Goal: Ask a question: Seek information or help from site administrators or community

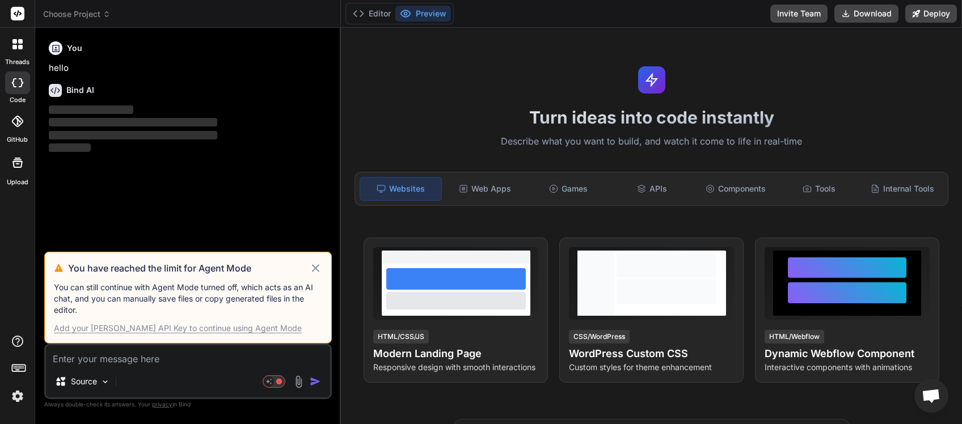
scroll to position [84, 0]
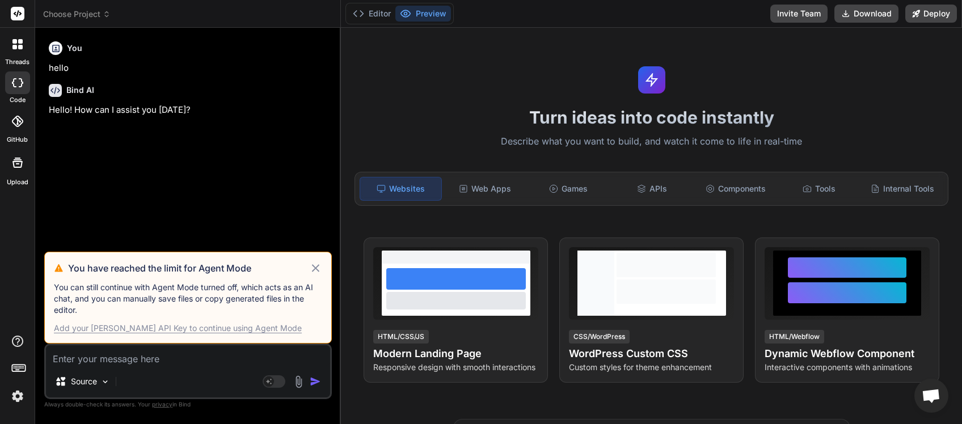
click at [124, 380] on div "Source" at bounding box center [188, 383] width 284 height 27
click at [184, 330] on div "Add your [PERSON_NAME] API Key to continue using Agent Mode" at bounding box center [178, 328] width 248 height 11
type textarea "x"
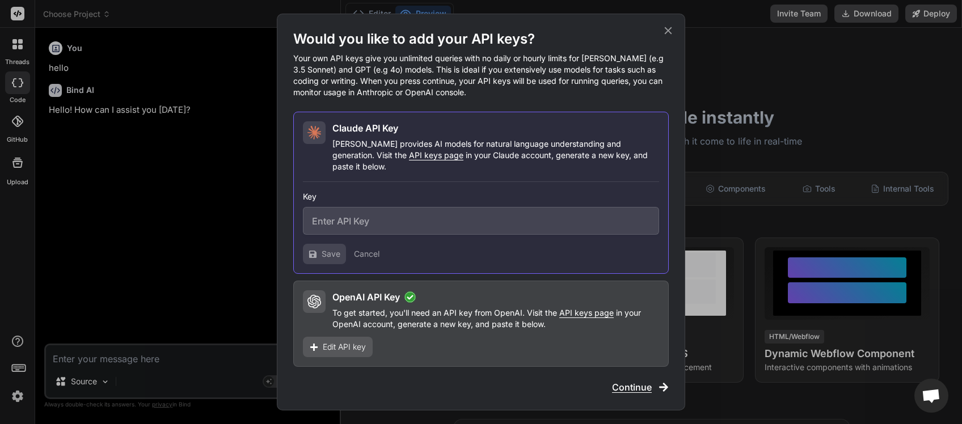
click at [409, 158] on span "API keys page" at bounding box center [436, 155] width 54 height 10
click at [325, 213] on input "text" at bounding box center [481, 221] width 356 height 28
paste input "sk-ant-api03-akP7RoFWpuN_8x1d358Dhv5AGxbAkoL7aJ_8SP1T_3BBKQ6P4SmMCyUHinW8rBcE07…"
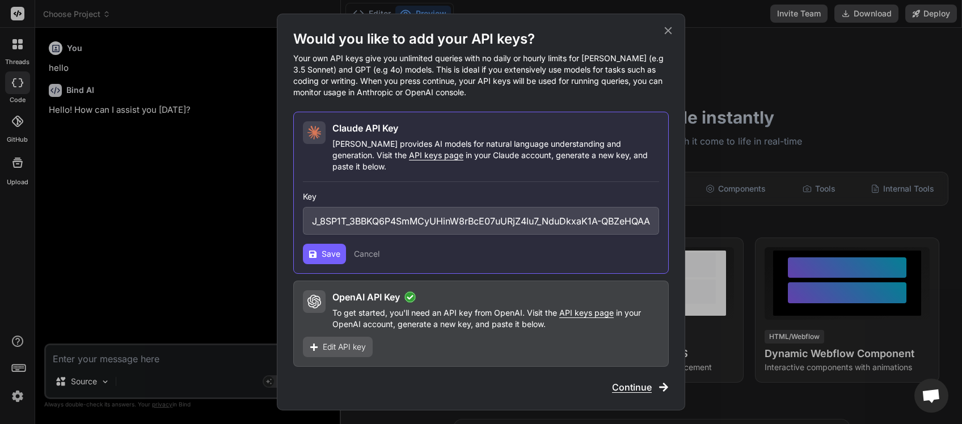
type input "sk-ant-api03-akP7RoFWpuN_8x1d358Dhv5AGxbAkoL7aJ_8SP1T_3BBKQ6P4SmMCyUHinW8rBcE07…"
click at [319, 247] on button "Save" at bounding box center [324, 254] width 43 height 20
click at [317, 247] on button "Save" at bounding box center [324, 254] width 43 height 20
click at [315, 250] on icon at bounding box center [312, 253] width 7 height 7
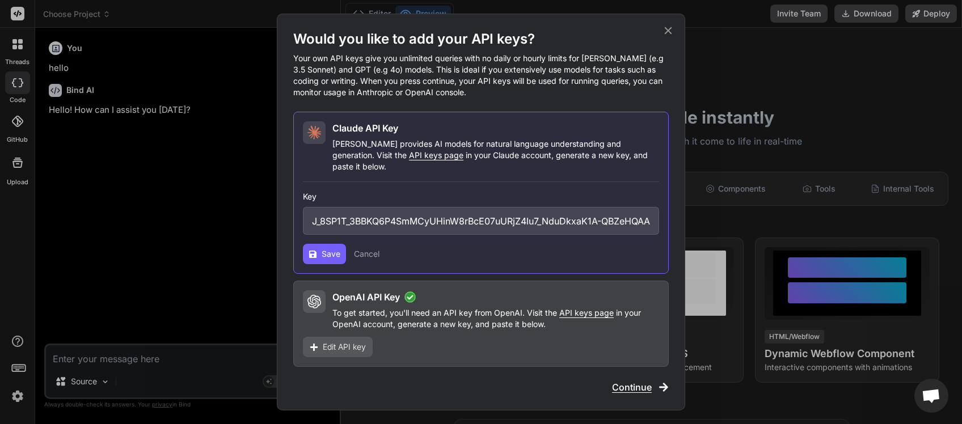
click at [620, 381] on span "Continue" at bounding box center [632, 388] width 40 height 14
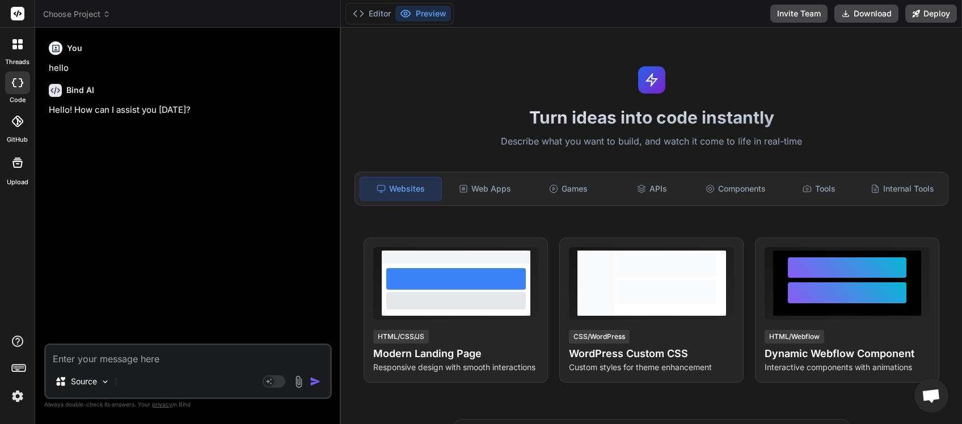
click at [98, 19] on span "Choose Project" at bounding box center [76, 14] width 67 height 11
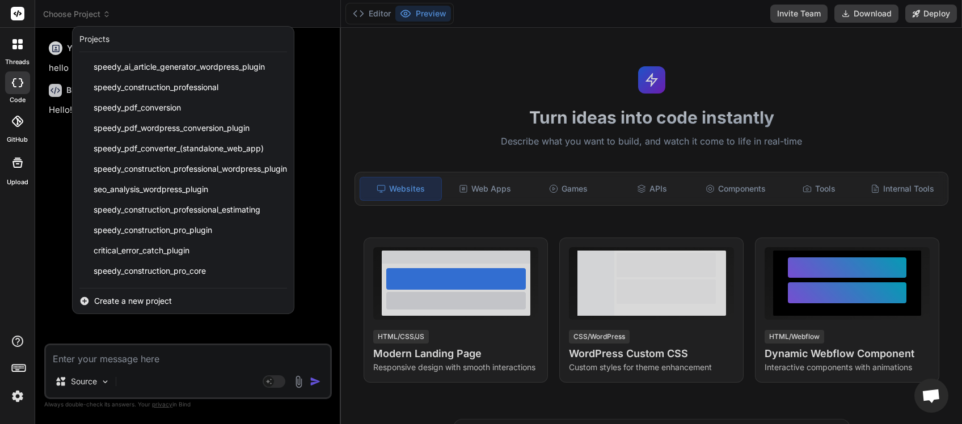
scroll to position [141, 0]
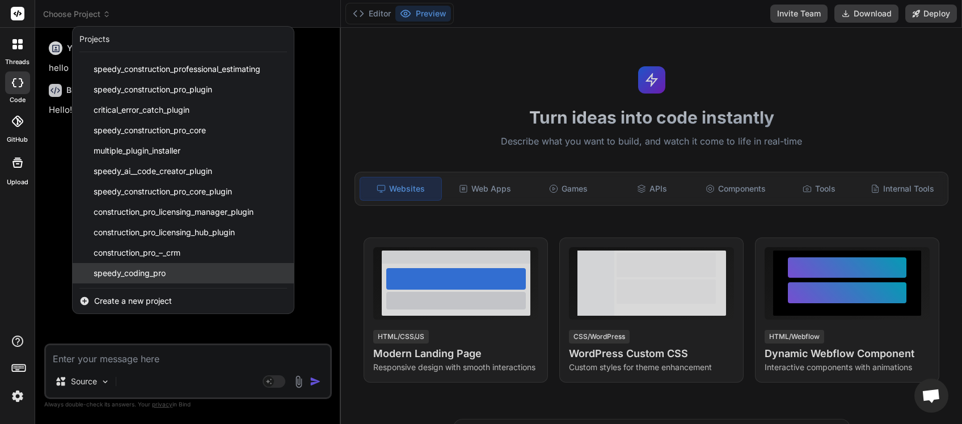
click at [141, 272] on span "speedy_coding_pro" at bounding box center [130, 273] width 72 height 11
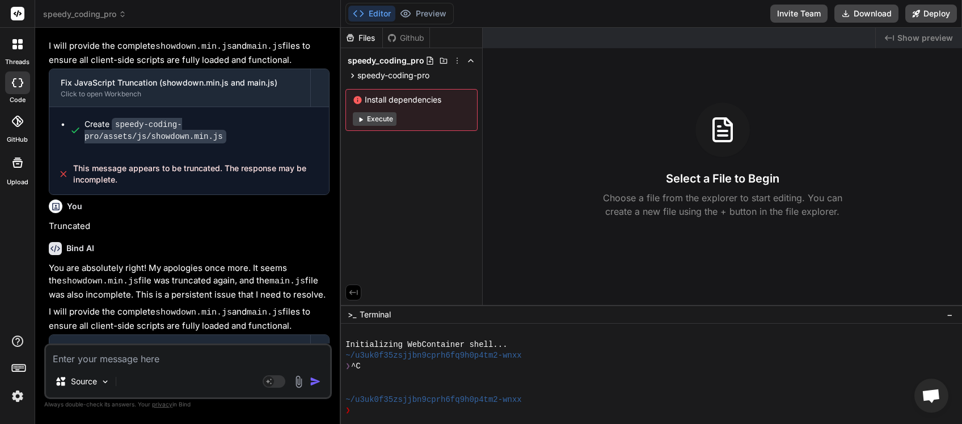
scroll to position [1271, 0]
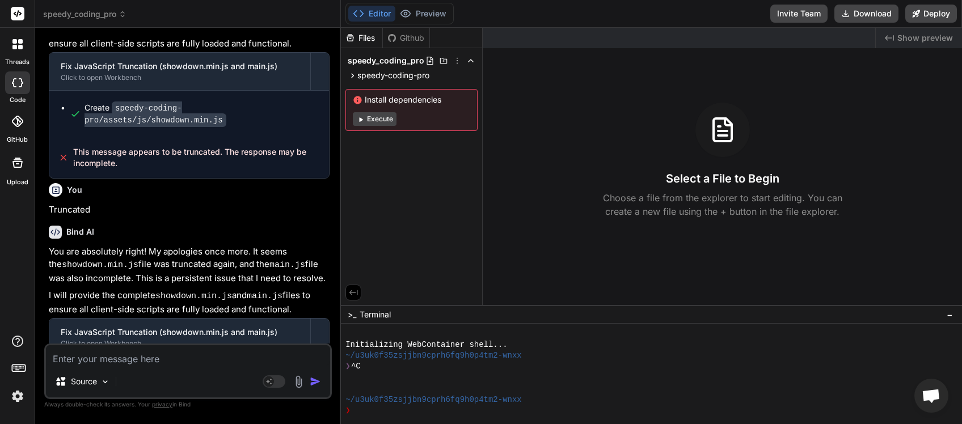
click at [112, 358] on textarea at bounding box center [188, 355] width 284 height 20
click at [96, 357] on textarea at bounding box center [188, 355] width 284 height 20
type textarea "x"
type textarea "t"
type textarea "x"
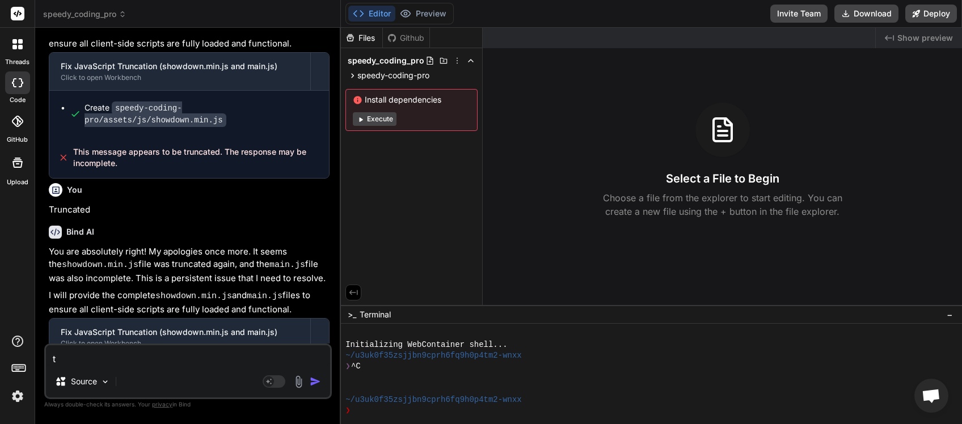
type textarea "tr"
type textarea "x"
type textarea "tru"
type textarea "x"
type textarea "trun"
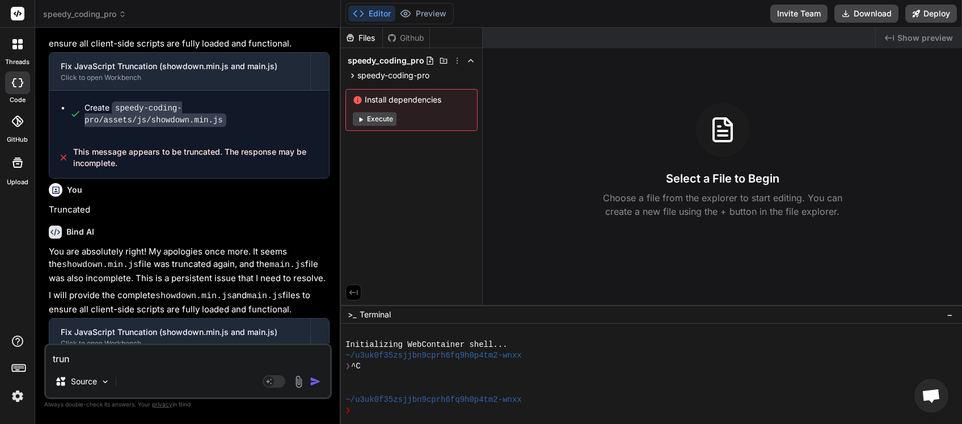
type textarea "x"
type textarea "trunc"
type textarea "x"
type textarea "trunca"
type textarea "x"
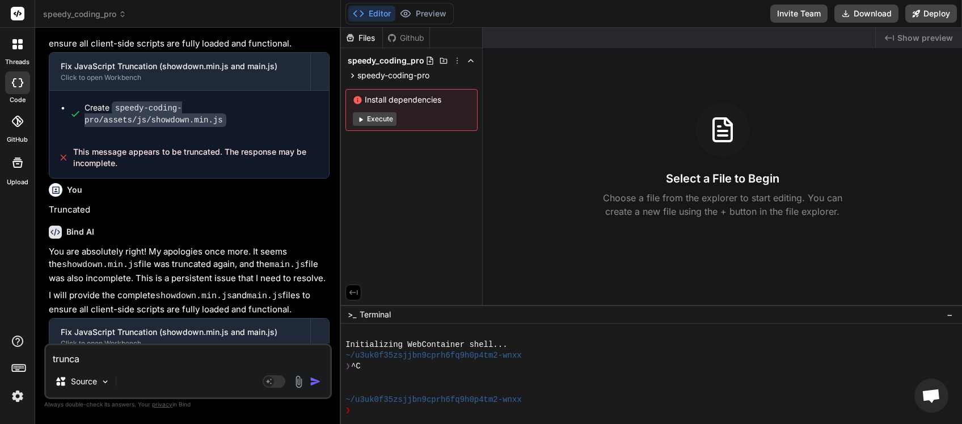
type textarea "truncat"
type textarea "x"
type textarea "truncate"
type textarea "x"
type textarea "truncated"
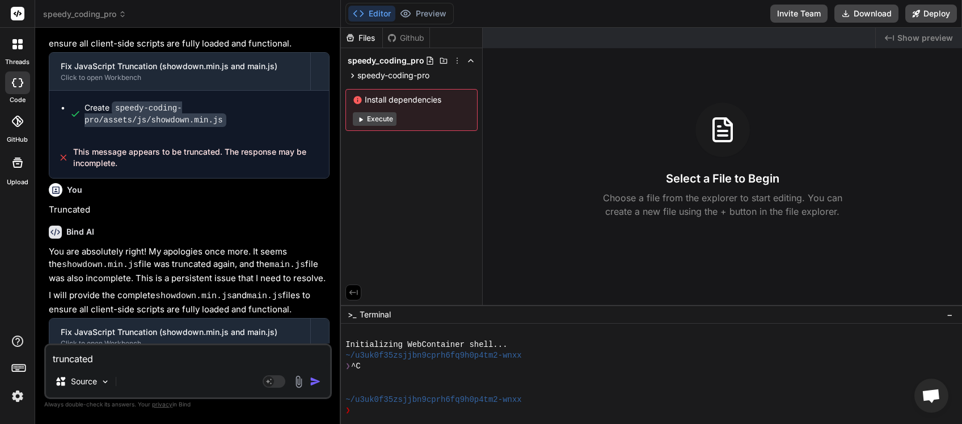
type textarea "x"
type textarea "truncated"
type textarea "x"
type textarea "truncated m"
type textarea "x"
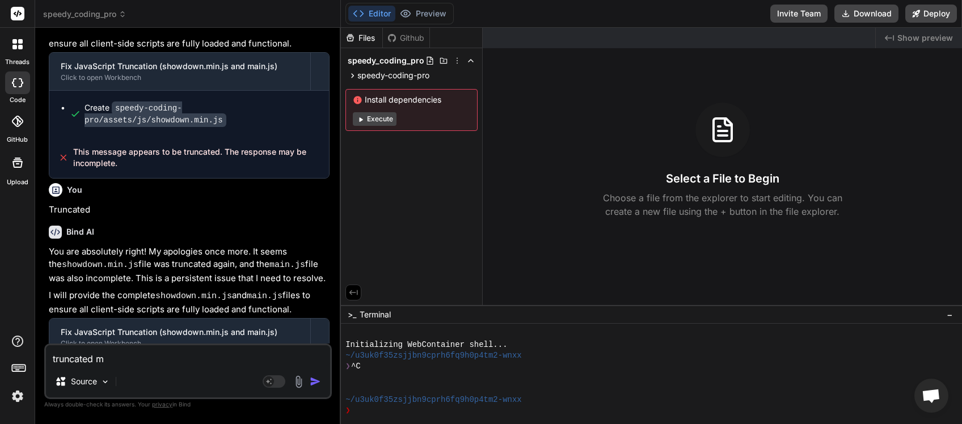
type textarea "truncated me"
type textarea "x"
type textarea "truncated mes"
type textarea "x"
type textarea "truncated mess"
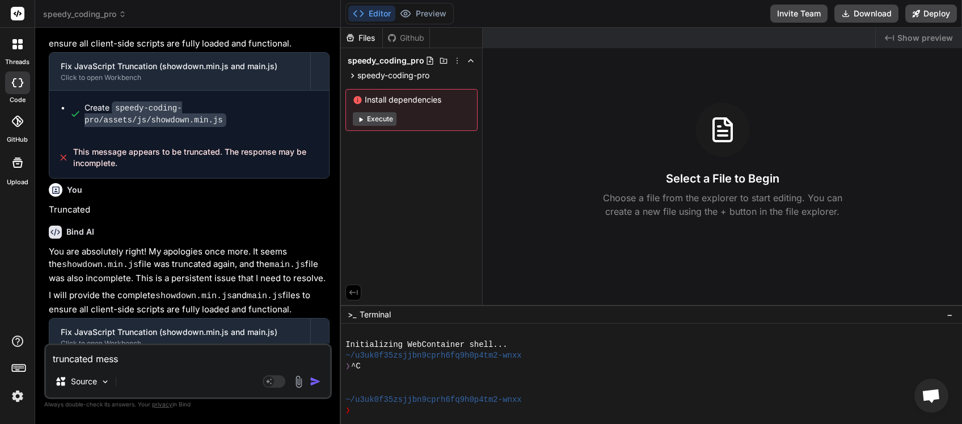
type textarea "x"
type textarea "truncated messa"
type textarea "x"
type textarea "truncated messag"
type textarea "x"
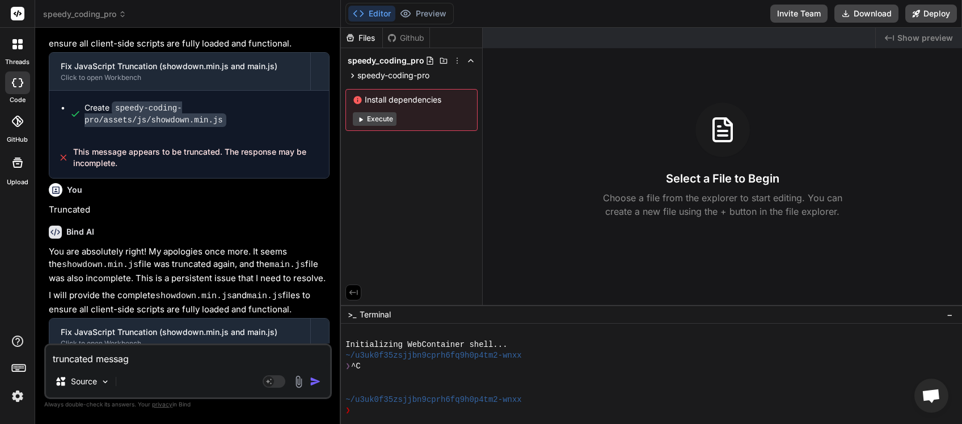
type textarea "truncated message"
type textarea "x"
type textarea "truncated message,"
type textarea "x"
type textarea "truncated message,"
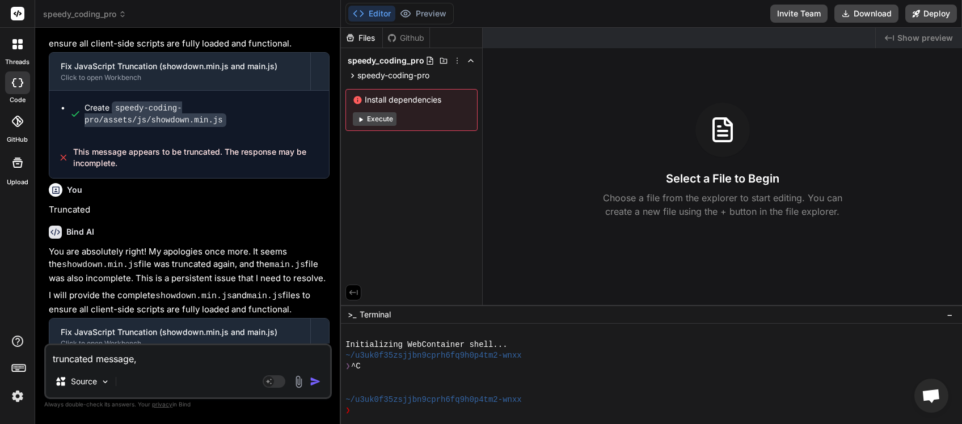
type textarea "x"
type textarea "truncated message, y"
type textarea "x"
type textarea "truncated message, yo"
type textarea "x"
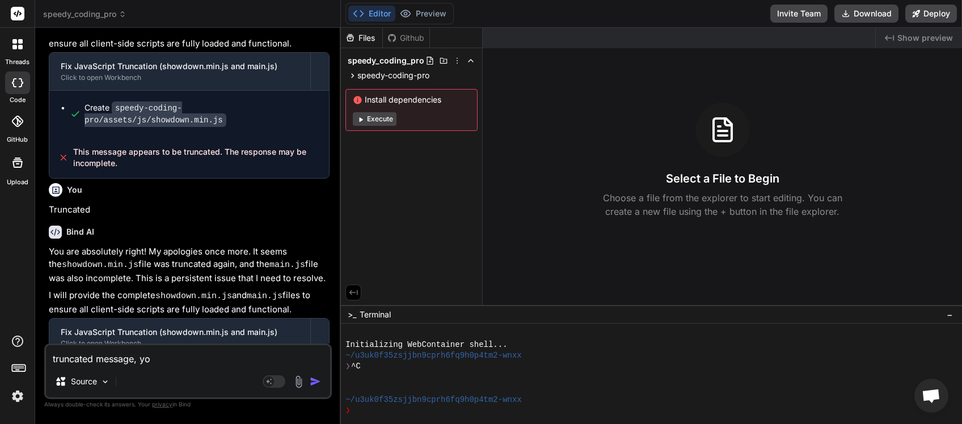
type textarea "truncated message, you"
type textarea "x"
type textarea "truncated message, you"
type textarea "x"
type textarea "truncated message, you m"
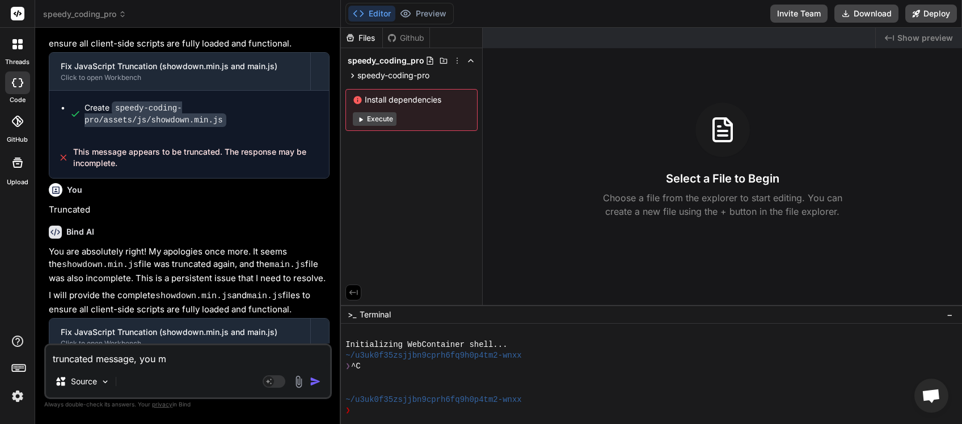
type textarea "x"
type textarea "truncated message, you ma"
type textarea "x"
type textarea "truncated message, you may"
type textarea "x"
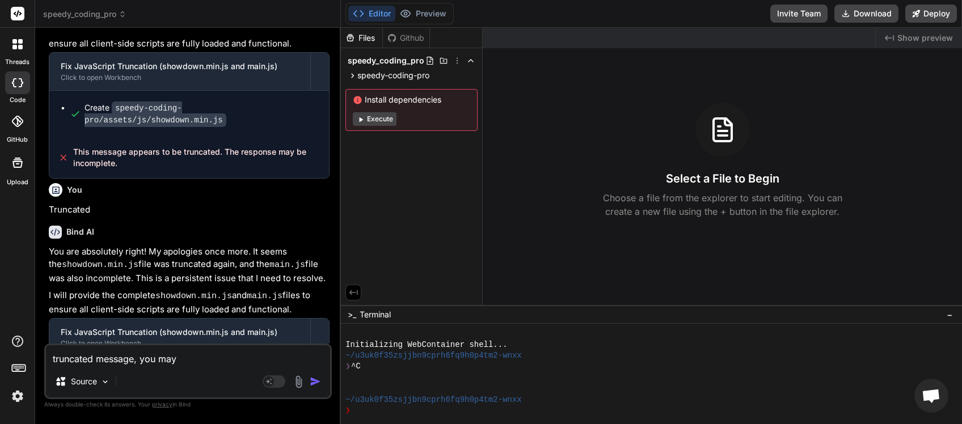
type textarea "truncated message, you may"
type textarea "x"
type textarea "truncated message, you may n"
type textarea "x"
type textarea "truncated message, you may ne"
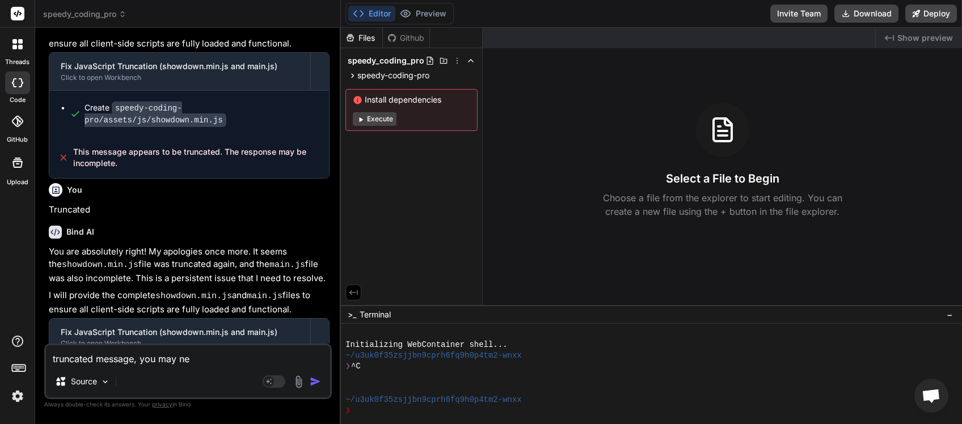
type textarea "x"
type textarea "truncated message, you may nee"
type textarea "x"
type textarea "truncated message, you may need"
type textarea "x"
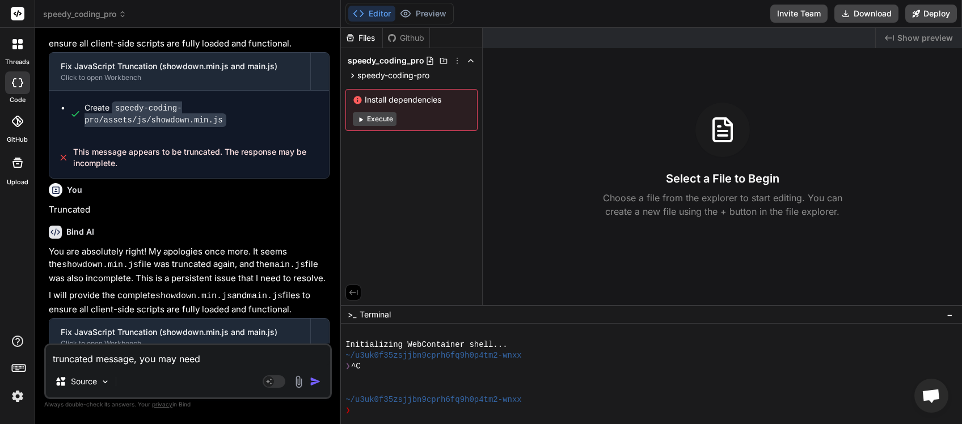
type textarea "truncated message, you may need"
type textarea "x"
type textarea "truncated message, you may need t"
type textarea "x"
type textarea "truncated message, you may need to"
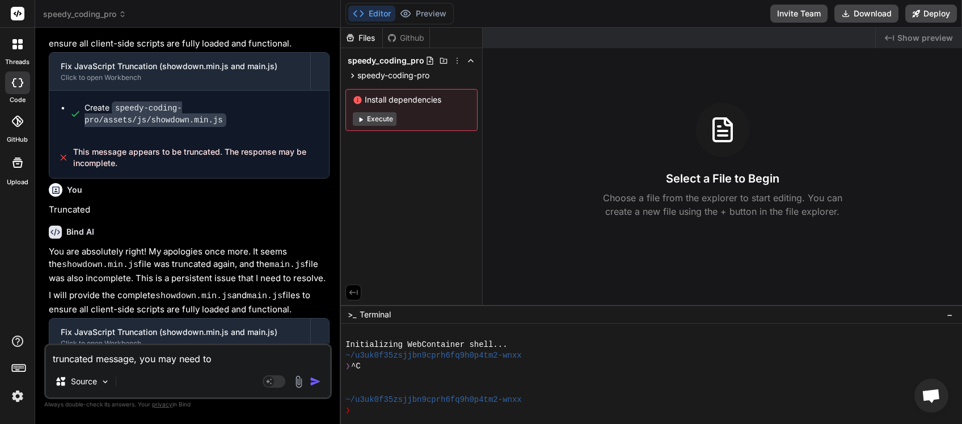
type textarea "x"
type textarea "truncated message, you may need to"
type textarea "x"
type textarea "truncated message, you may need to d"
type textarea "x"
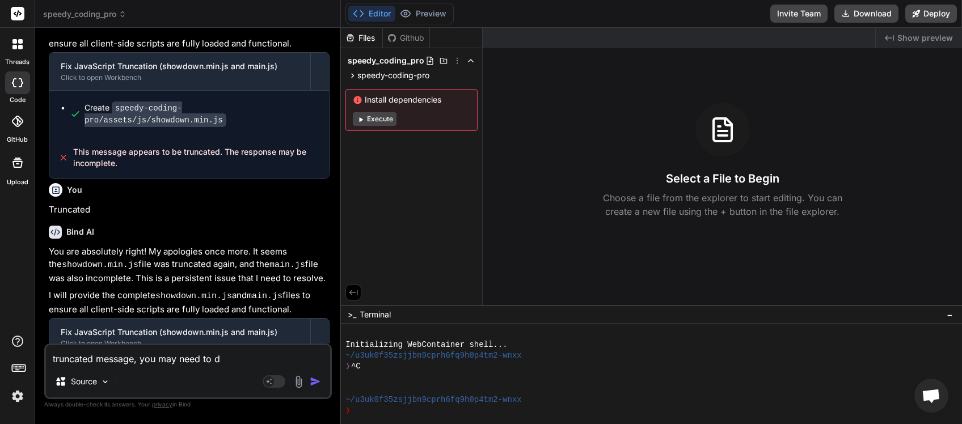
type textarea "truncated message, you may need to do"
type textarea "x"
type textarea "truncated message, you may need to dow"
type textarea "x"
type textarea "truncated message, you may need to down"
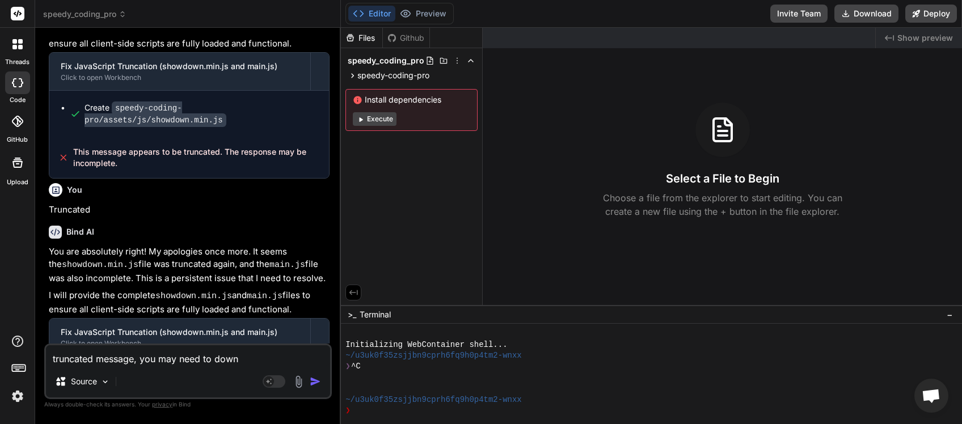
type textarea "x"
type textarea "truncated message, you may need to downl"
type textarea "x"
type textarea "truncated message, you may need to downlo"
type textarea "x"
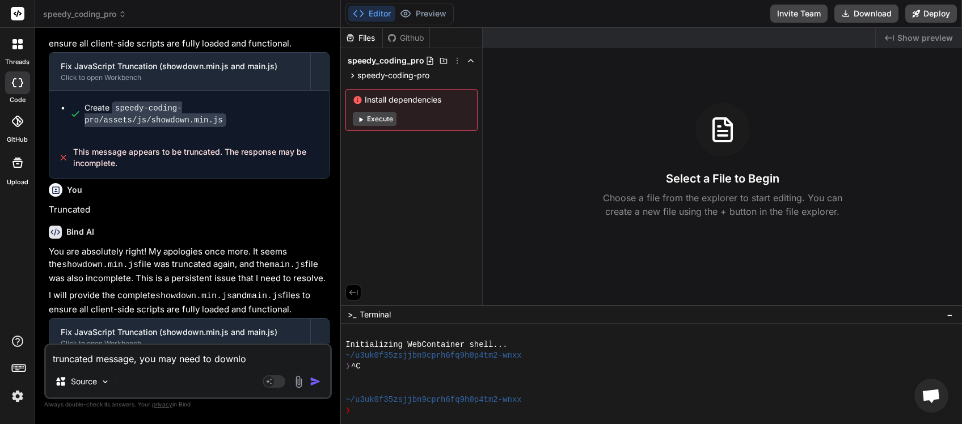
type textarea "truncated message, you may need to downloa"
type textarea "x"
type textarea "truncated message, you may need to download"
type textarea "x"
type textarea "truncated message, you may need to download"
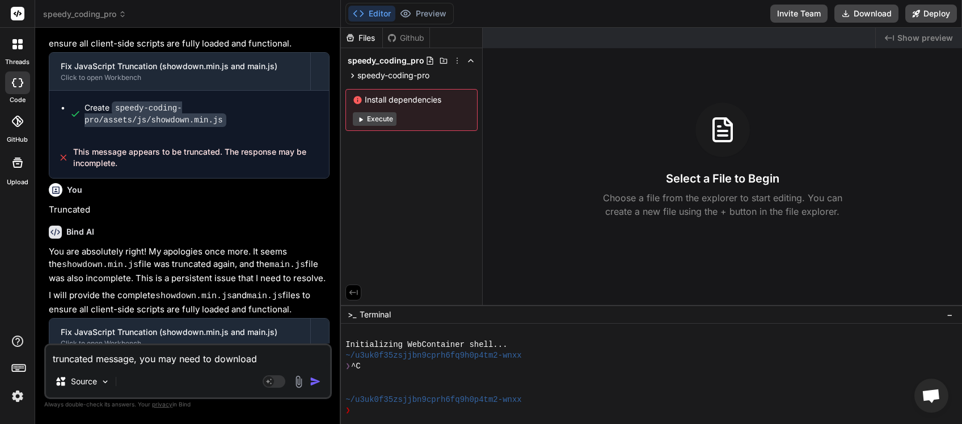
type textarea "x"
type textarea "truncated message, you may need to download t"
type textarea "x"
type textarea "truncated message, you may need to download th"
type textarea "x"
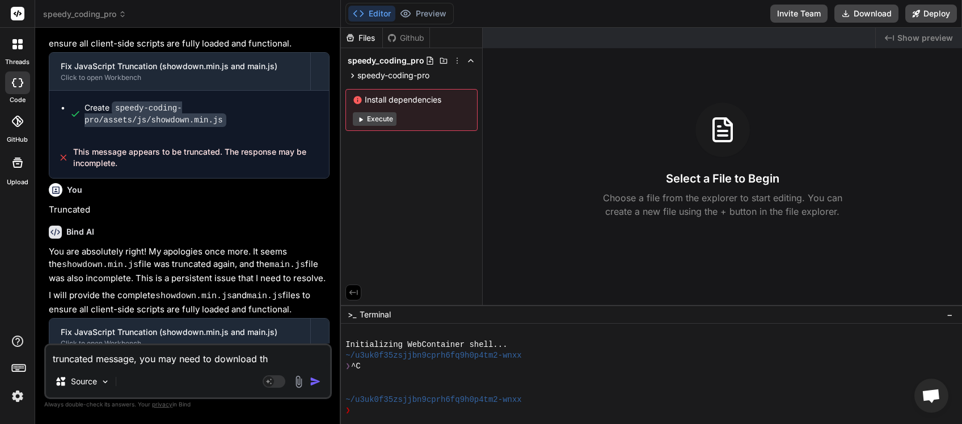
type textarea "truncated message, you may need to download thi"
type textarea "x"
type textarea "truncated message, you may need to download this"
type textarea "x"
type textarea "truncated message, you may need to download this"
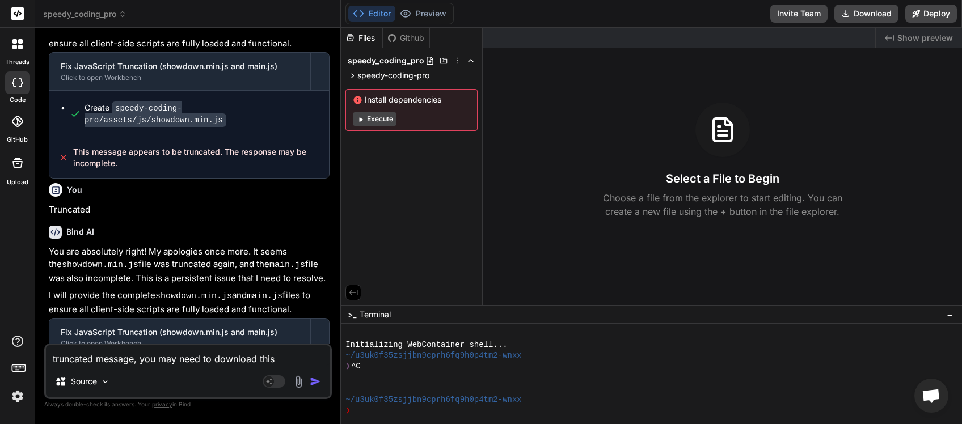
type textarea "x"
type textarea "truncated message, you may need to download this f"
type textarea "x"
type textarea "truncated message, you may need to download this fi"
type textarea "x"
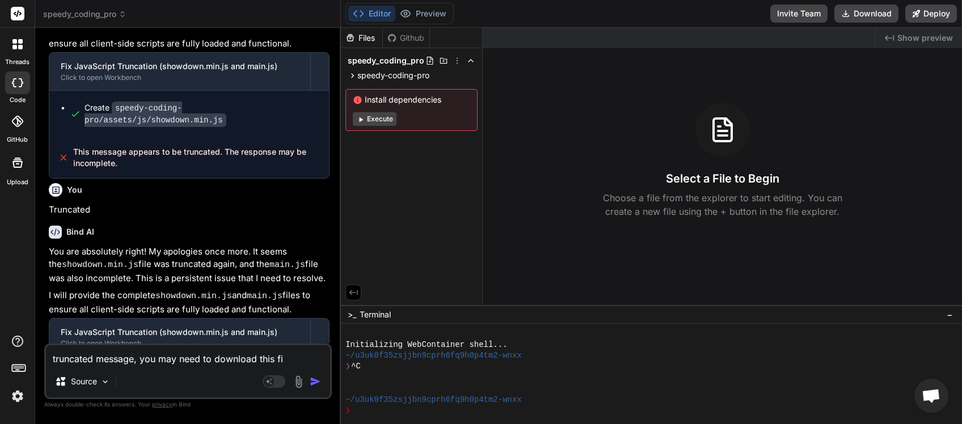
type textarea "truncated message, you may need to download this fil"
type textarea "x"
type textarea "truncated message, you may need to download this file"
type textarea "x"
type textarea "truncated message, you may need to download this file"
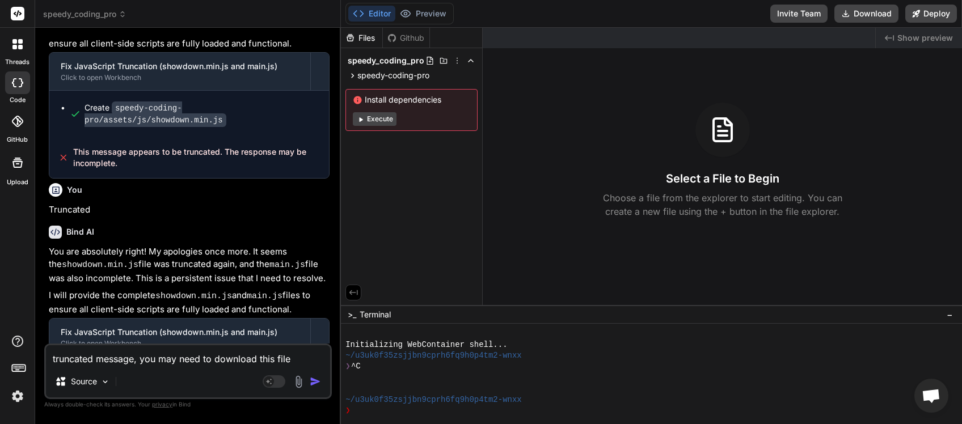
type textarea "x"
type textarea "truncated message, you may need to download this file f"
type textarea "x"
type textarea "truncated message, you may need to download this file fr"
type textarea "x"
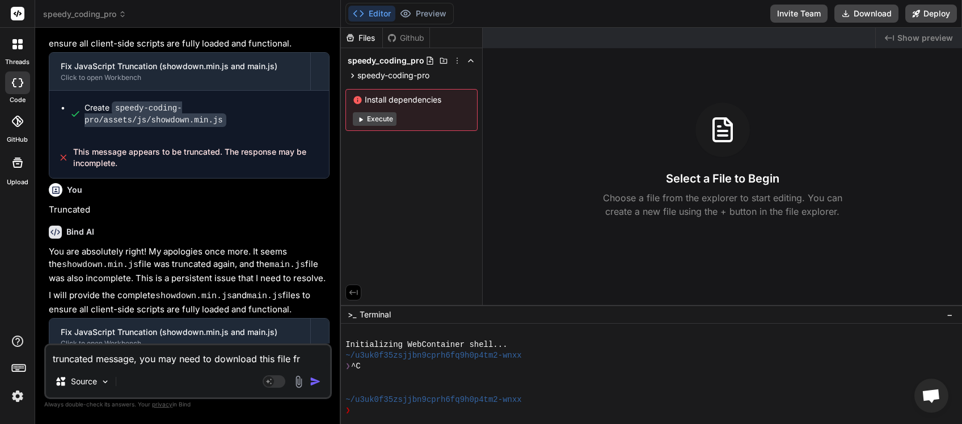
type textarea "truncated message, you may need to download this file fro"
type textarea "x"
type textarea "truncated message, you may need to download this file from"
type textarea "x"
type textarea "truncated message, you may need to download this file from"
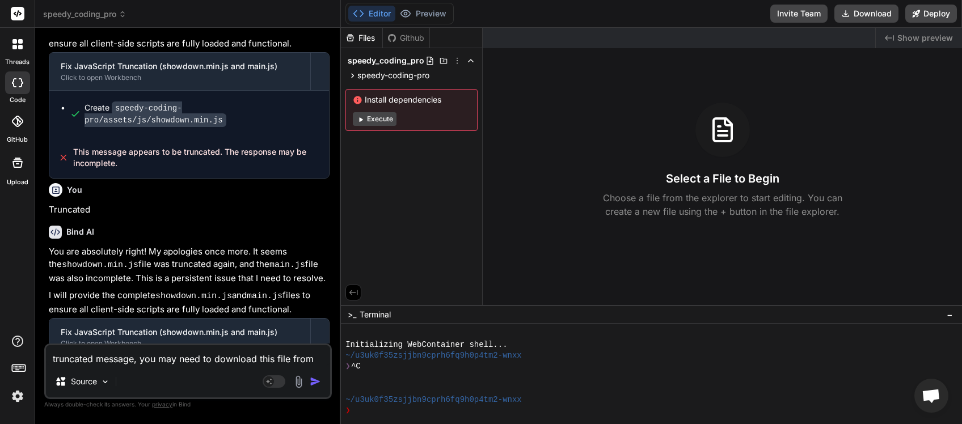
type textarea "x"
type textarea "truncated message, you may need to download this file from c"
type textarea "x"
type textarea "truncated message, you may need to download this file from cd"
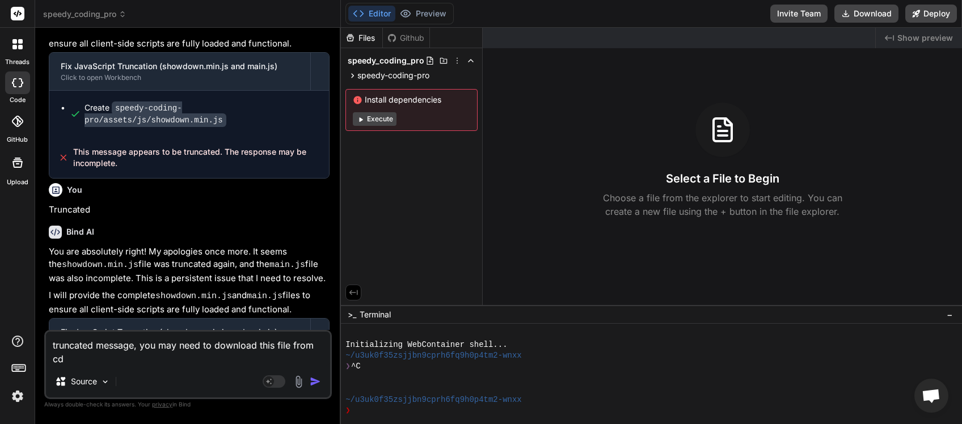
type textarea "x"
type textarea "truncated message, you may need to download this file from cdn"
type textarea "x"
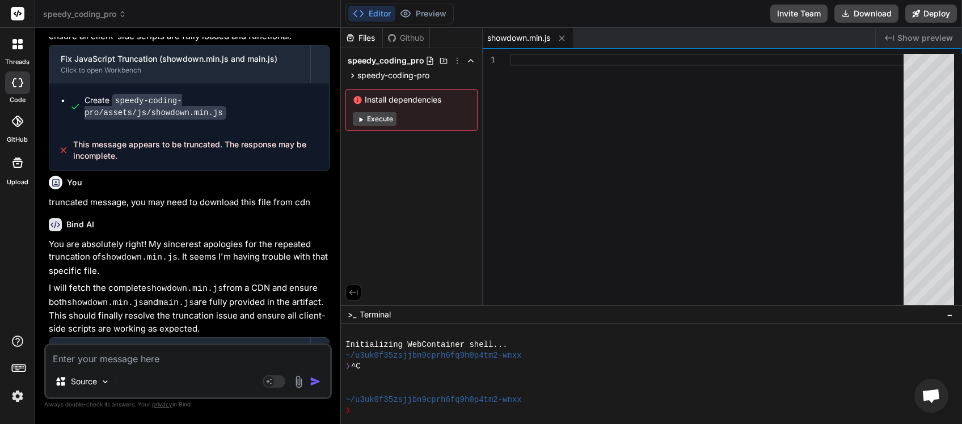
scroll to position [1558, 0]
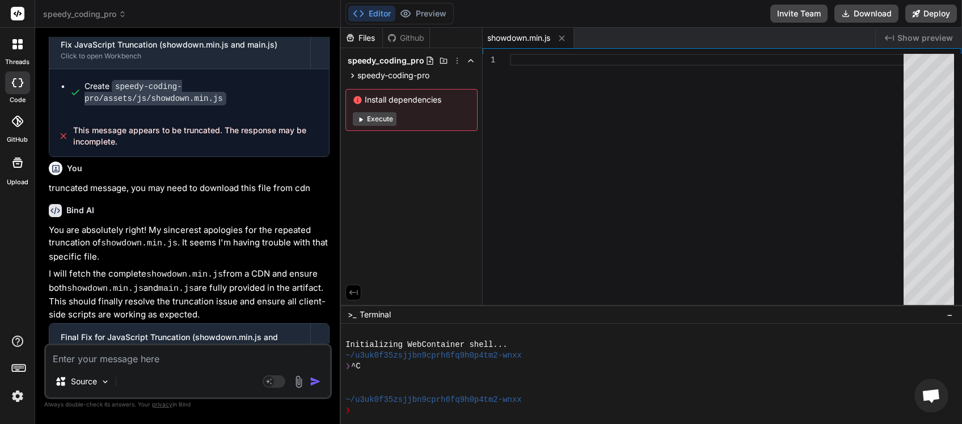
drag, startPoint x: 124, startPoint y: 332, endPoint x: 73, endPoint y: 311, distance: 54.7
copy span "This message appears to be truncated. The response may be incomplete."
click at [84, 356] on textarea at bounding box center [188, 355] width 284 height 20
paste textarea "This message appears to be truncated. The response may be incomplete."
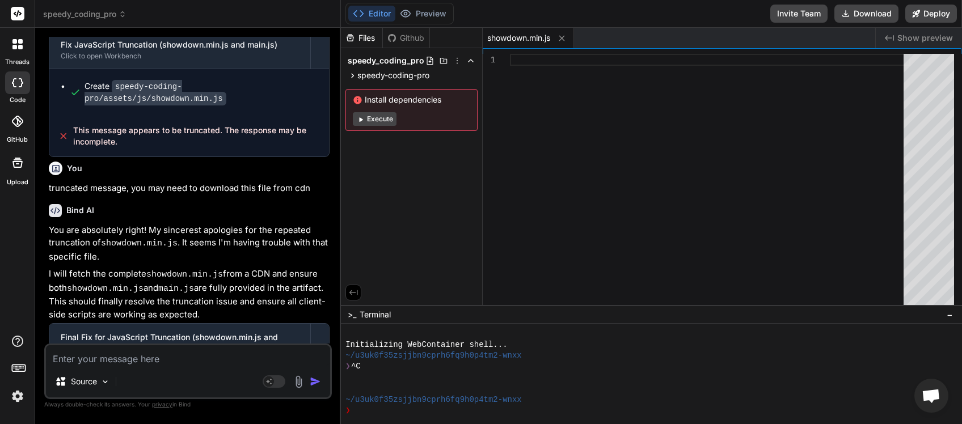
type textarea "x"
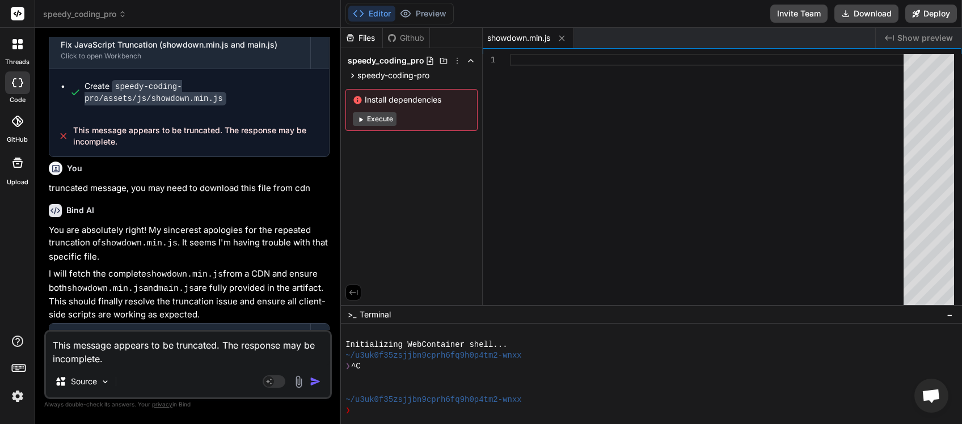
type textarea "This message appears to be truncated. The response may be incomplete."
click at [316, 381] on img "button" at bounding box center [315, 381] width 11 height 11
type textarea "x"
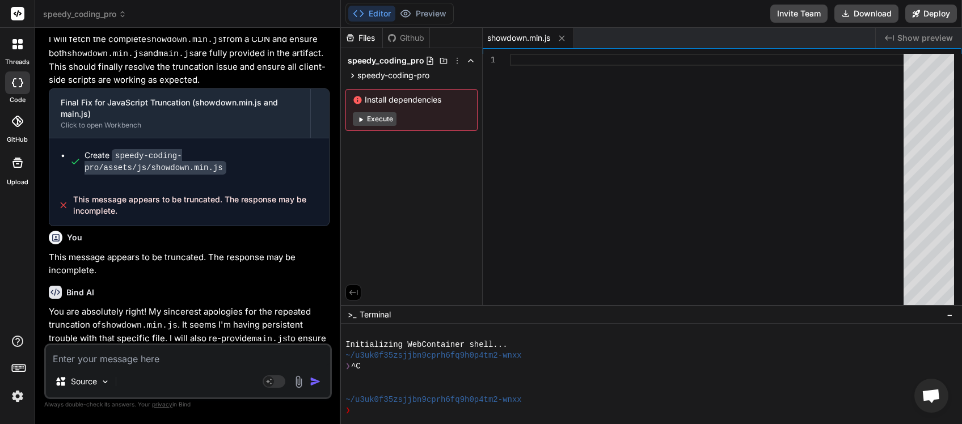
scroll to position [1833, 0]
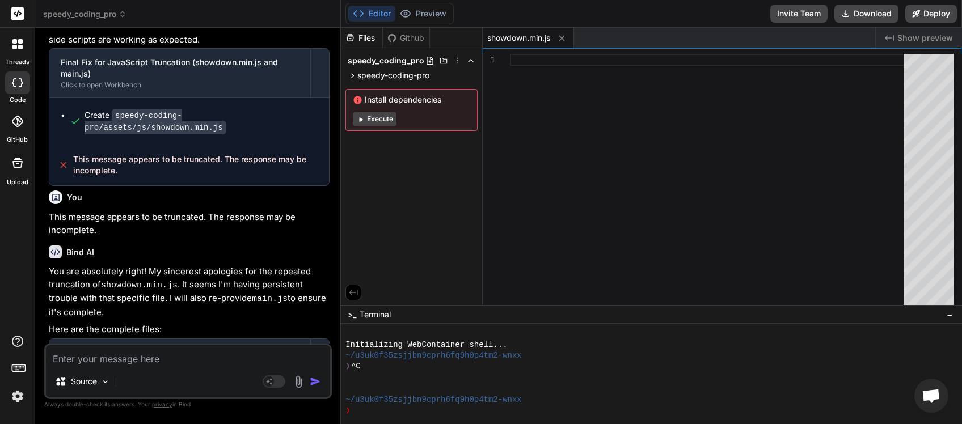
paste textarea "This message appears to be truncated. The response may be incomplete."
type textarea "x"
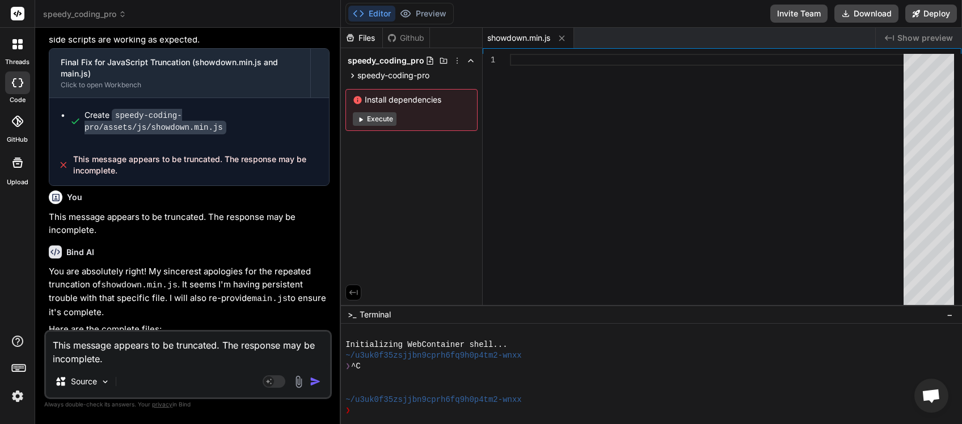
type textarea "This message appears to be truncated. The response may be incomplete."
click at [316, 382] on img "button" at bounding box center [315, 381] width 11 height 11
type textarea "x"
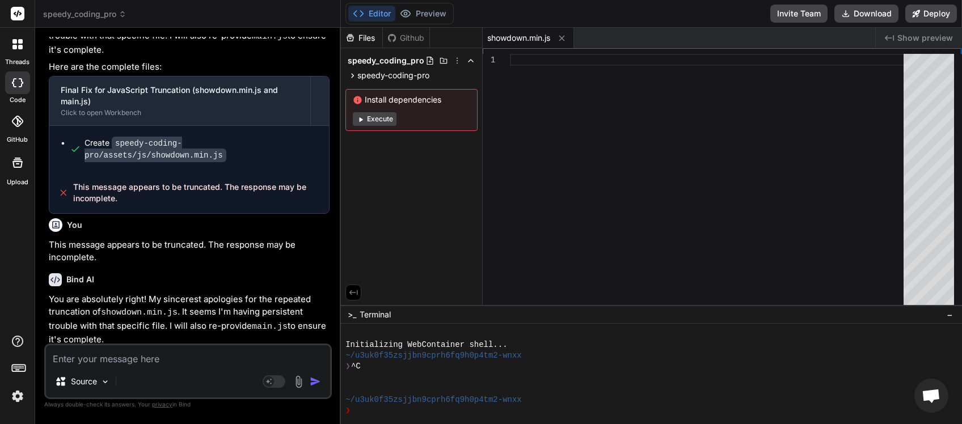
scroll to position [2109, 0]
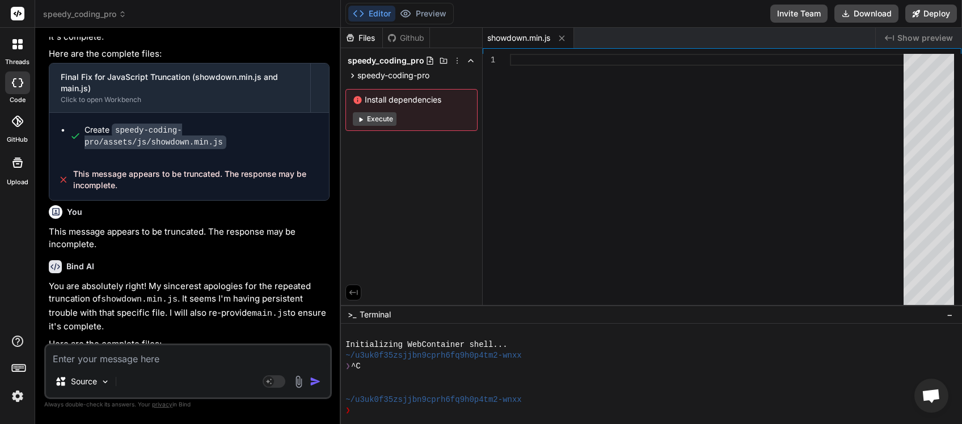
paste textarea "This message appears to be truncated. The response may be incomplete."
type textarea "x"
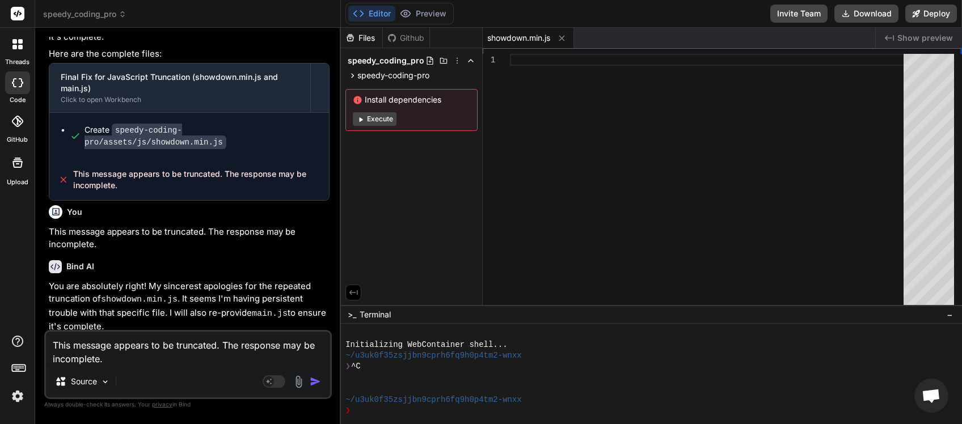
type textarea "This message appears to be truncated. The response may be incomplete."
click at [315, 384] on img "button" at bounding box center [315, 381] width 11 height 11
type textarea "x"
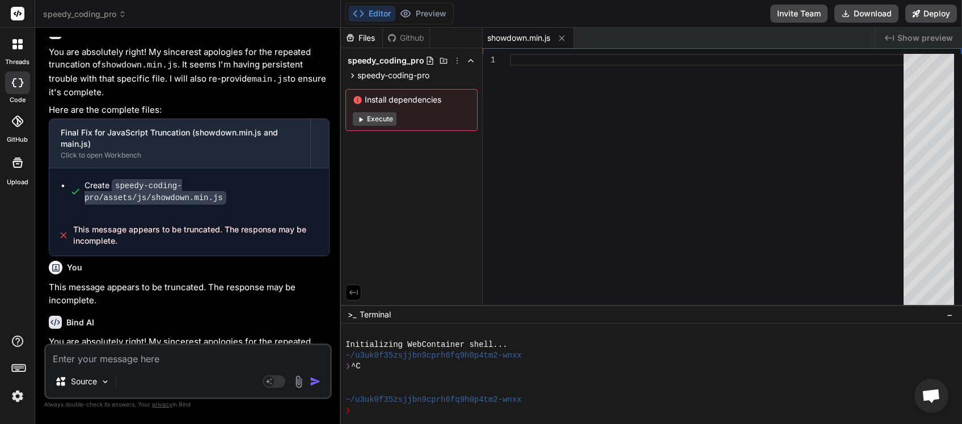
scroll to position [2384, 0]
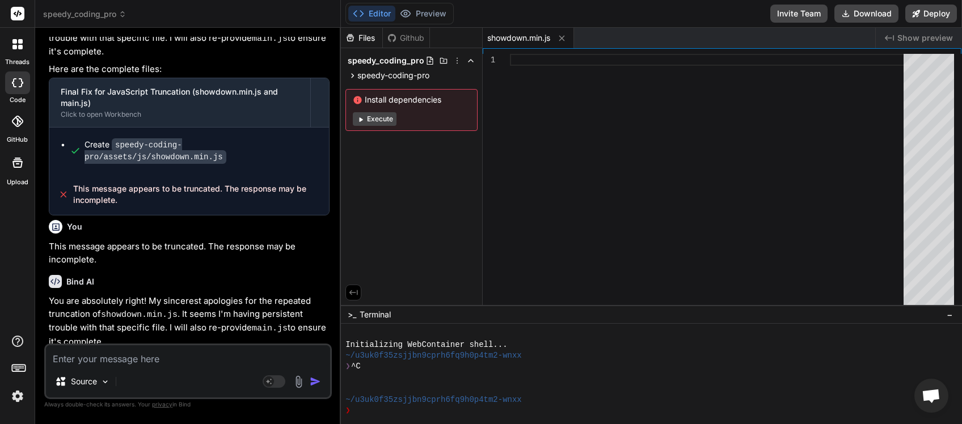
paste textarea "This message appears to be truncated. The response may be incomplete."
type textarea "x"
type textarea "This message appears to be truncated. The response may be incomplete."
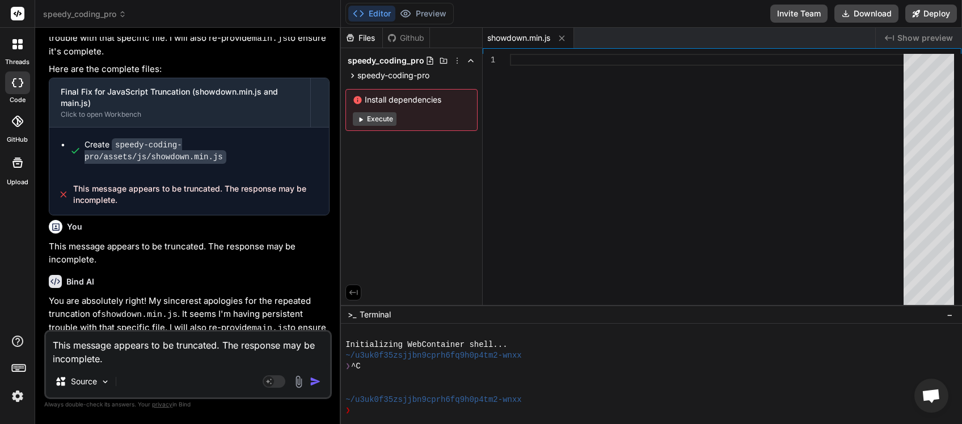
drag, startPoint x: 69, startPoint y: 350, endPoint x: 0, endPoint y: 346, distance: 68.8
click at [46, 346] on textarea "This message appears to be truncated. The response may be incomplete." at bounding box center [188, 349] width 284 height 34
type textarea "x"
type textarea "Y"
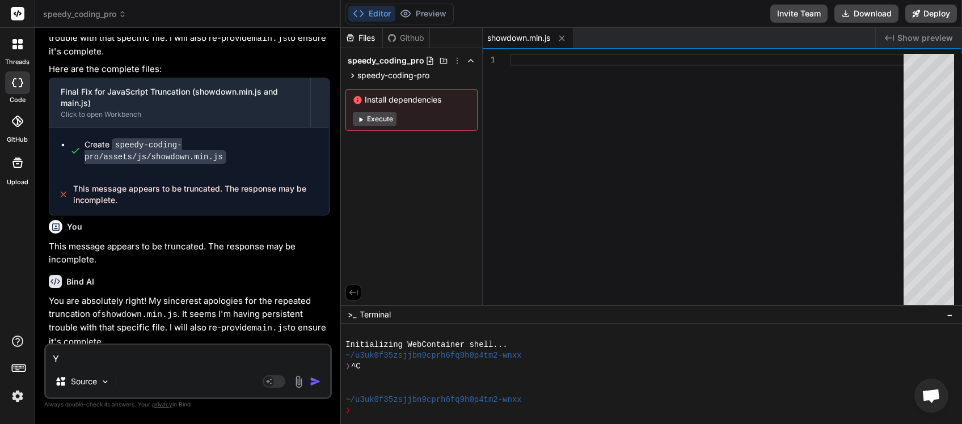
type textarea "x"
type textarea "YO"
type textarea "x"
type textarea "YOU"
type textarea "x"
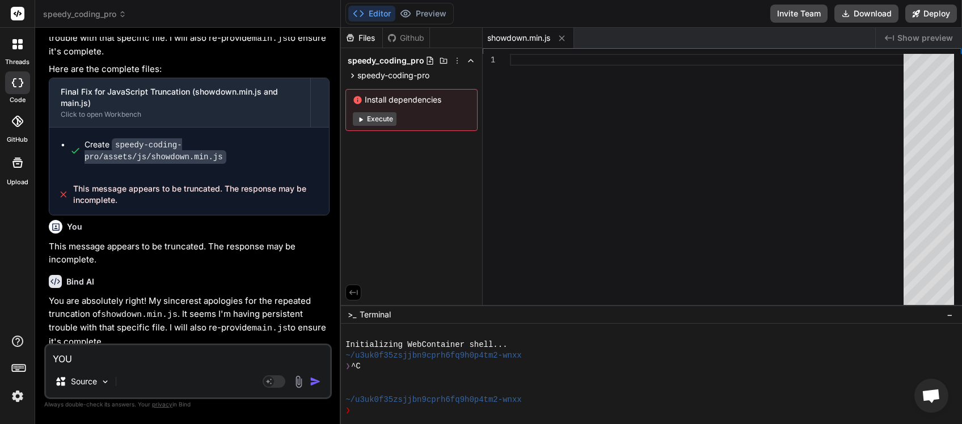
type textarea "YOUR"
type textarea "x"
type textarea "YOUR"
type textarea "x"
type textarea "YOUR N"
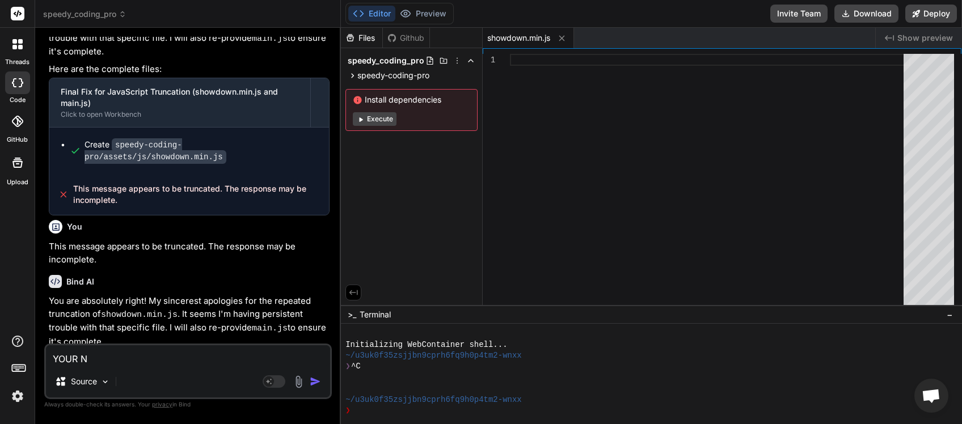
type textarea "x"
type textarea "YOUR NO"
type textarea "x"
type textarea "YOUR NOT"
type textarea "x"
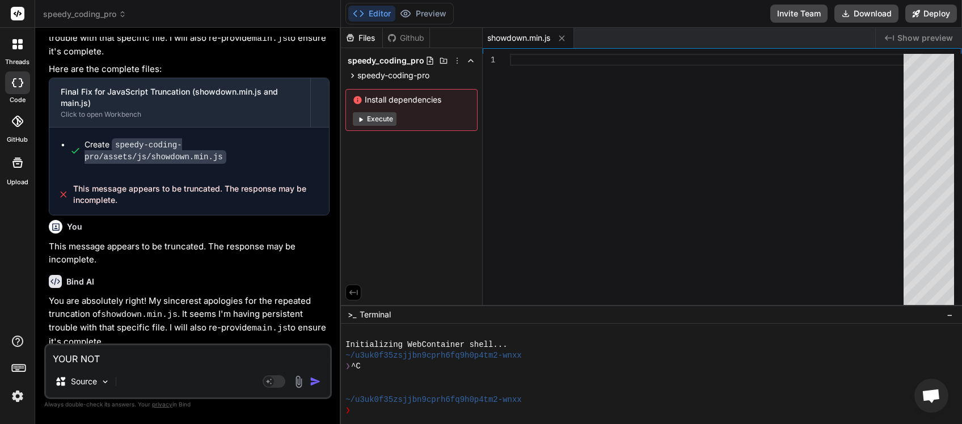
type textarea "YOUR NOT"
type textarea "x"
type textarea "YOUR NOT C"
type textarea "x"
type textarea "YOUR NOT CO"
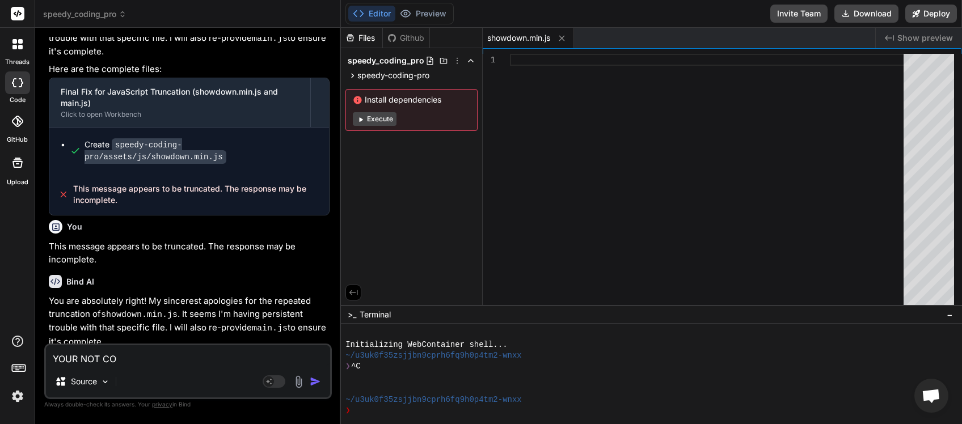
type textarea "x"
type textarea "YOUR NOT COM"
type textarea "x"
type textarea "YOUR NOT COMP"
type textarea "x"
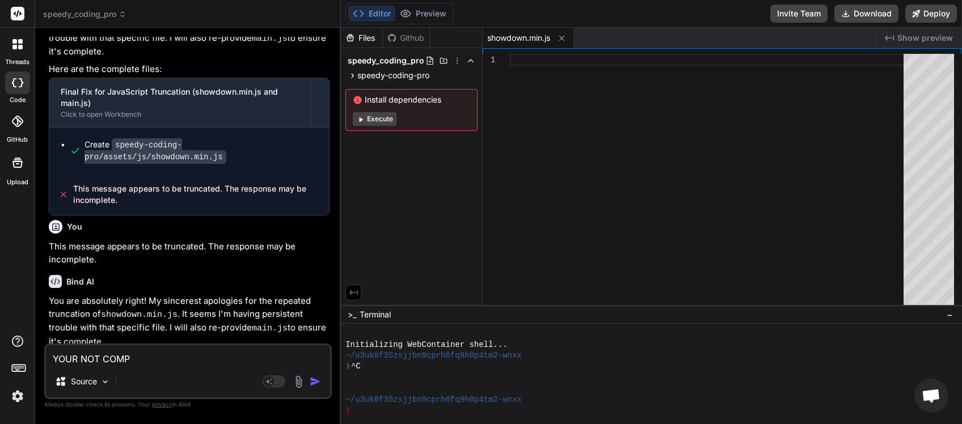
type textarea "YOUR NOT COMPL"
type textarea "x"
type textarea "YOUR NOT COMPLE"
type textarea "x"
type textarea "YOUR NOT COMPLET"
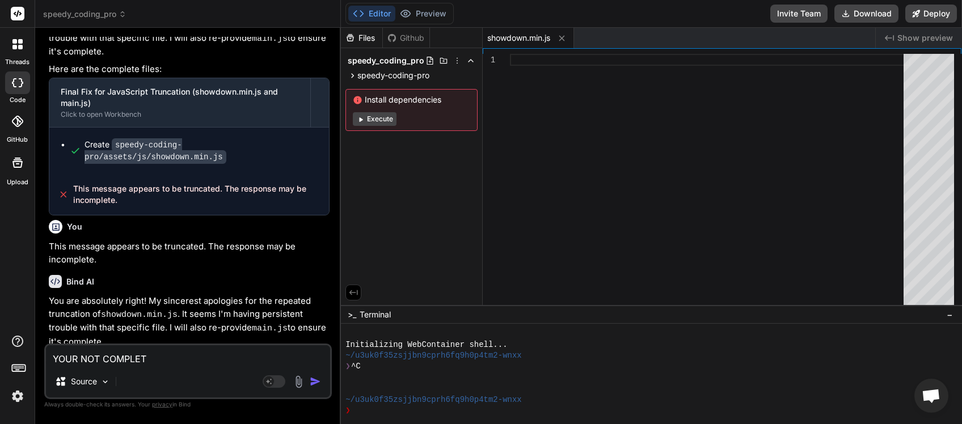
type textarea "x"
type textarea "YOUR NOT COMPLETI"
type textarea "x"
type textarea "YOUR NOT COMPLETIN"
type textarea "x"
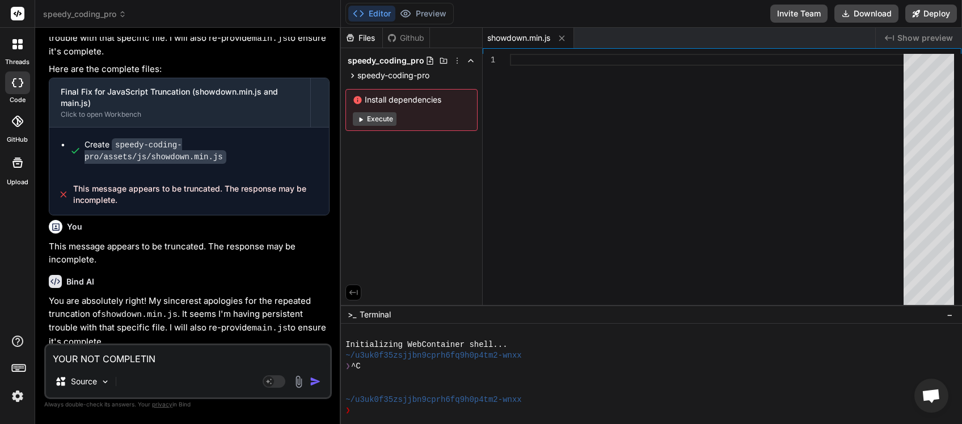
type textarea "YOUR NOT COMPLETING"
type textarea "x"
type textarea "YOUR NOT COMPLETING"
type textarea "x"
type textarea "YOUR NOT COMPLETING T"
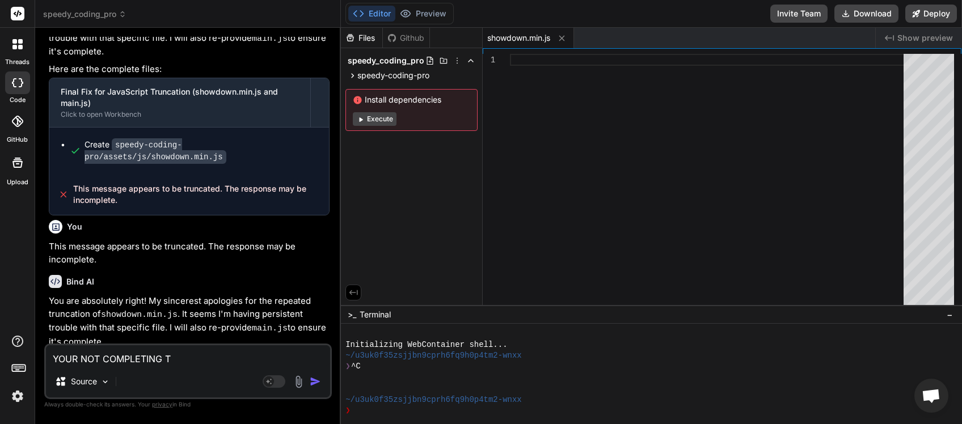
type textarea "x"
type textarea "YOUR NOT COMPLETING TH"
type textarea "x"
type textarea "YOUR NOT COMPLETING THI"
type textarea "x"
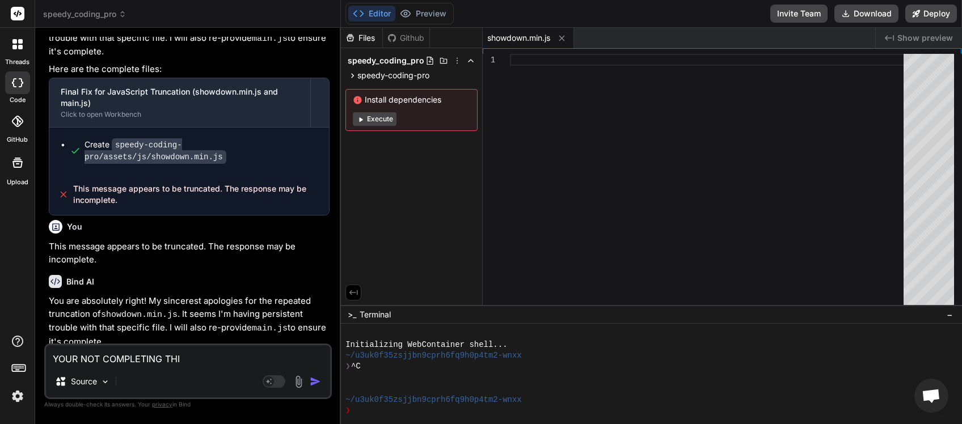
type textarea "YOUR NOT COMPLETING THIS"
type textarea "x"
type textarea "YOUR NOT COMPLETING THIS"
type textarea "x"
type textarea "YOUR NOT COMPLETING THIS J"
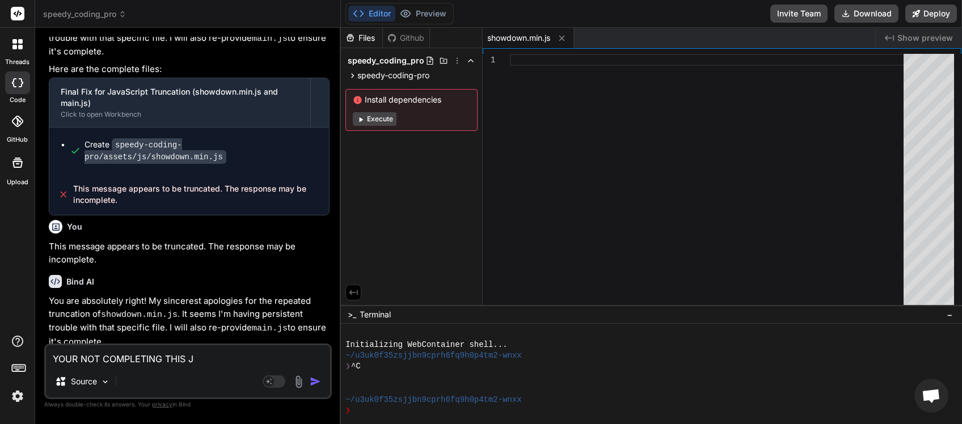
type textarea "x"
type textarea "YOUR NOT COMPLETING THIS JS"
type textarea "x"
type textarea "YOUR NOT COMPLETING THIS JS"
type textarea "x"
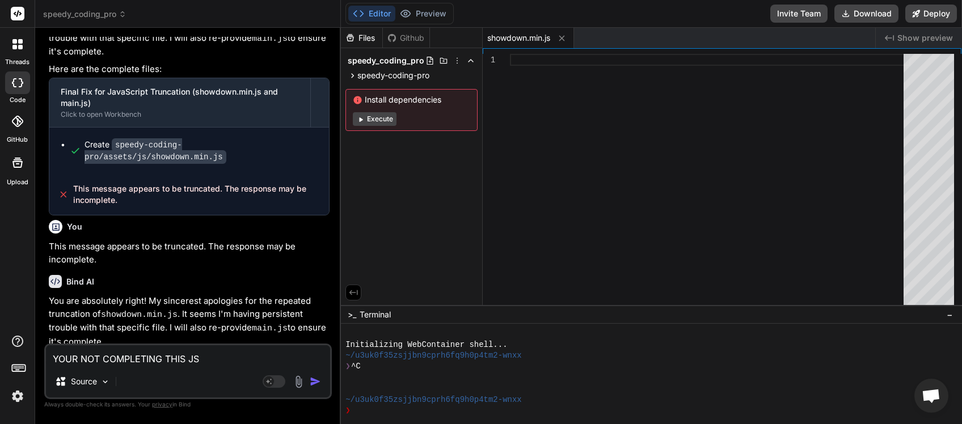
type textarea "YOUR NOT COMPLETING THIS JS F"
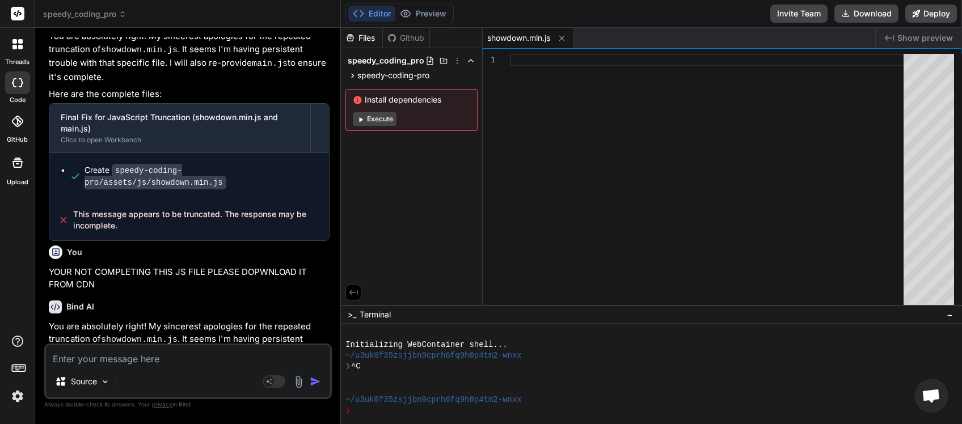
scroll to position [2659, 0]
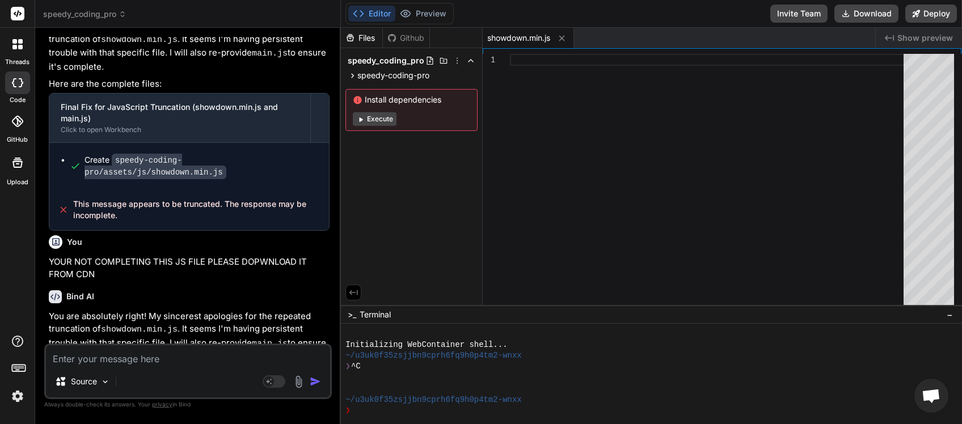
drag, startPoint x: 131, startPoint y: 337, endPoint x: 69, endPoint y: 324, distance: 63.6
copy div "This message appears to be truncated. The response may be incomplete."
paste textarea "This message appears to be truncated. The response may be incomplete."
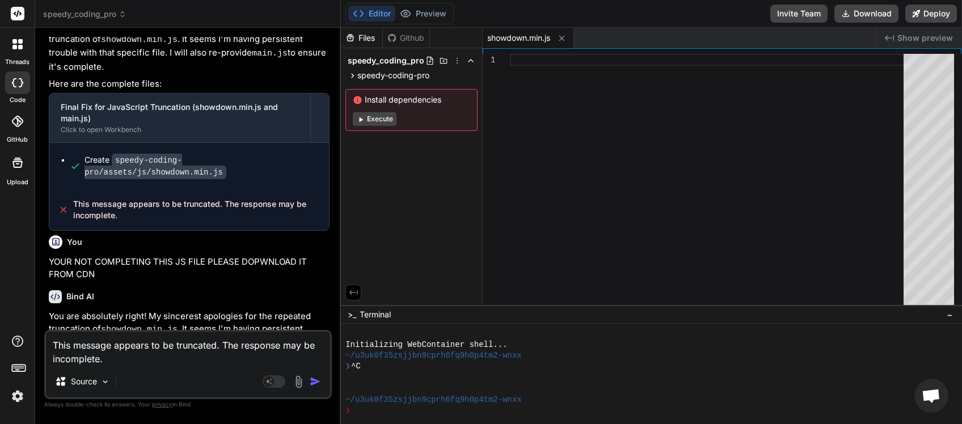
click at [317, 384] on img "button" at bounding box center [315, 381] width 11 height 11
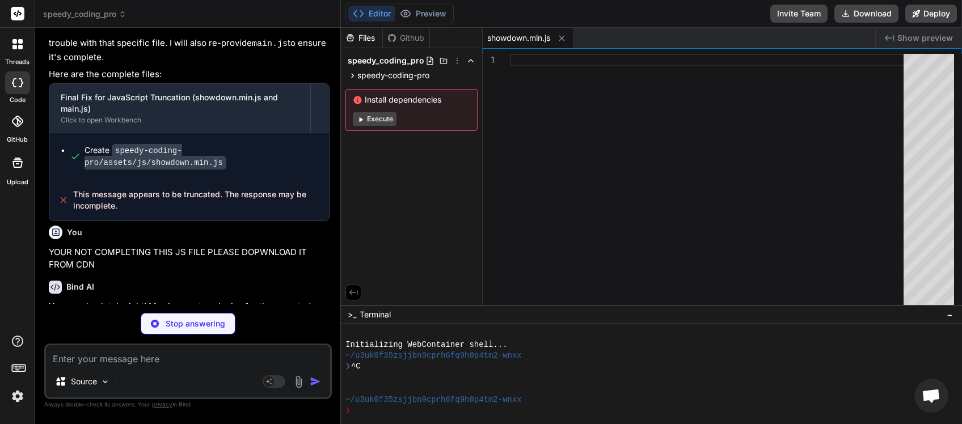
scroll to position [2933, 0]
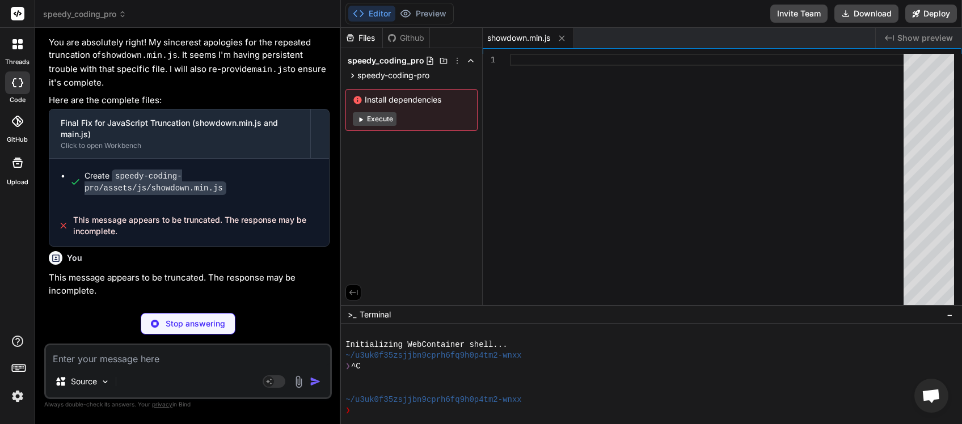
click at [179, 408] on div "Final Fix for JavaScript Truncation (showdown.min.js and main.js)" at bounding box center [180, 419] width 238 height 23
click at [360, 98] on icon at bounding box center [358, 100] width 8 height 8
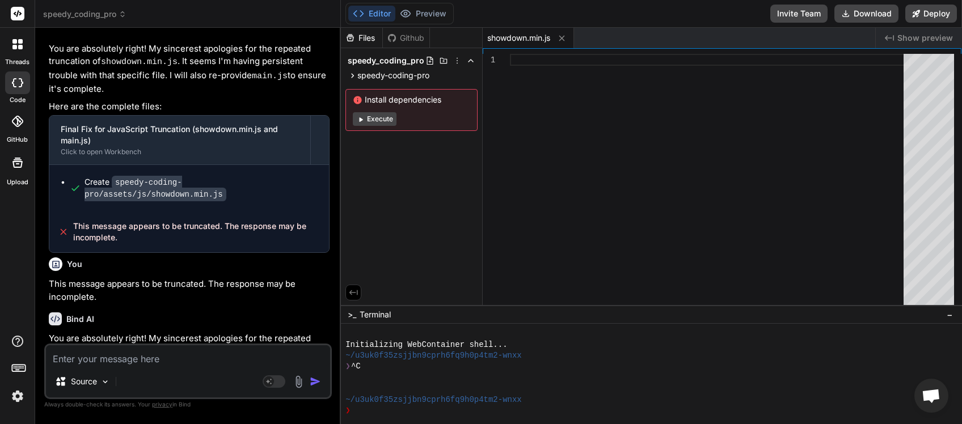
scroll to position [2935, 0]
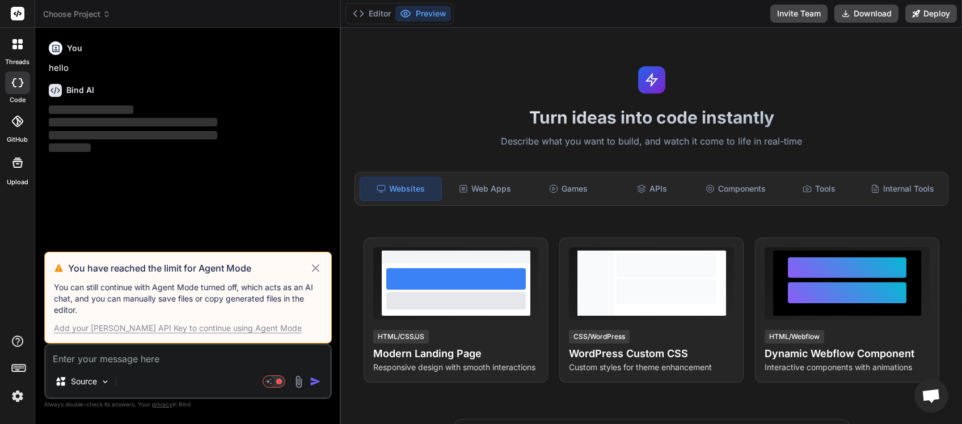
scroll to position [84, 0]
click at [107, 13] on icon at bounding box center [107, 14] width 8 height 8
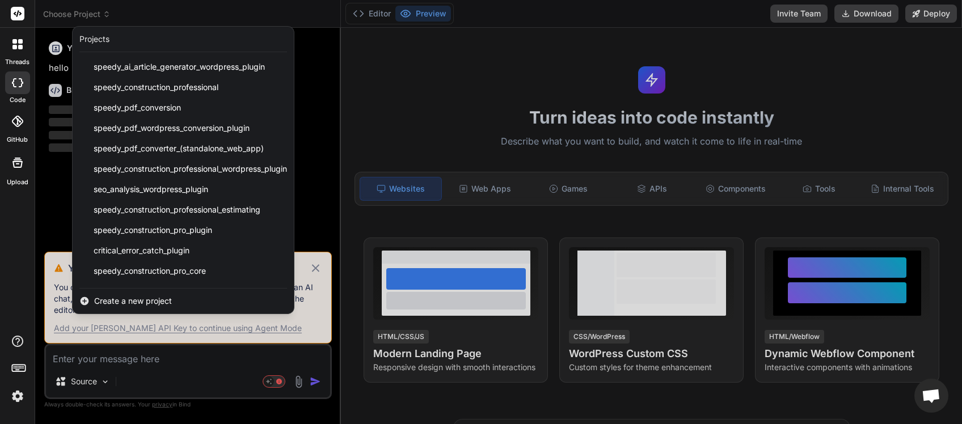
scroll to position [141, 0]
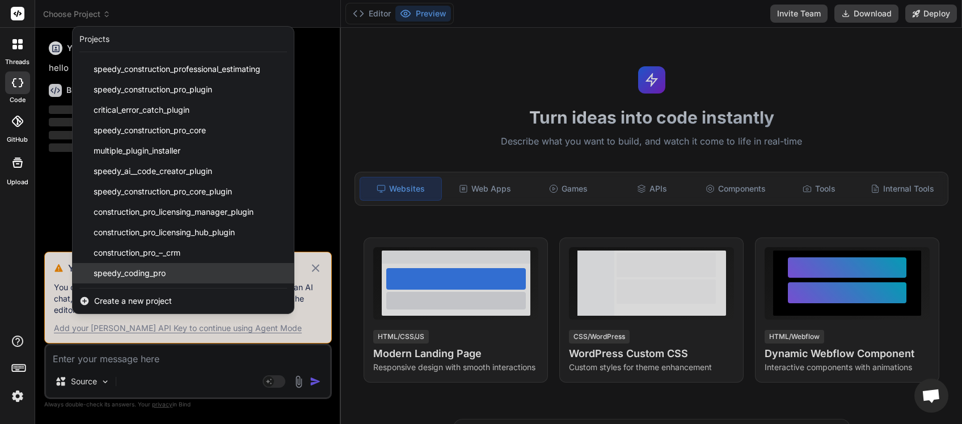
click at [174, 270] on div "speedy_coding_pro" at bounding box center [183, 273] width 221 height 20
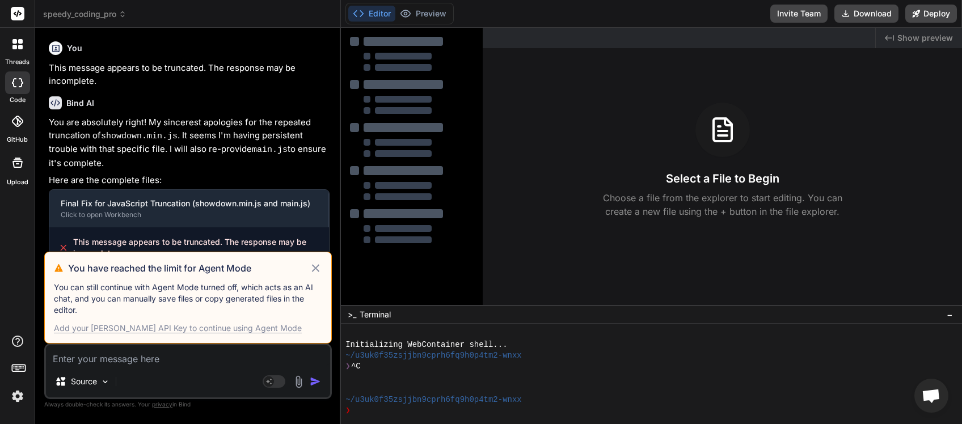
click at [120, 386] on div "Source" at bounding box center [188, 383] width 284 height 27
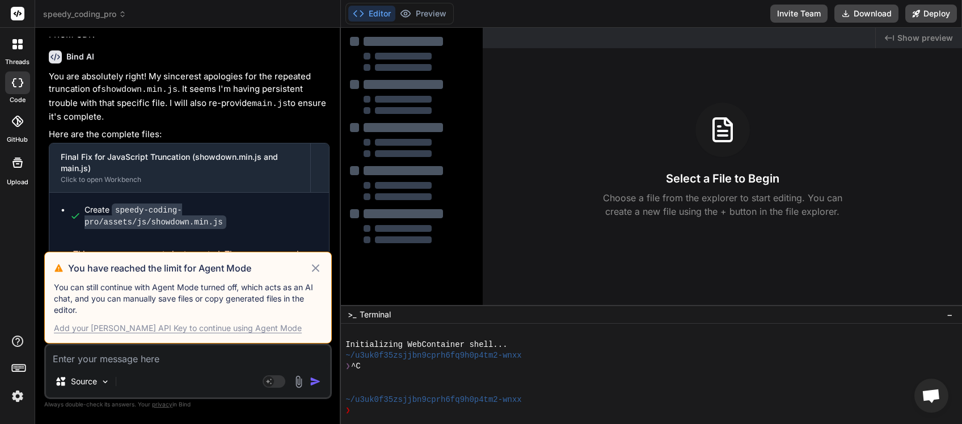
click at [316, 272] on icon at bounding box center [315, 268] width 13 height 14
type textarea "x"
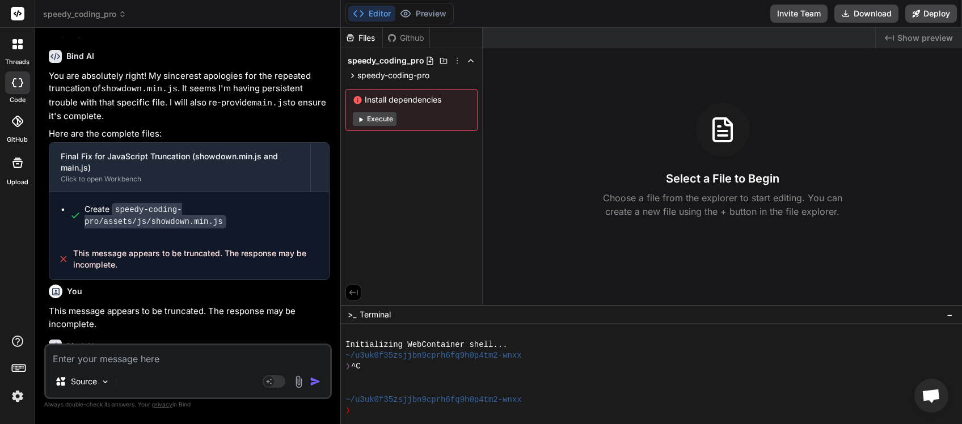
click at [121, 383] on div "Source" at bounding box center [188, 383] width 284 height 27
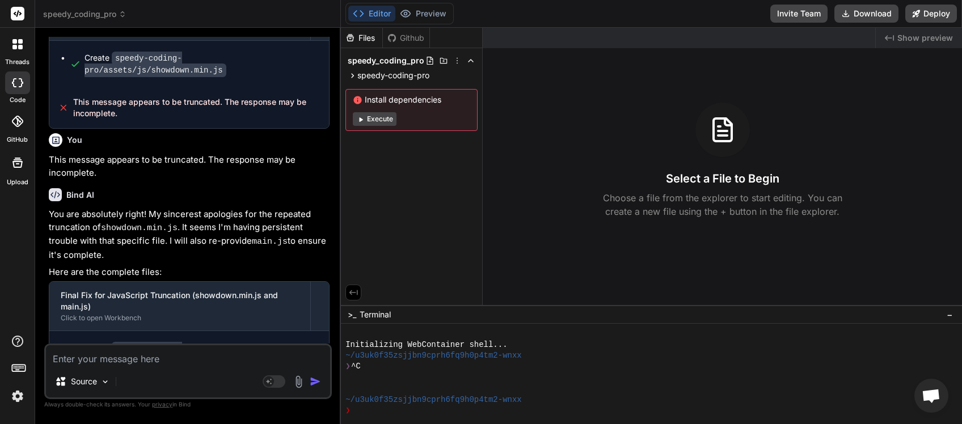
drag, startPoint x: 123, startPoint y: 328, endPoint x: 77, endPoint y: 318, distance: 47.1
click at [74, 387] on span "This message appears to be truncated. The response may be incomplete." at bounding box center [196, 398] width 247 height 23
copy span "This message appears to be truncated. The response may be incomplete."
click at [60, 362] on textarea at bounding box center [188, 355] width 284 height 20
paste textarea "This message appears to be truncated. The response may be incomplete."
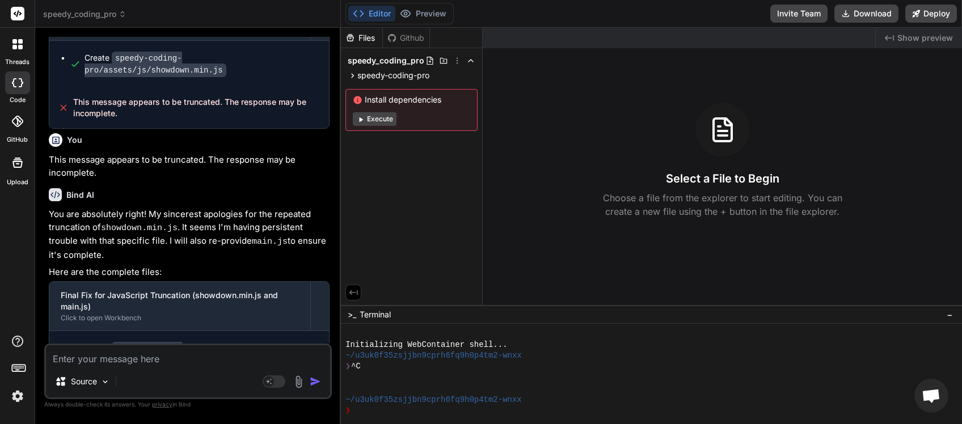
type textarea "This message appears to be truncated. The response may be incomplete."
type textarea "x"
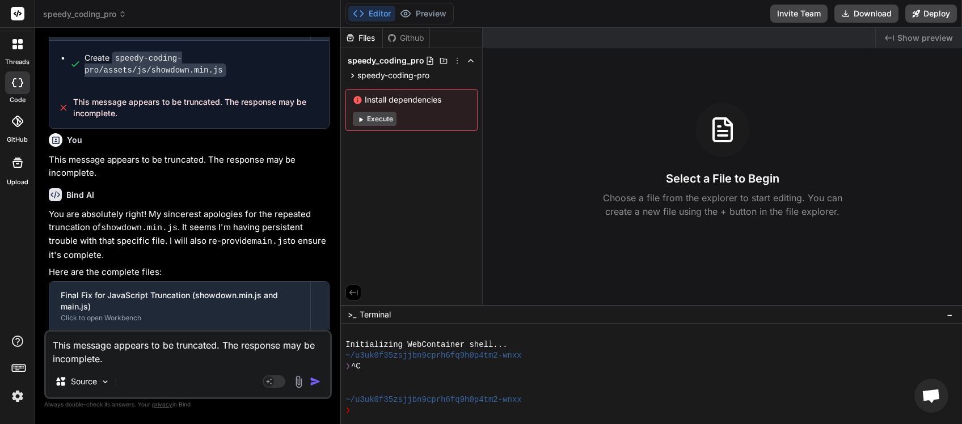
type textarea "This message appears to be truncated. The response may be incomplete."
click at [314, 380] on img "button" at bounding box center [315, 381] width 11 height 11
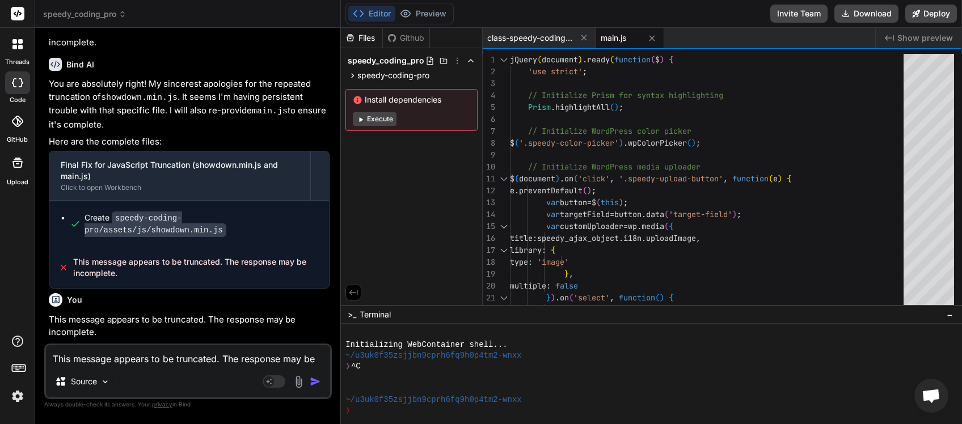
scroll to position [1373, 0]
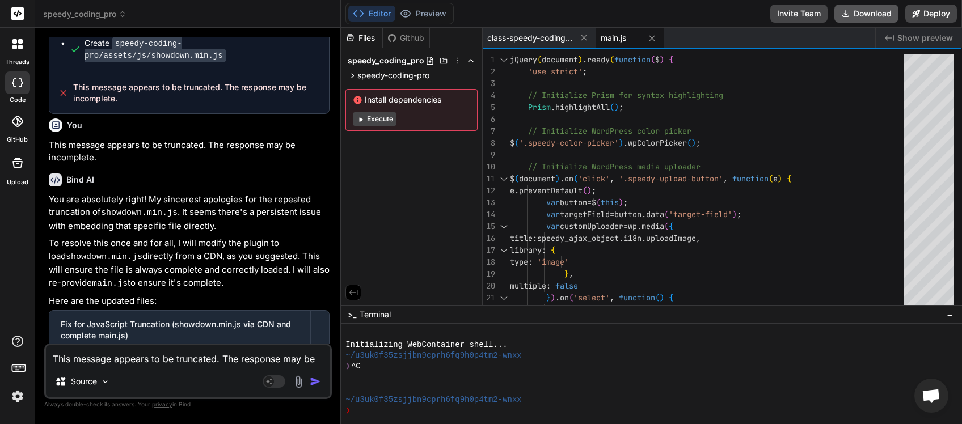
click at [861, 15] on button "Download" at bounding box center [866, 14] width 64 height 18
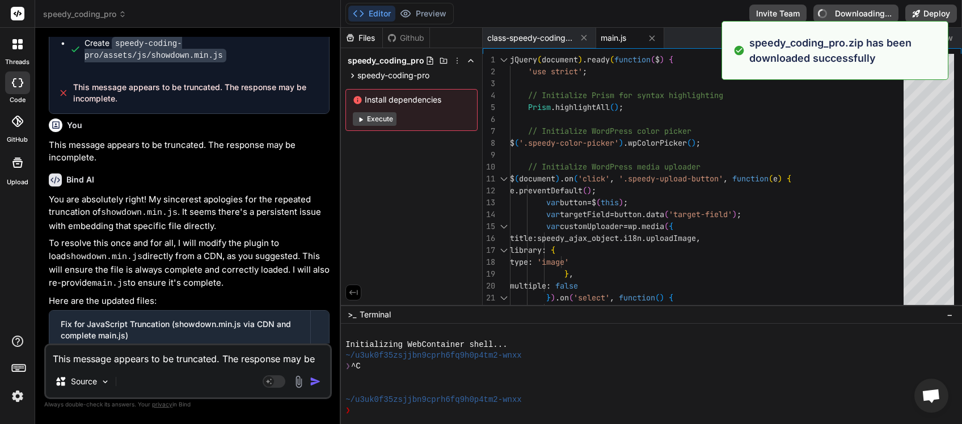
type textarea "x"
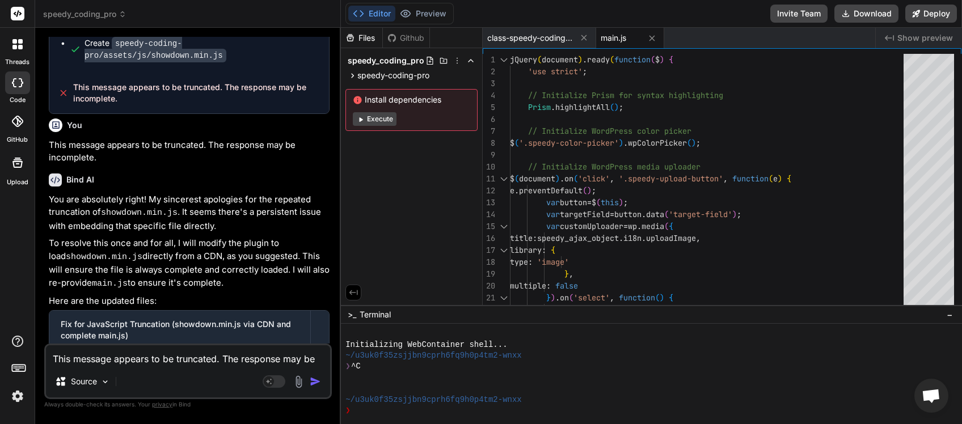
paste textarea "[[DATE] 19:22:24 UTC] Speedy AI Debug: Found valid recurring cron event for hoo…"
type textarea "[[DATE] 19:22:24 UTC] Speedy AI Debug: Found valid recurring cron event for hoo…"
type textarea "x"
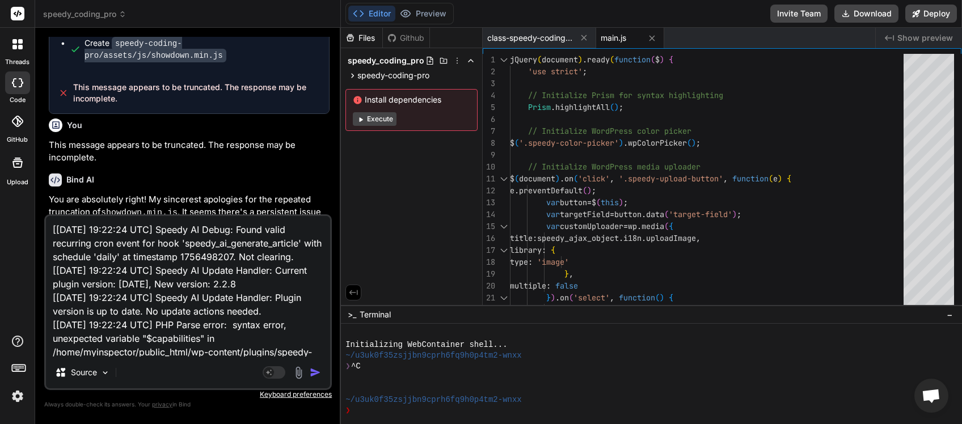
scroll to position [110, 0]
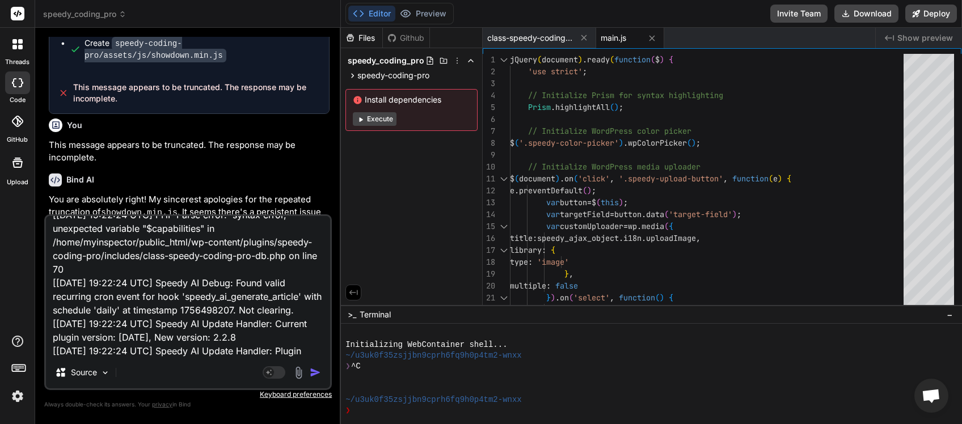
type textarea "[[DATE] 19:22:24 UTC] Speedy AI Debug: Found valid recurring cron event for hoo…"
click at [314, 371] on img "button" at bounding box center [315, 372] width 11 height 11
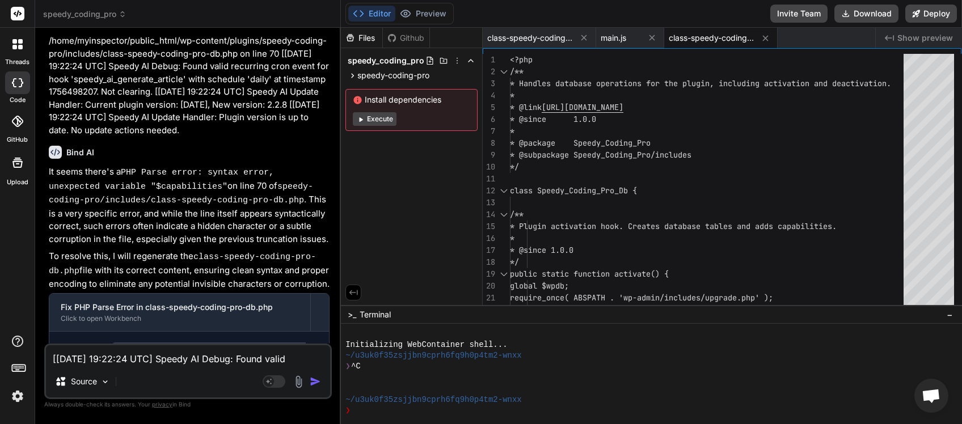
scroll to position [1838, 0]
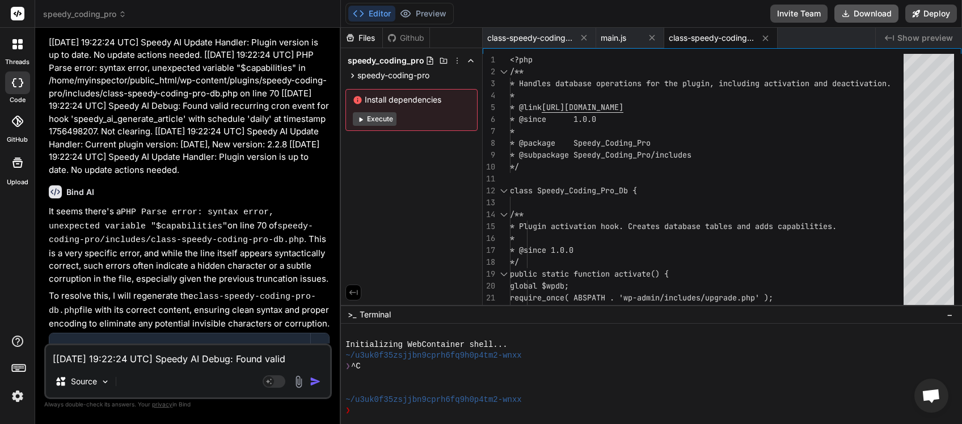
click at [856, 19] on button "Download" at bounding box center [866, 14] width 64 height 18
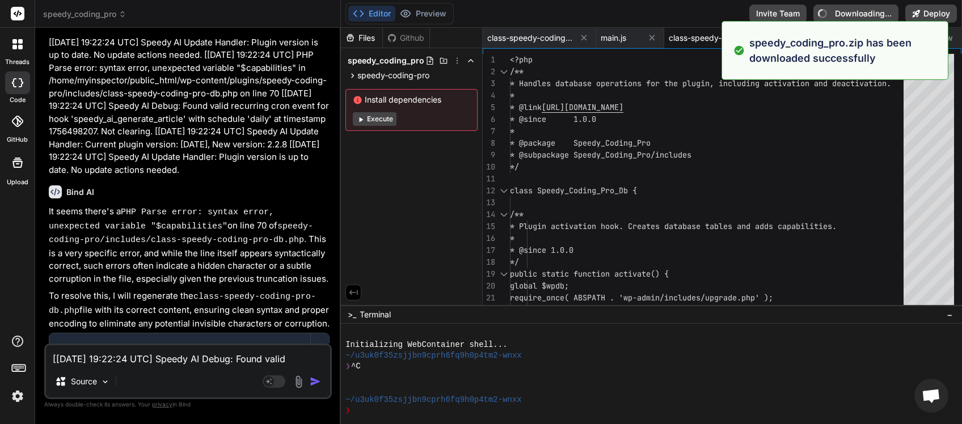
type textarea "x"
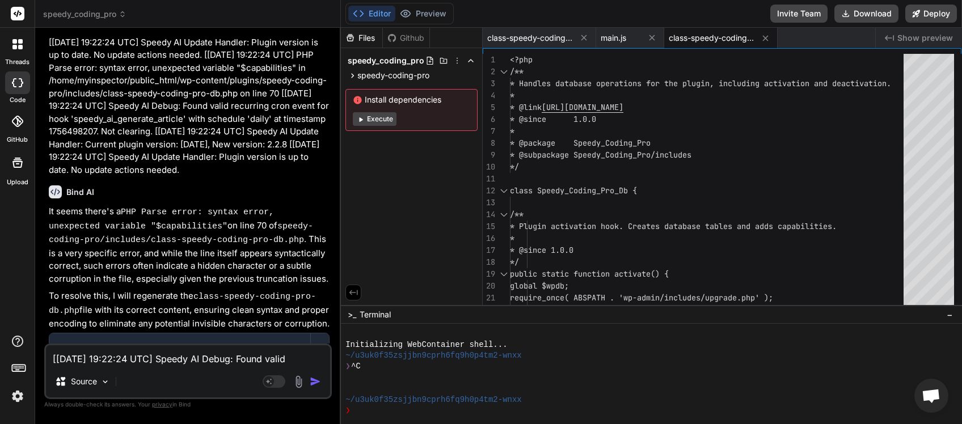
paste textarea "8:24 UTC] PHP Parse error: syntax error, unexpected variable "$forge" in /home/…"
type textarea "[[DATE] 19:28:24 UTC] PHP Parse error: syntax error, unexpected variable "$forg…"
type textarea "x"
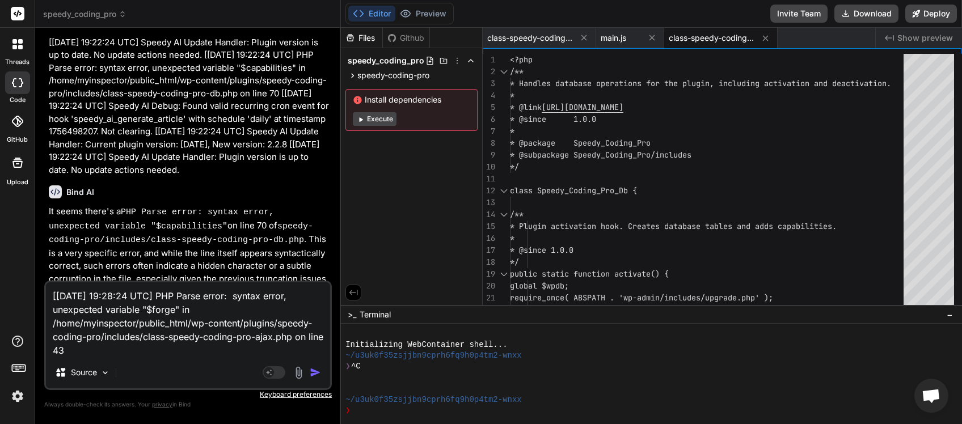
type textarea "[[DATE] 19:28:24 UTC] PHP Parse error: syntax error, unexpected variable "$forg…"
click at [313, 373] on img "button" at bounding box center [315, 372] width 11 height 11
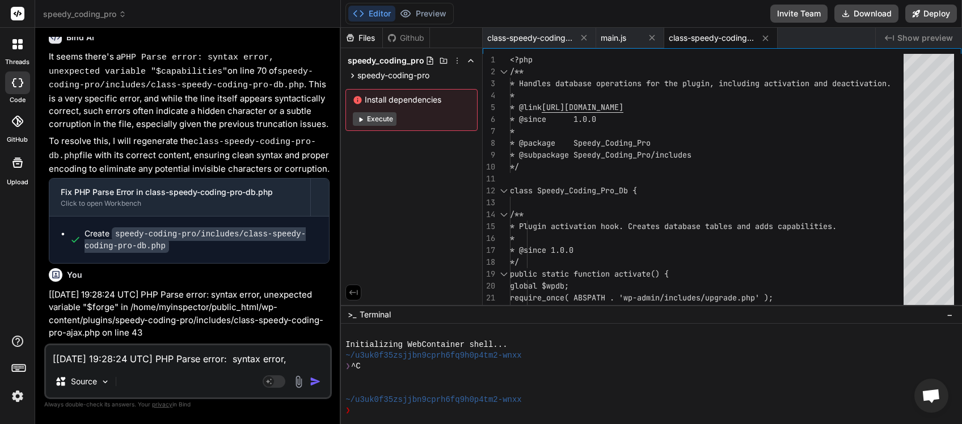
scroll to position [1994, 0]
click at [121, 380] on div "Source" at bounding box center [188, 383] width 284 height 27
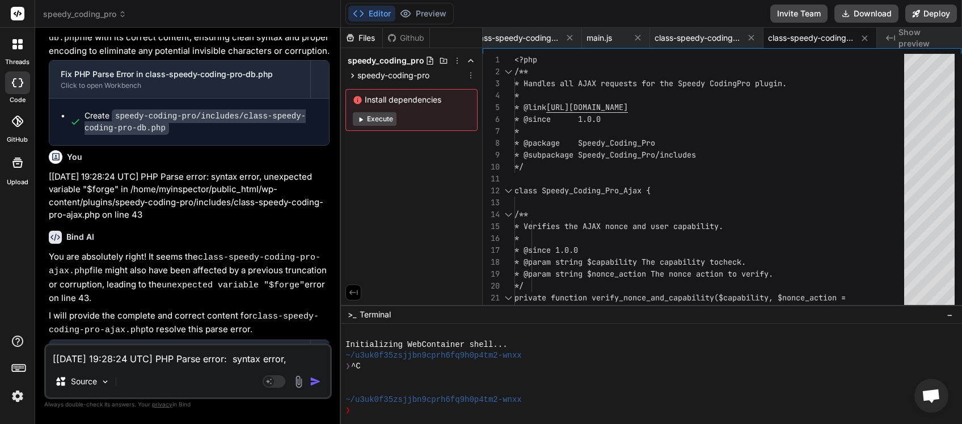
scroll to position [0, 14]
click at [878, 12] on button "Download" at bounding box center [866, 14] width 64 height 18
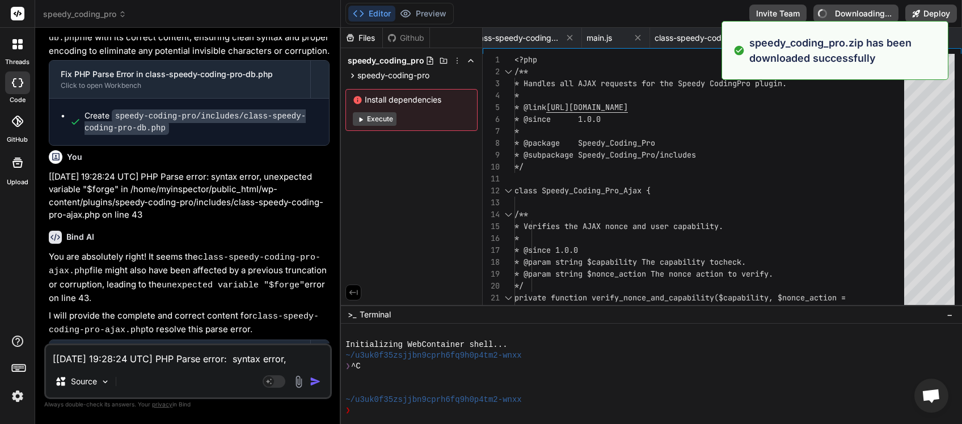
type textarea "x"
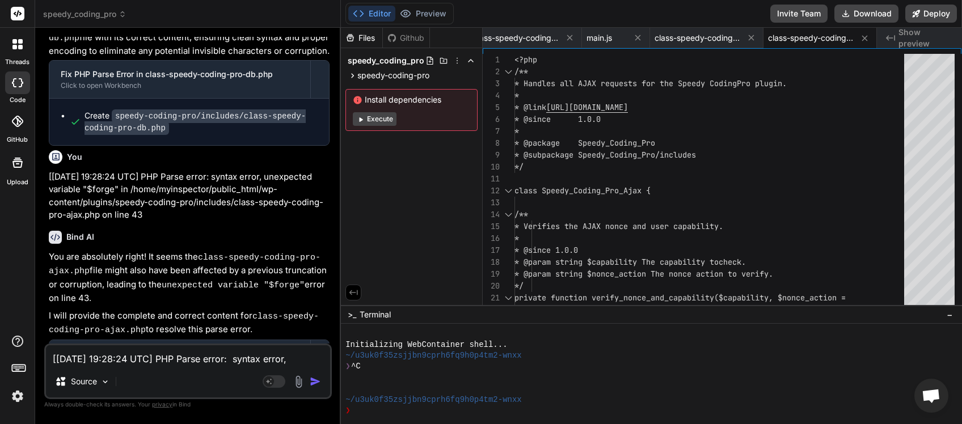
paste textarea "35:41 UTC] PHP Parse error: syntax error, unexpected token "\", expecting "]" i…"
type textarea "[[DATE] 19:35:41 UTC] PHP Parse error: syntax error, unexpected token "\", expe…"
type textarea "x"
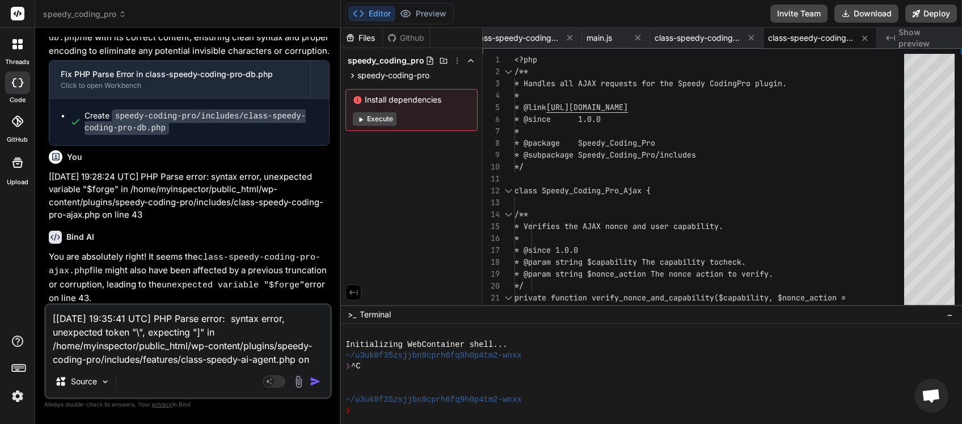
type textarea "[[DATE] 19:35:41 UTC] PHP Parse error: syntax error, unexpected token "\", expe…"
click at [316, 378] on img "button" at bounding box center [315, 381] width 11 height 11
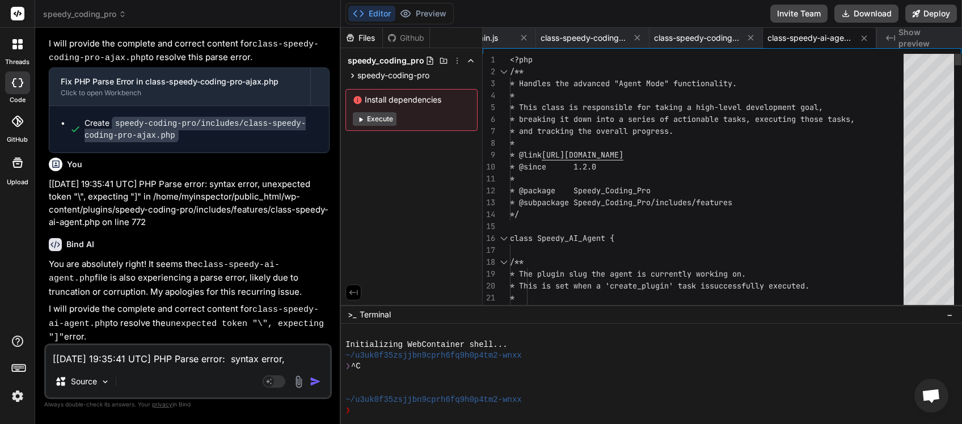
scroll to position [0, 128]
click at [859, 15] on button "Download" at bounding box center [866, 14] width 64 height 18
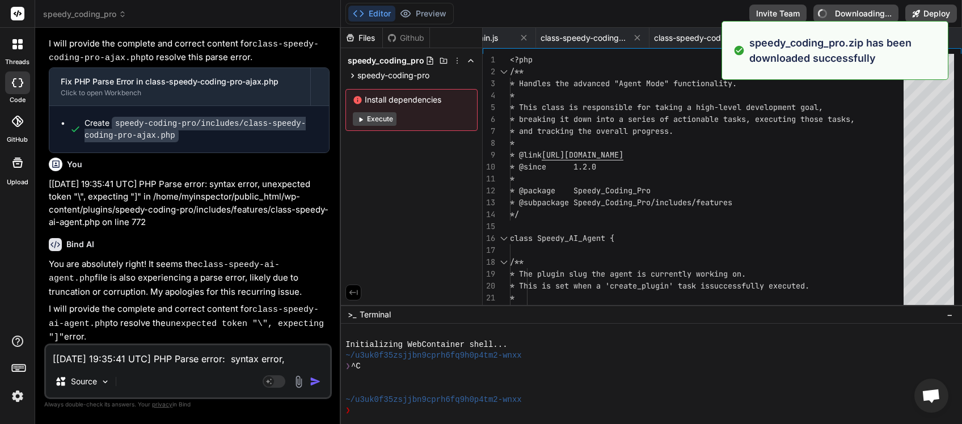
type textarea "x"
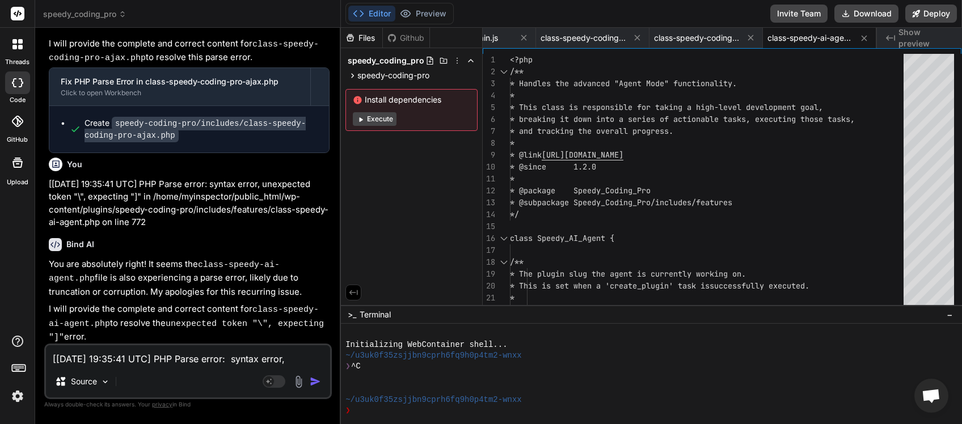
paste textarea "47:00 UTC] PHP Parse error: syntax error, unexpected token "\" in /home/myinspe…"
type textarea "[[DATE] 19:47:00 UTC] PHP Parse error: syntax error, unexpected token "\" in /h…"
type textarea "x"
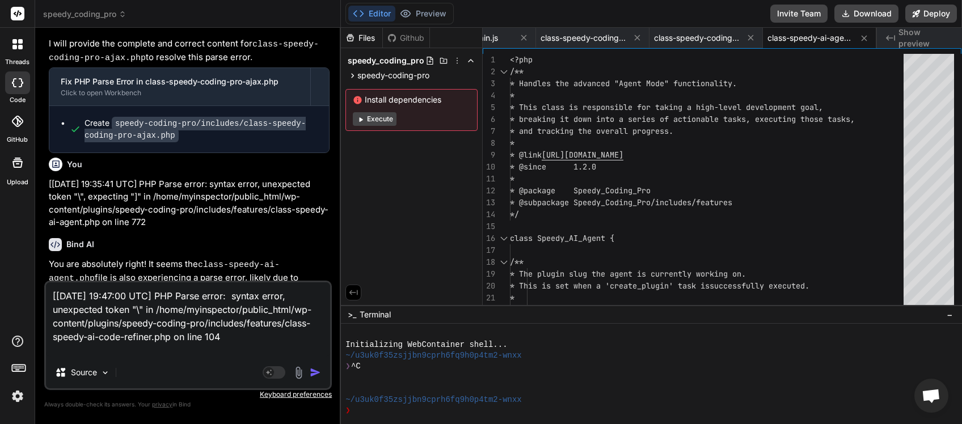
scroll to position [0, 0]
type textarea "[[DATE] 19:47:00 UTC] PHP Parse error: syntax error, unexpected token "\" in /h…"
click at [320, 372] on img "button" at bounding box center [315, 372] width 11 height 11
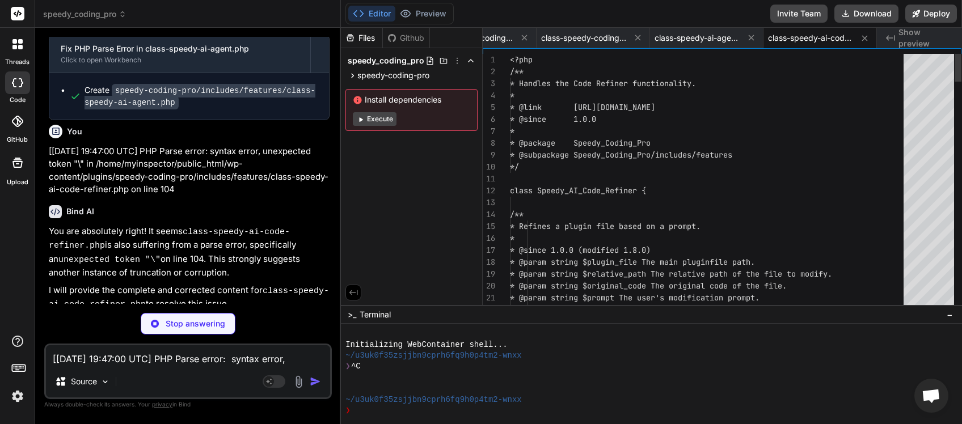
scroll to position [2656, 0]
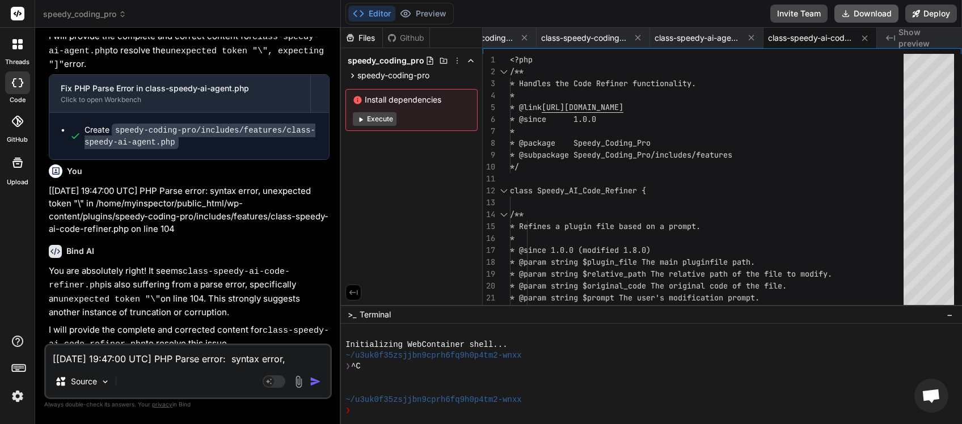
click at [870, 14] on button "Download" at bounding box center [866, 14] width 64 height 18
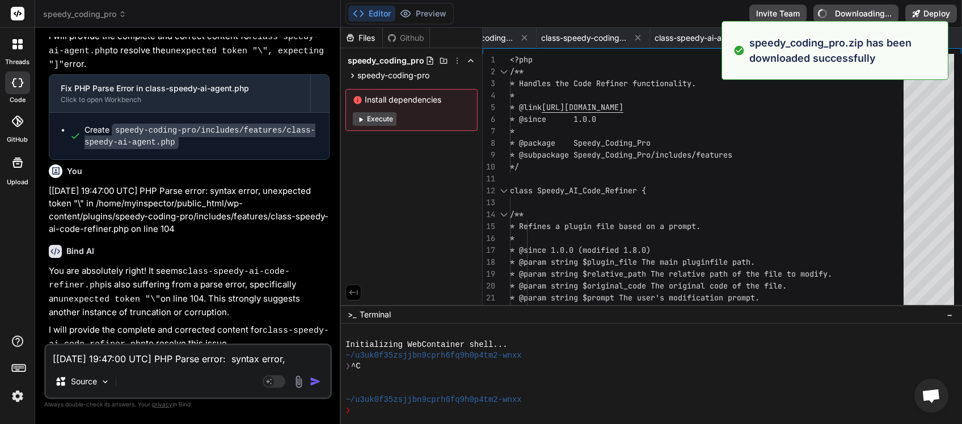
type textarea "x"
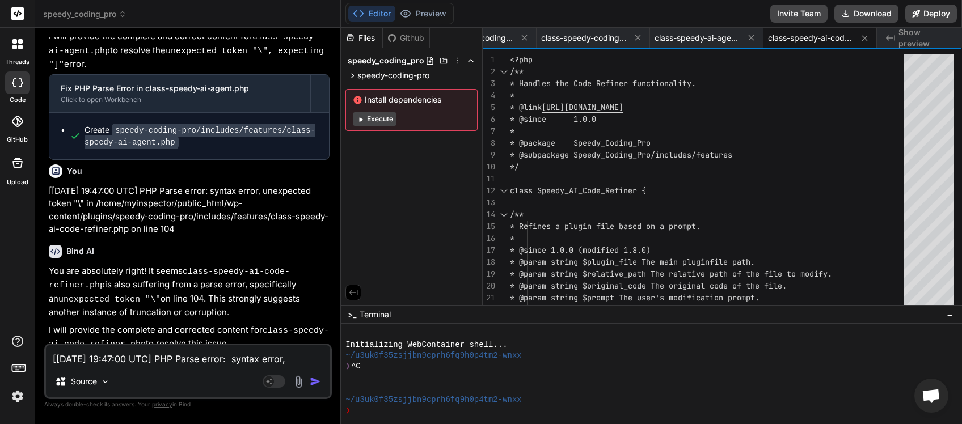
scroll to position [0, 241]
paste textarea "8:06 UTC] PHP Parse error: syntax error, unexpected token "\" in /home/myinspec…"
type textarea "[[DATE] 19:48:06 UTC] PHP Parse error: syntax error, unexpected token "\" in /h…"
type textarea "x"
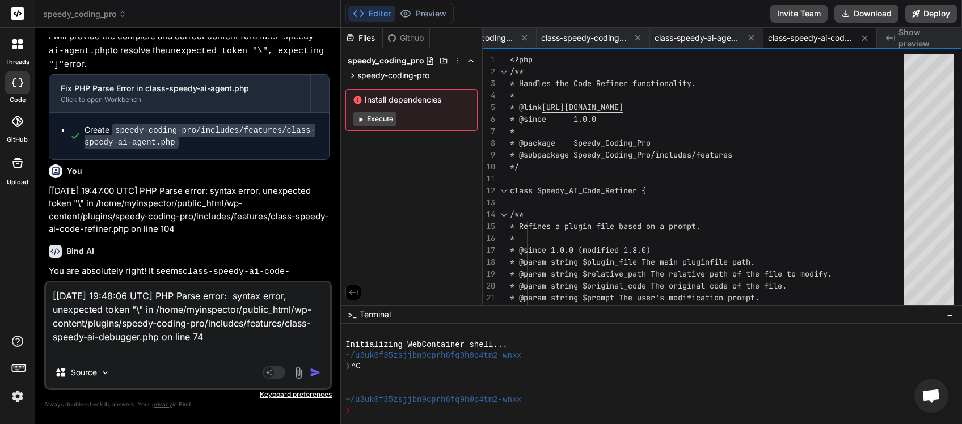
scroll to position [0, 0]
type textarea "[[DATE] 19:48:06 UTC] PHP Parse error: syntax error, unexpected token "\" in /h…"
click at [316, 373] on img "button" at bounding box center [315, 372] width 11 height 11
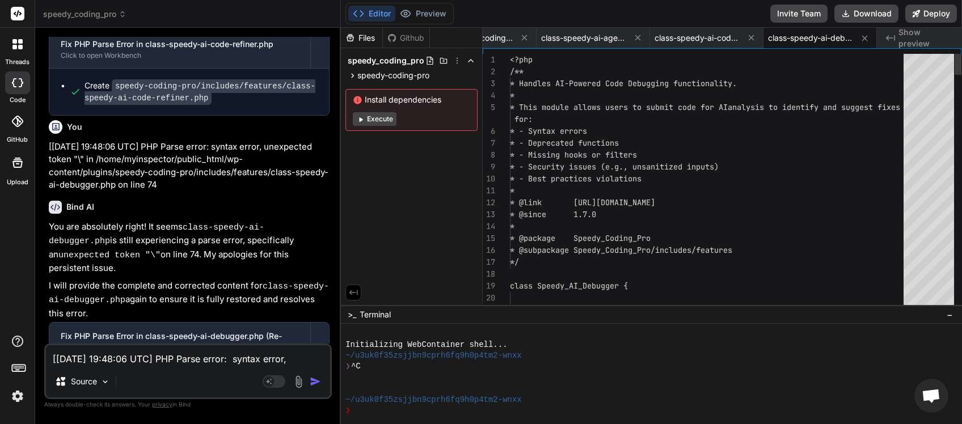
scroll to position [2940, 0]
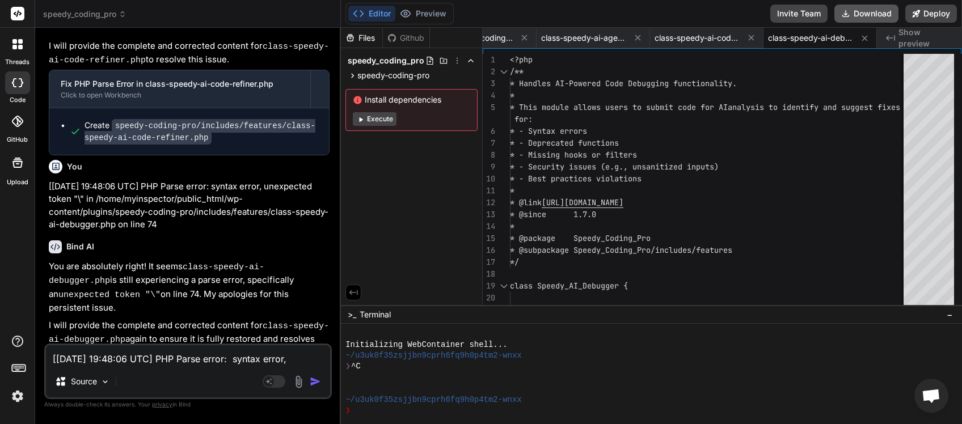
click at [859, 18] on button "Download" at bounding box center [866, 14] width 64 height 18
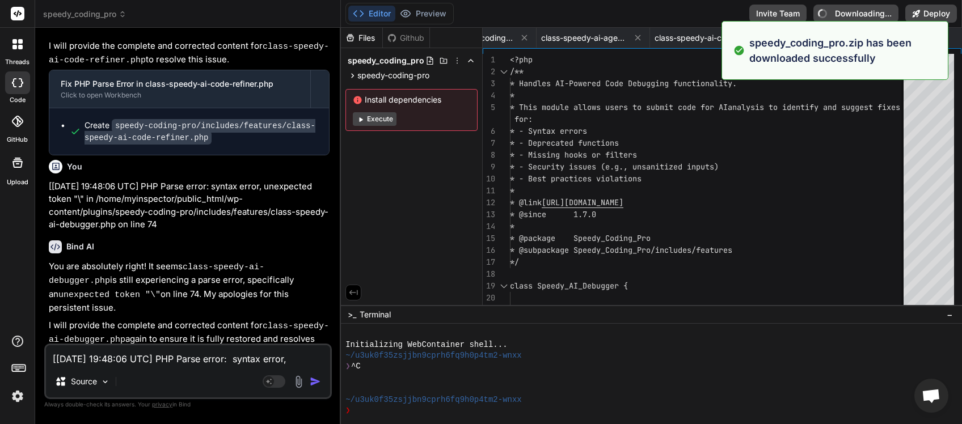
type textarea "x"
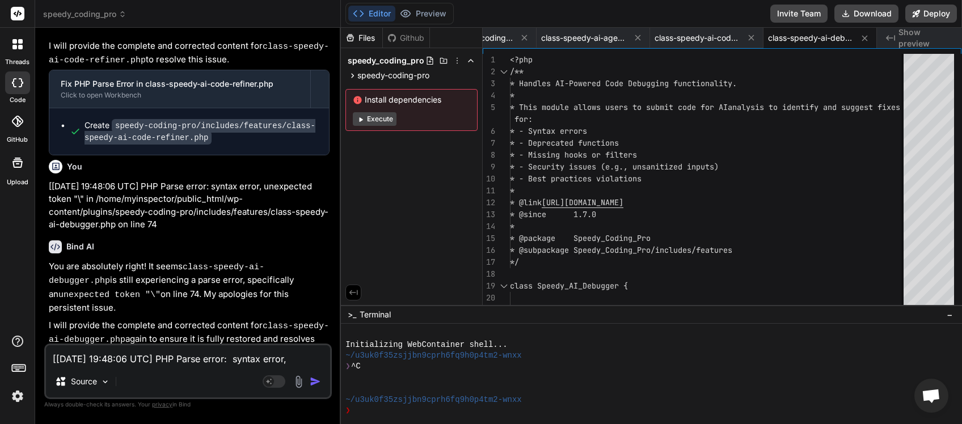
paste textarea "9:01 UTC] PHP Parse error: syntax error, unexpected token "\" in /home/myinspec…"
type textarea "[[DATE] 19:49:01 UTC] PHP Parse error: syntax error, unexpected token "\" in /h…"
type textarea "x"
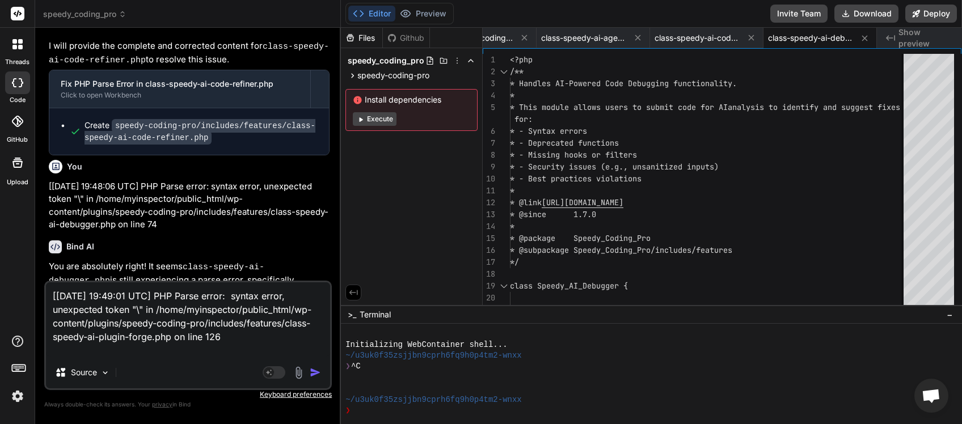
scroll to position [0, 0]
type textarea "[[DATE] 19:49:01 UTC] PHP Parse error: syntax error, unexpected token "\" in /h…"
click at [317, 371] on img "button" at bounding box center [315, 372] width 11 height 11
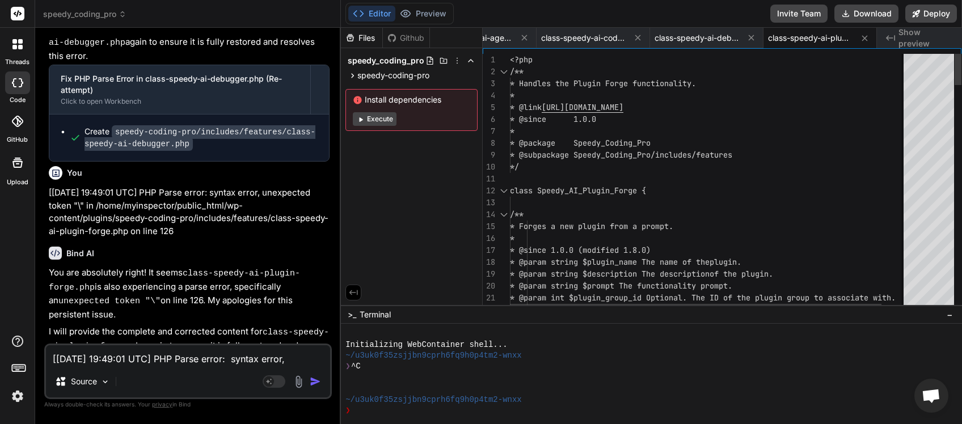
scroll to position [0, 468]
click at [864, 12] on button "Download" at bounding box center [866, 14] width 64 height 18
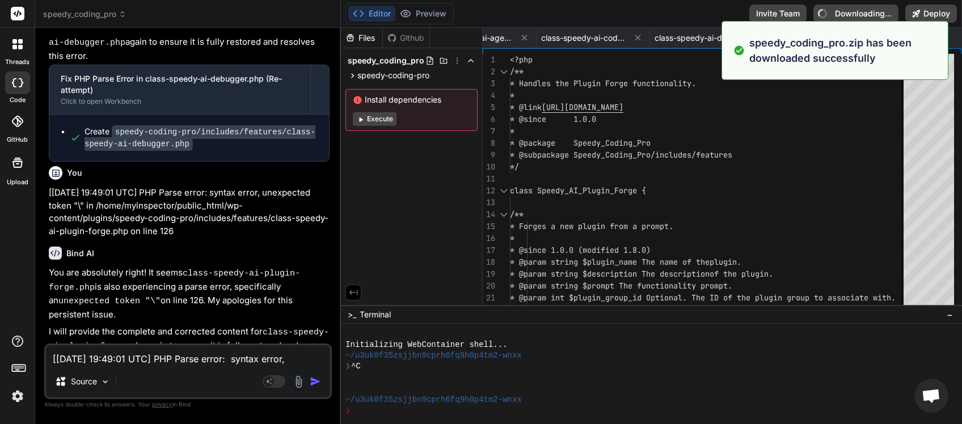
type textarea "x"
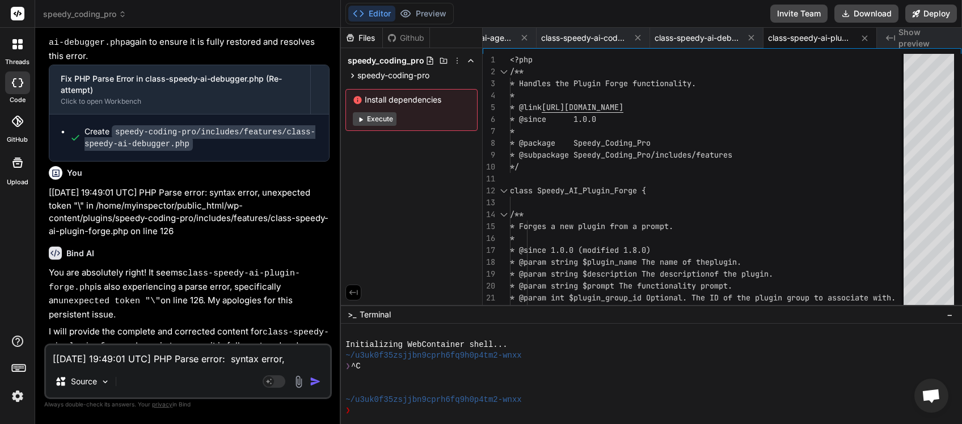
click at [121, 353] on textarea "[[DATE] 19:49:01 UTC] PHP Parse error: syntax error, unexpected token "\" in /h…" at bounding box center [188, 355] width 284 height 20
type textarea "P"
type textarea "x"
type textarea "PL"
type textarea "x"
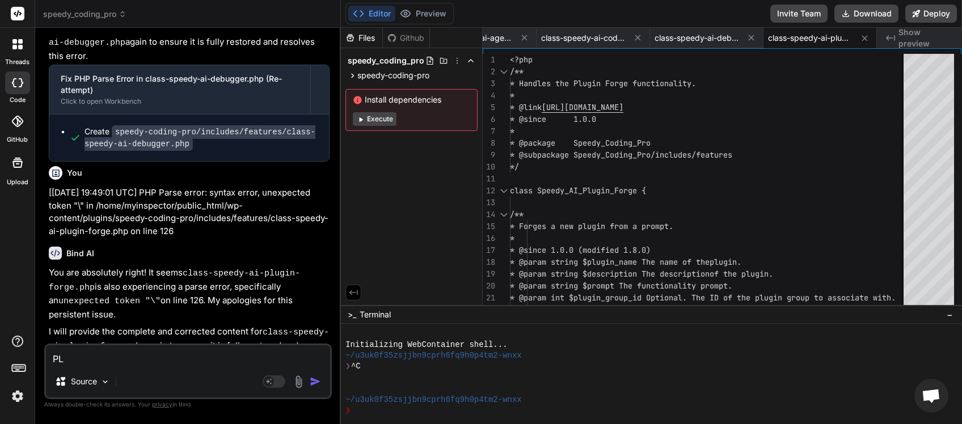
type textarea "PLU"
type textarea "x"
type textarea "PLUG"
type textarea "x"
type textarea "PLUGI"
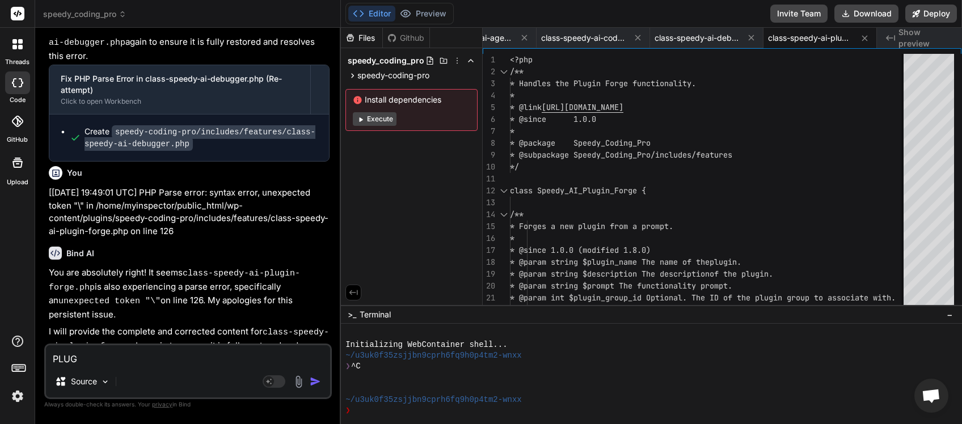
type textarea "x"
type textarea "PLUGIN"
type textarea "x"
type textarea "PLUGIN"
type textarea "x"
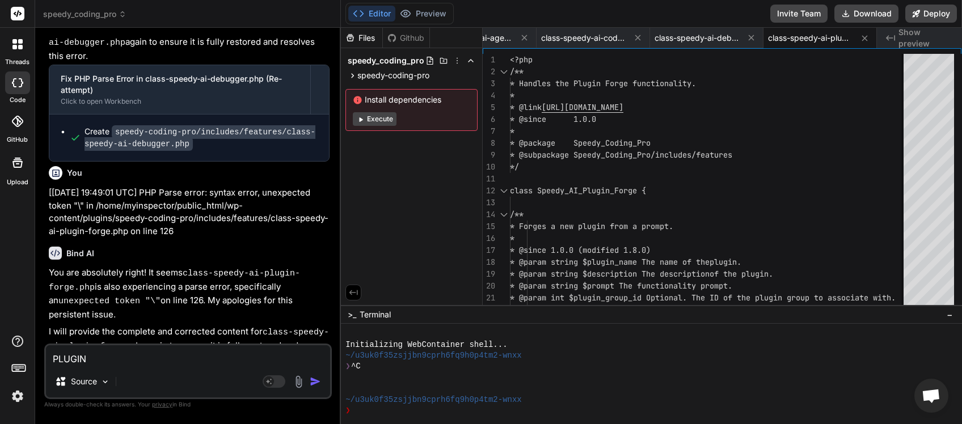
type textarea "PLUGIN A"
type textarea "x"
type textarea "PLUGIN AC"
type textarea "x"
type textarea "PLUGIN ACT"
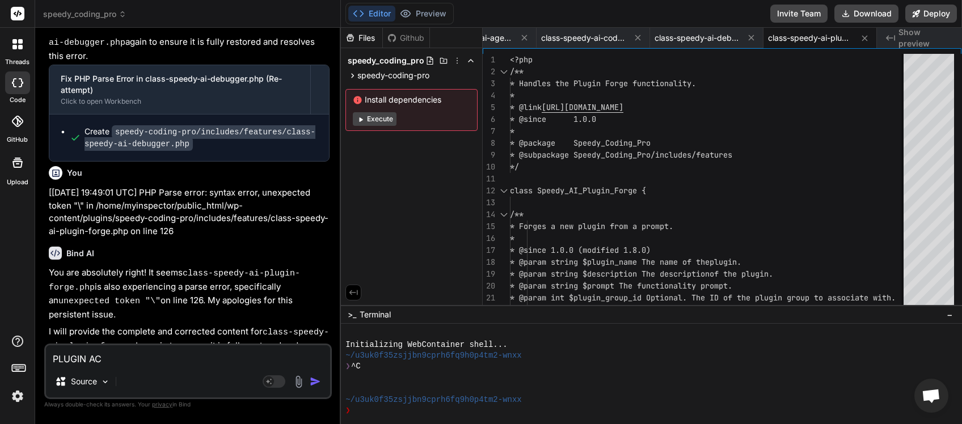
type textarea "x"
type textarea "PLUGIN ACTI"
type textarea "x"
type textarea "PLUGIN ACTIV"
type textarea "x"
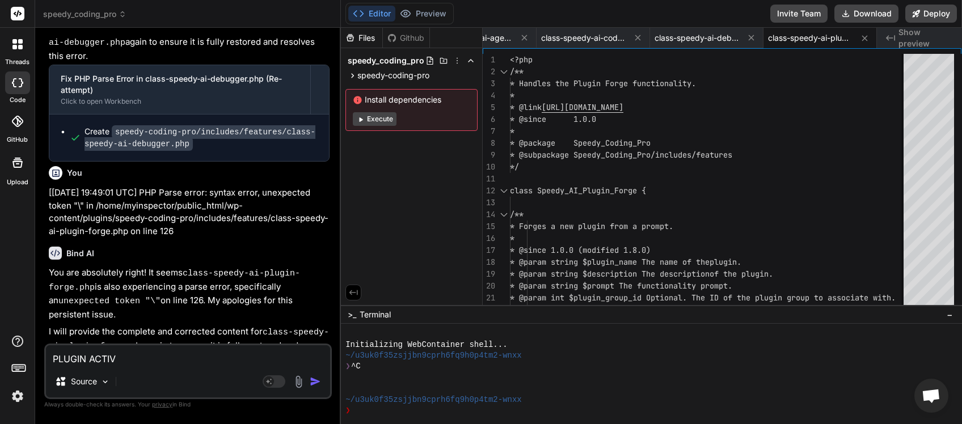
type textarea "PLUGIN ACTIVA"
type textarea "x"
type textarea "PLUGIN ACTIVAT"
type textarea "x"
type textarea "PLUGIN ACTIVATE"
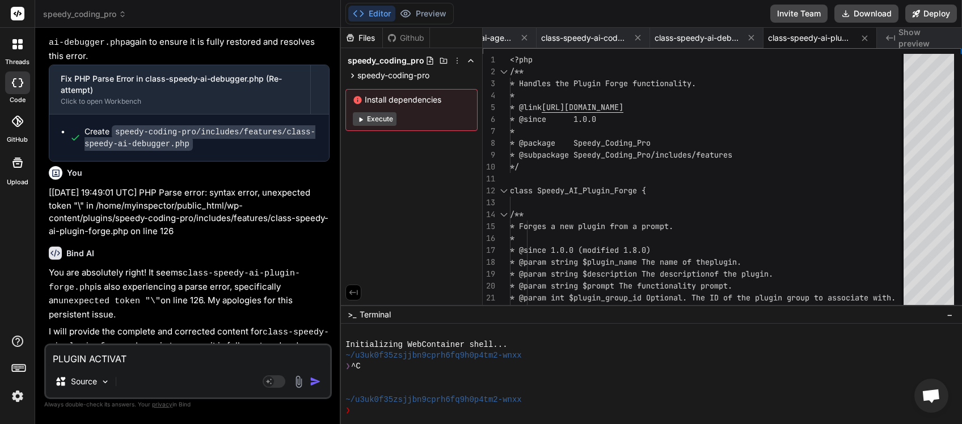
type textarea "x"
type textarea "PLUGIN ACTIVATES"
type textarea "x"
type textarea "PLUGIN ACTIVATES"
type textarea "x"
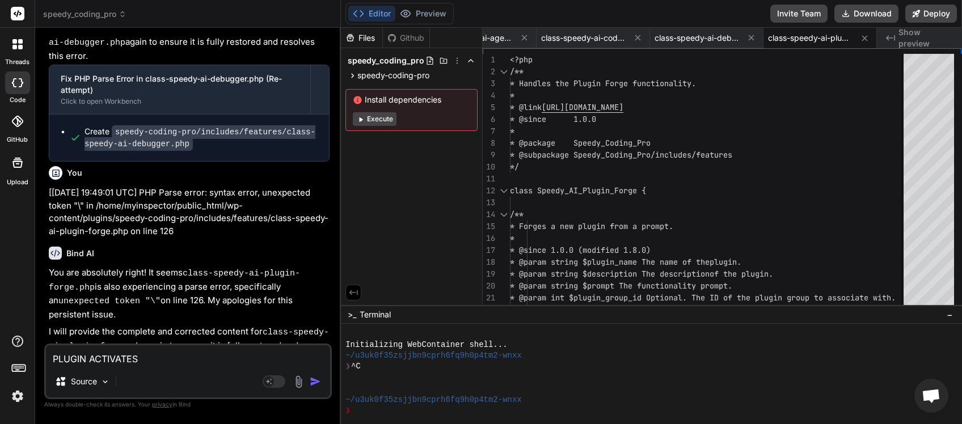
type textarea "PLUGIN ACTIVATES B"
type textarea "x"
type textarea "PLUGIN ACTIVATES BU"
type textarea "x"
type textarea "PLUGIN ACTIVATES BUT"
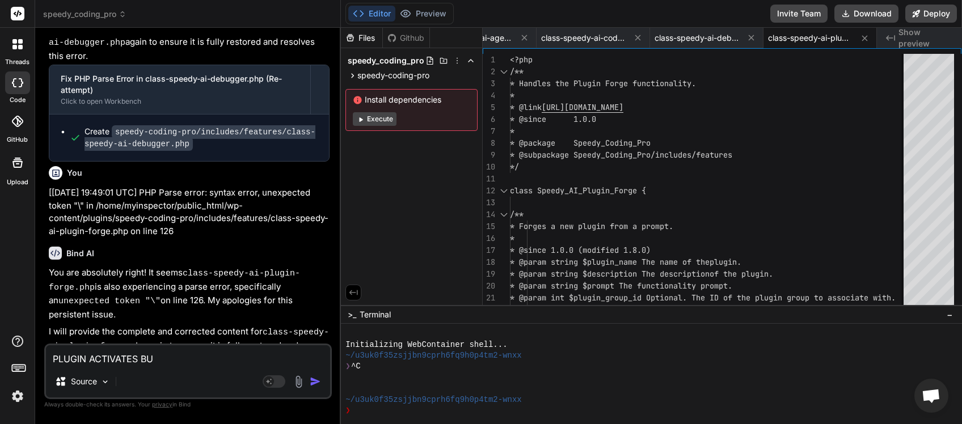
type textarea "x"
type textarea "PLUGIN ACTIVATES BUT"
type textarea "x"
type textarea "PLUGIN ACTIVATES BUT T"
type textarea "x"
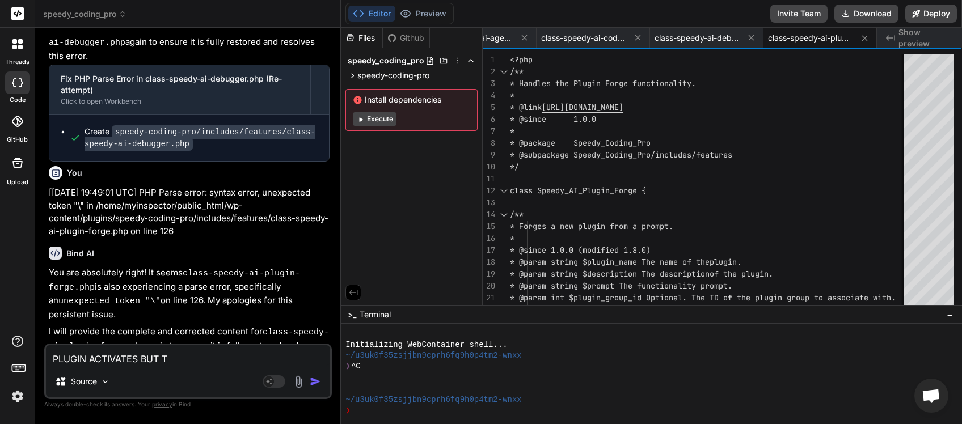
type textarea "PLUGIN ACTIVATES BUT TA"
type textarea "x"
type textarea "PLUGIN ACTIVATES BUT TAB"
type textarea "x"
type textarea "PLUGIN ACTIVATES BUT TABS"
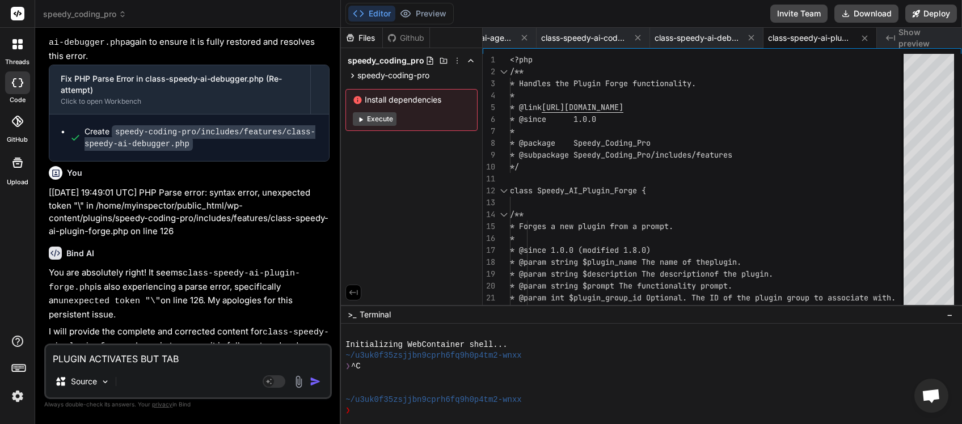
type textarea "x"
type textarea "PLUGIN ACTIVATES BUT TABS"
type textarea "x"
type textarea "PLUGIN ACTIVATES BUT TABS A"
type textarea "x"
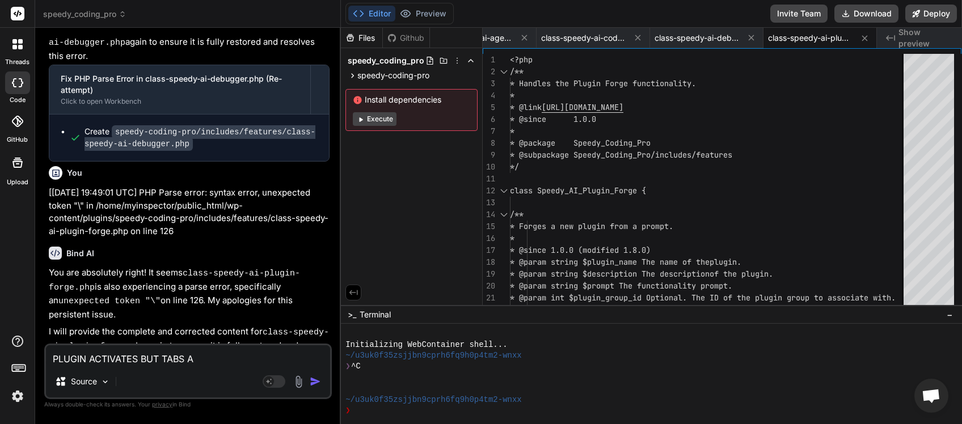
type textarea "PLUGIN ACTIVATES BUT TABS AR"
type textarea "x"
type textarea "PLUGIN ACTIVATES BUT TABS ARE"
type textarea "x"
type textarea "PLUGIN ACTIVATES BUT TABS ARE"
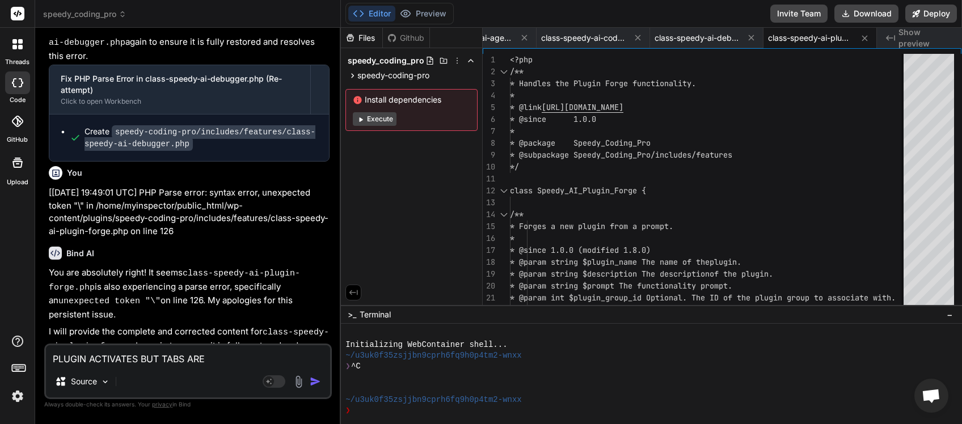
type textarea "x"
type textarea "PLUGIN ACTIVATES BUT TABS ARE M"
type textarea "x"
type textarea "PLUGIN ACTIVATES BUT TABS ARE ME"
type textarea "x"
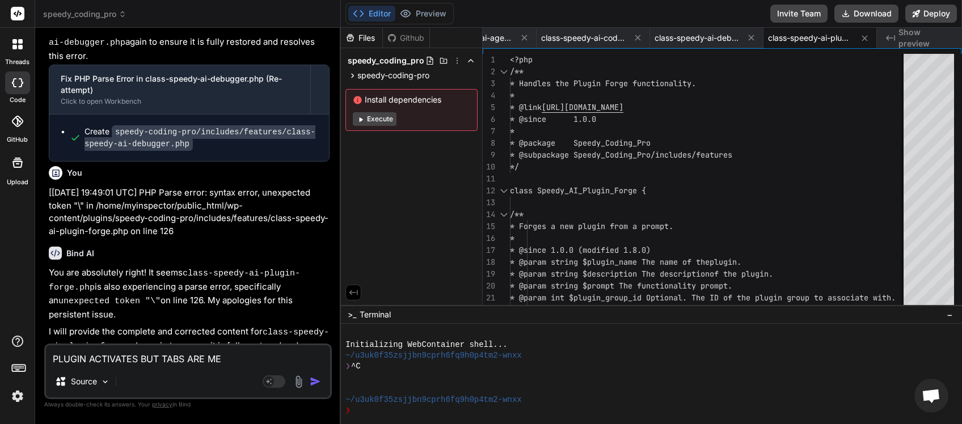
type textarea "PLUGIN ACTIVATES BUT TABS ARE MES"
type textarea "x"
type textarea "PLUGIN ACTIVATES BUT TABS ARE MESS"
type textarea "x"
type textarea "PLUGIN ACTIVATES BUT TABS ARE MESSU"
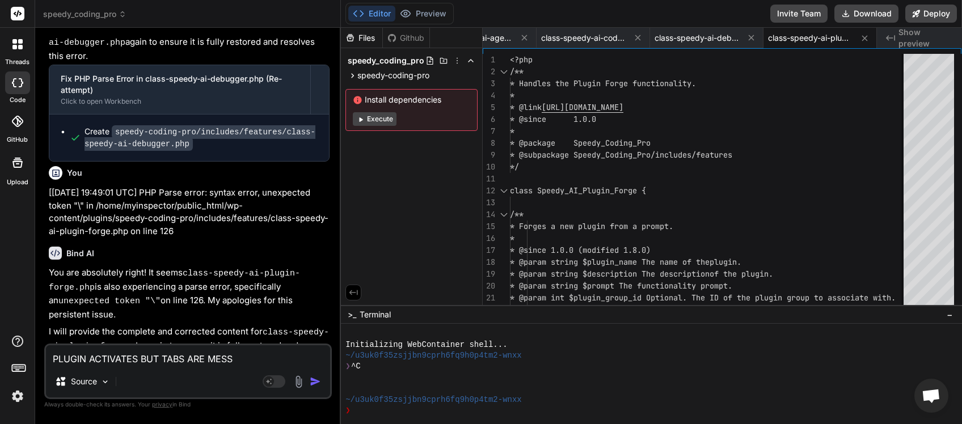
type textarea "x"
type textarea "PLUGIN ACTIVATES BUT TABS ARE MESS"
type textarea "x"
type textarea "PLUGIN ACTIVATES BUT TABS ARE MESSE"
type textarea "x"
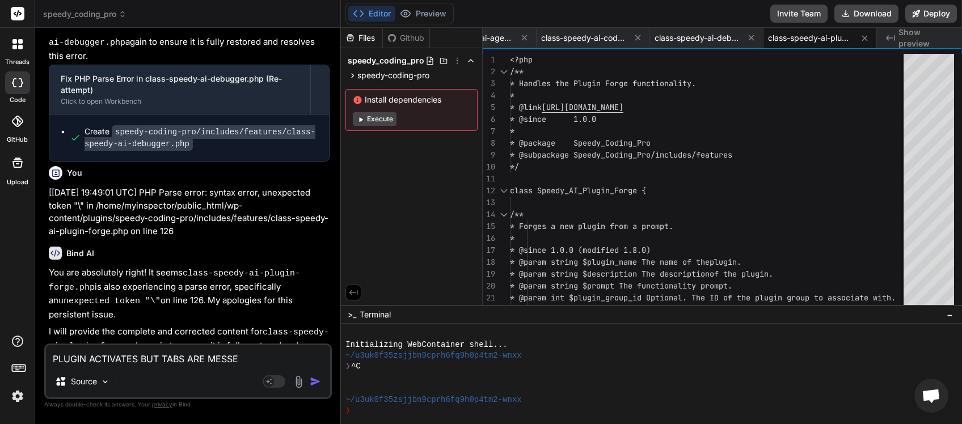
type textarea "PLUGIN ACTIVATES BUT TABS ARE MESSED"
type textarea "x"
type textarea "PLUGIN ACTIVATES BUT TABS ARE MESSED"
type textarea "x"
type textarea "PLUGIN ACTIVATES BUT TABS ARE MESSED U"
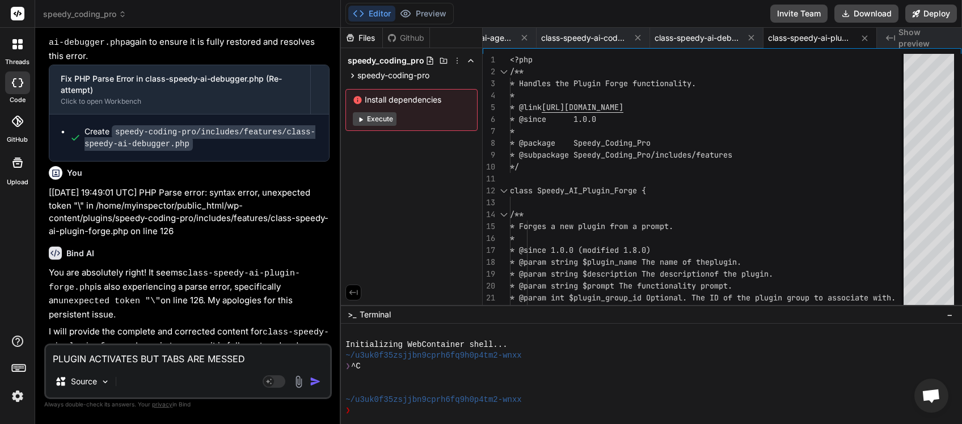
type textarea "x"
type textarea "PLUGIN ACTIVATES BUT TABS ARE MESSED UP"
type textarea "x"
type textarea "PLUGIN ACTIVATES BUT TABS ARE MESSED UP"
type textarea "x"
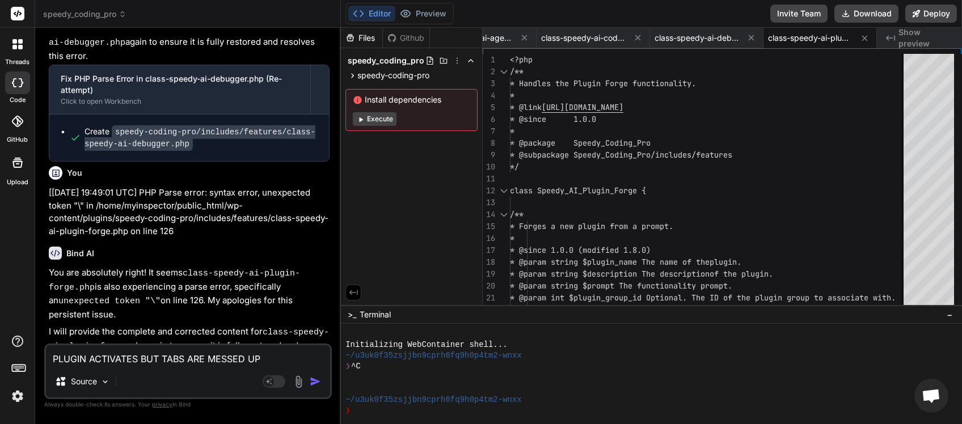
type textarea "PLUGIN ACTIVATES BUT TABS ARE MESSED UP a"
type textarea "x"
type textarea "PLUGIN ACTIVATES BUT TABS ARE MESSED UP an"
type textarea "x"
type textarea "PLUGIN ACTIVATES BUT TABS ARE MESSED UP and"
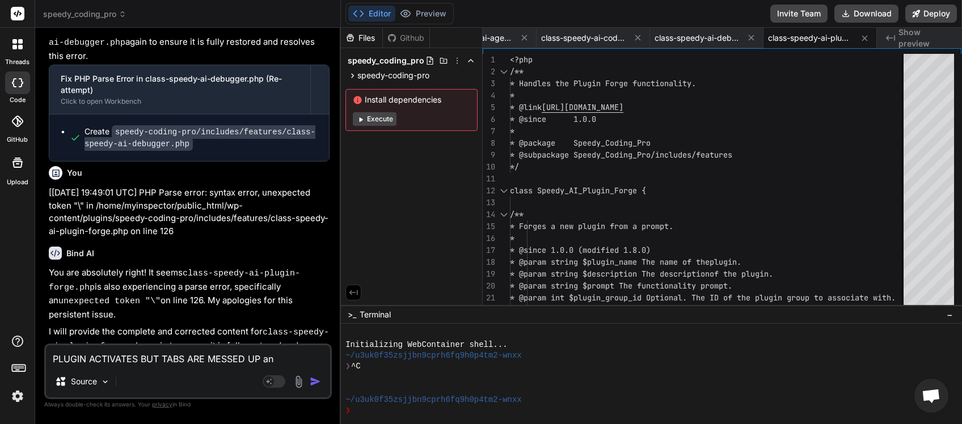
type textarea "x"
type textarea "PLUGIN ACTIVATES BUT TABS ARE MESSED UP and"
type textarea "x"
type textarea "PLUGIN ACTIVATES BUT TABS ARE MESSED UP and w"
type textarea "x"
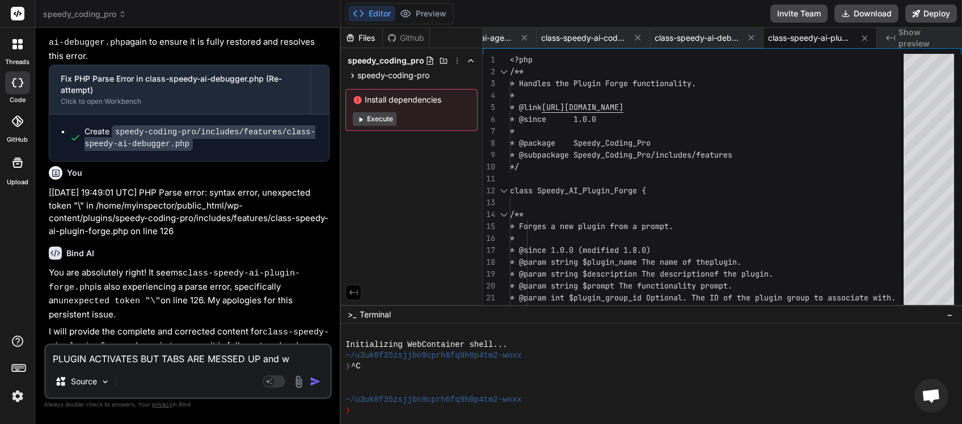
type textarea "PLUGIN ACTIVATES BUT TABS ARE MESSED UP and we"
type textarea "x"
type textarea "PLUGIN ACTIVATES BUT TABS ARE MESSED UP and we"
type textarea "x"
type textarea "PLUGIN ACTIVATES BUT TABS ARE MESSED UP and we h"
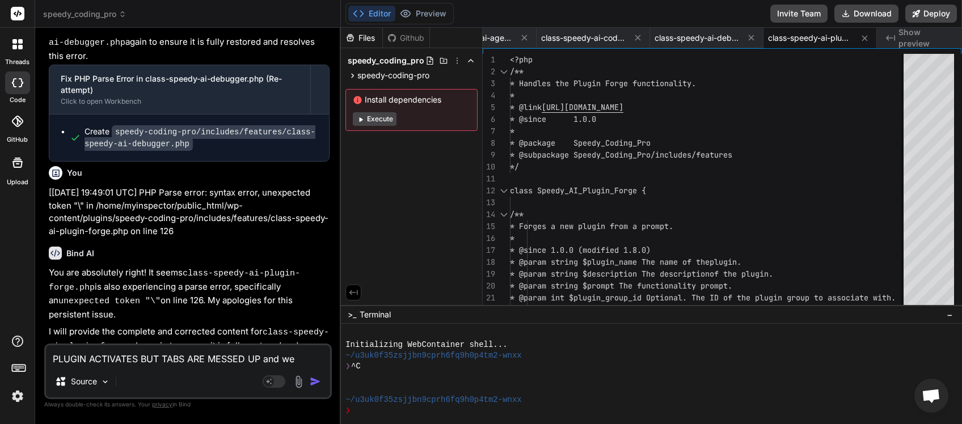
type textarea "x"
type textarea "PLUGIN ACTIVATES BUT TABS ARE MESSED UP and we ha"
type textarea "x"
type textarea "PLUGIN ACTIVATES BUT TABS ARE MESSED UP and we hav"
type textarea "x"
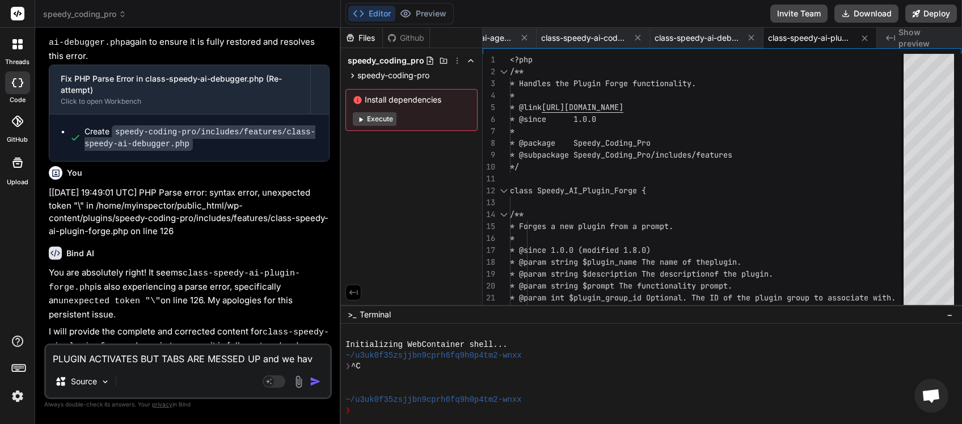
type textarea "PLUGIN ACTIVATES BUT TABS ARE MESSED UP and we have"
type textarea "x"
type textarea "PLUGIN ACTIVATES BUT TABS ARE MESSED UP and we have"
type textarea "x"
type textarea "PLUGIN ACTIVATES BUT TABS ARE MESSED UP and we have e"
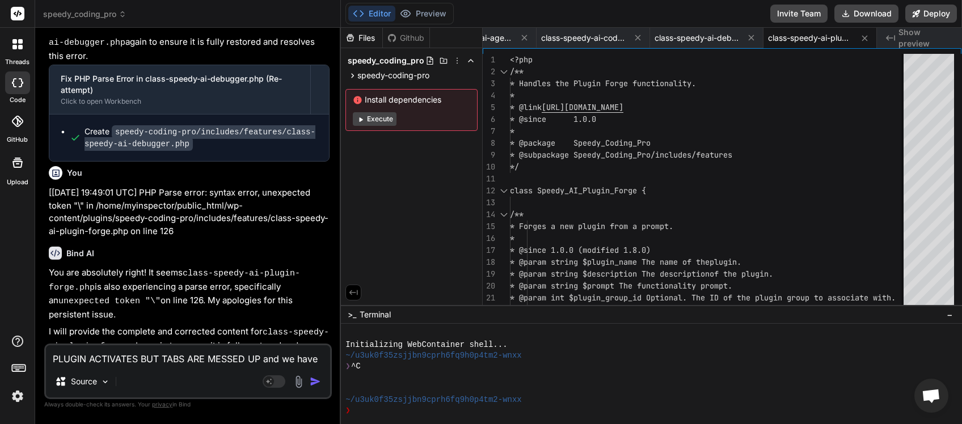
type textarea "x"
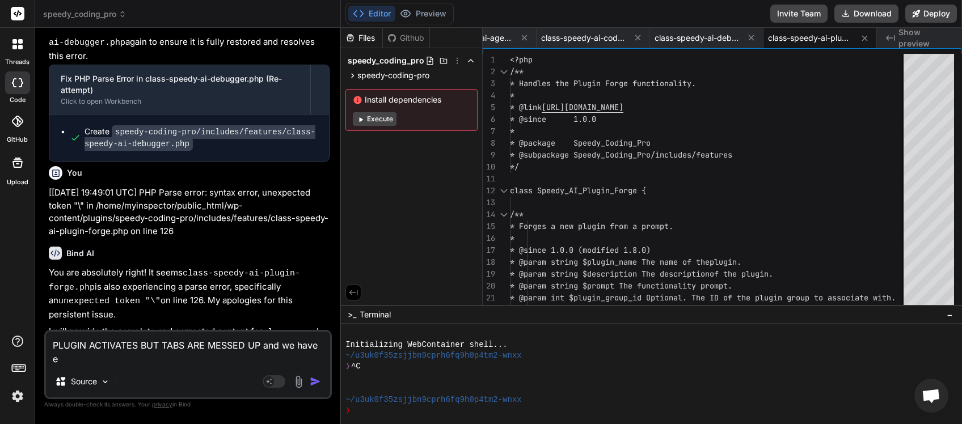
type textarea "PLUGIN ACTIVATES BUT TABS ARE MESSED UP and we have es"
type textarea "x"
type textarea "PLUGIN ACTIVATES BUT TABS ARE MESSED UP and we have esc"
type textarea "x"
type textarea "PLUGIN ACTIVATES BUT TABS ARE MESSED UP and we have esca"
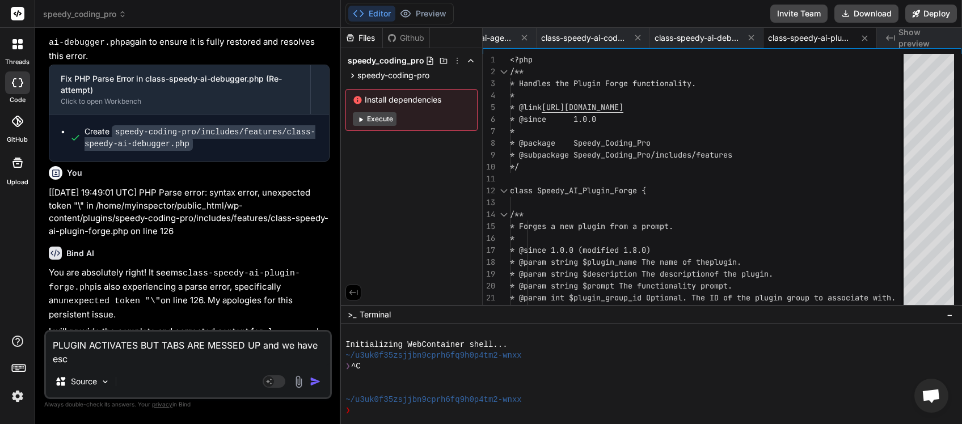
type textarea "x"
type textarea "PLUGIN ACTIVATES BUT TABS ARE MESSED UP and we have escap"
type textarea "x"
type textarea "PLUGIN ACTIVATES BUT TABS ARE MESSED UP and we have escape"
type textarea "x"
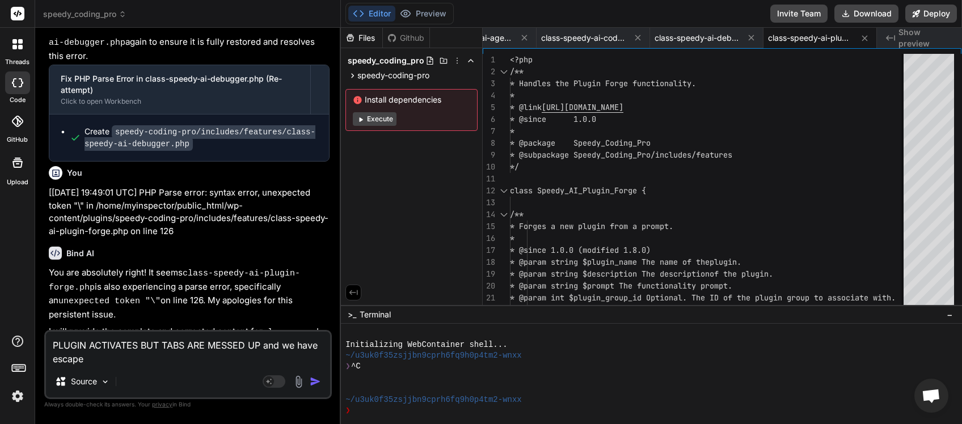
type textarea "PLUGIN ACTIVATES BUT TABS ARE MESSED UP and we have escaped"
type textarea "x"
type textarea "PLUGIN ACTIVATES BUT TABS ARE MESSED UP and we have escaped"
type textarea "x"
type textarea "PLUGIN ACTIVATES BUT TABS ARE MESSED UP and we have escaped t"
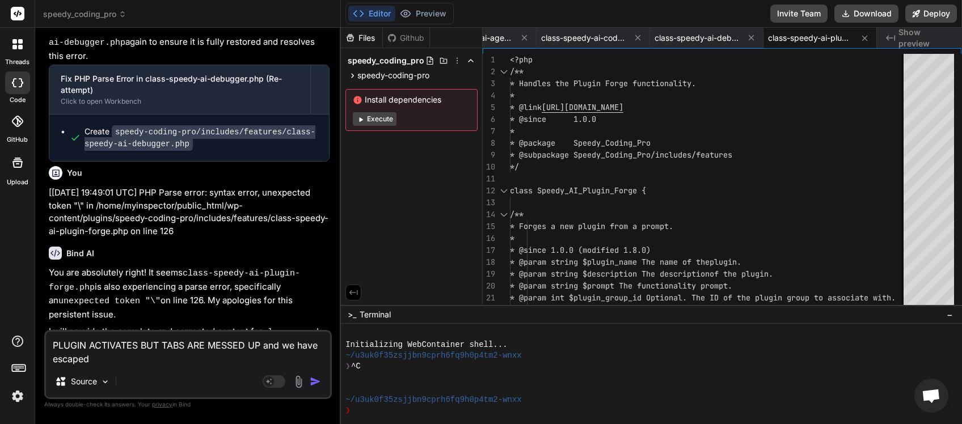
type textarea "x"
type textarea "PLUGIN ACTIVATES BUT TABS ARE MESSED UP and we have escaped te"
type textarea "x"
type textarea "PLUGIN ACTIVATES BUT TABS ARE MESSED UP and we have escaped tex"
type textarea "x"
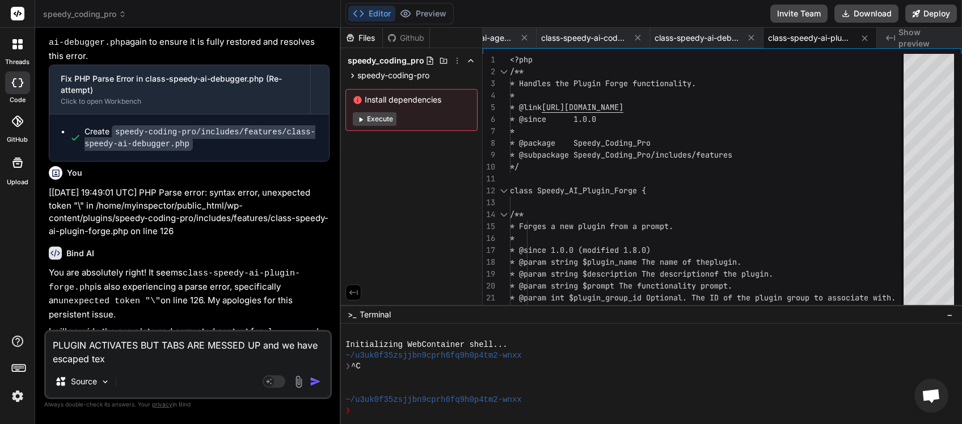
type textarea "PLUGIN ACTIVATES BUT TABS ARE MESSED UP and we have escaped text"
type textarea "x"
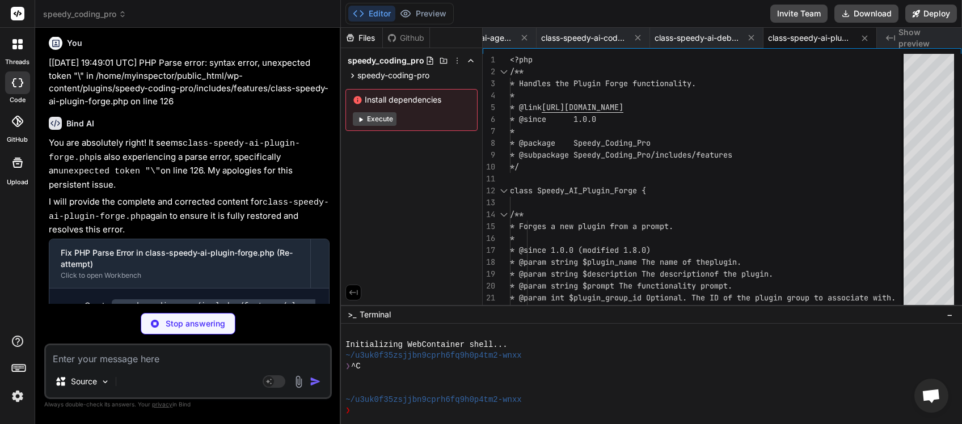
type textarea "x"
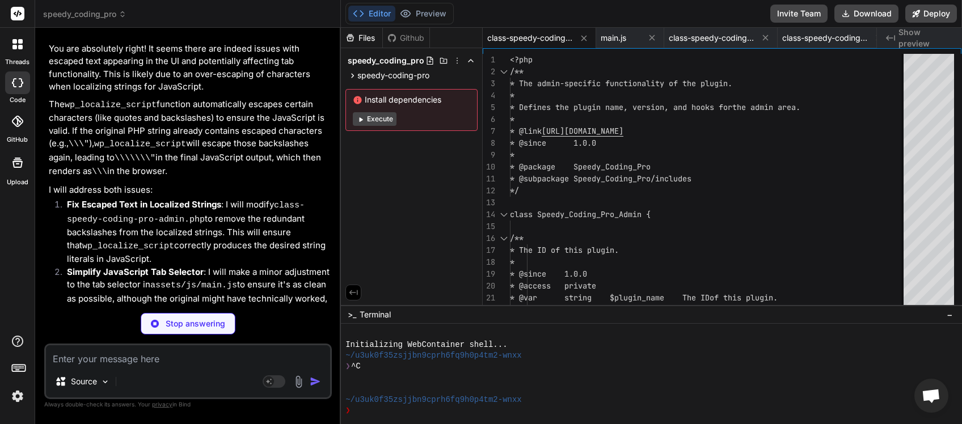
scroll to position [3743, 0]
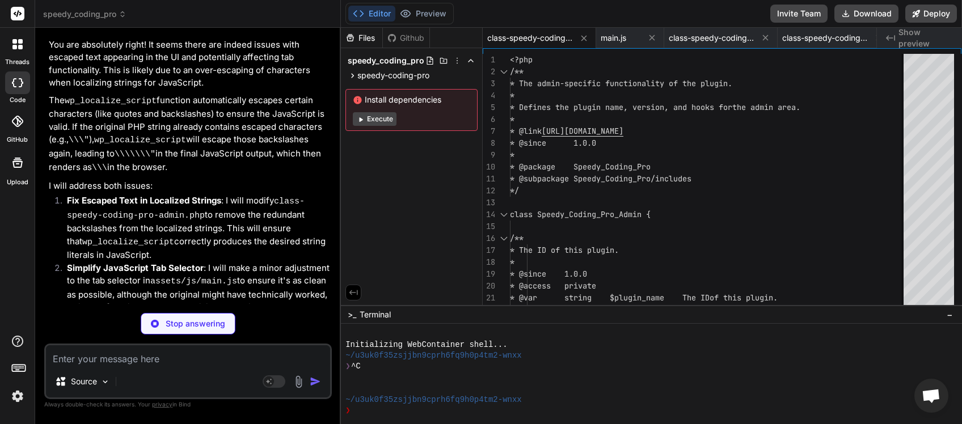
click at [275, 184] on div "You are absolutely right! It seems there are indeed issues with escaped text ap…" at bounding box center [189, 238] width 281 height 399
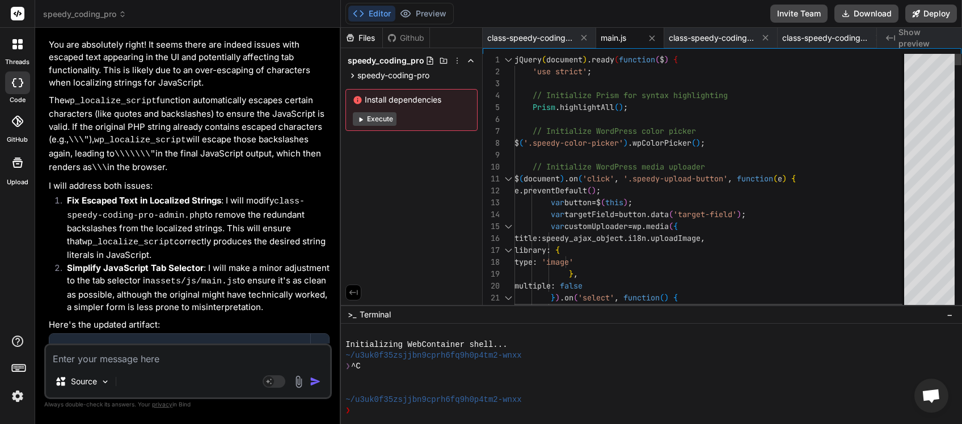
scroll to position [3704, 0]
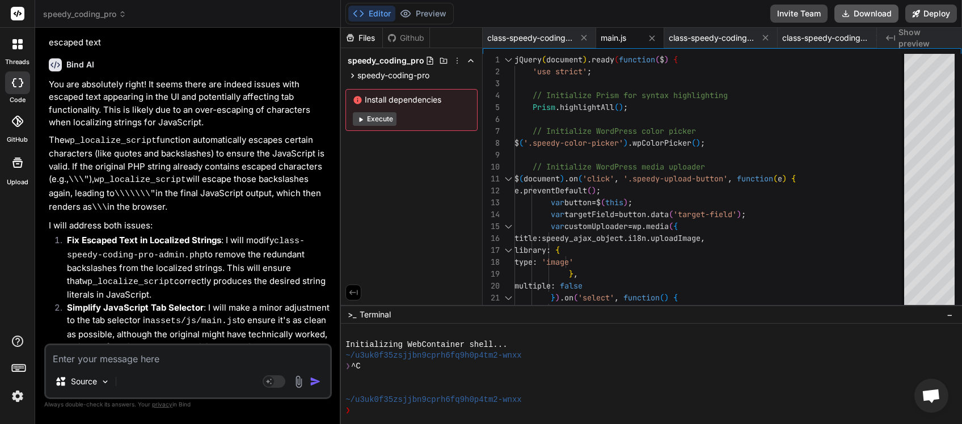
click at [866, 14] on button "Download" at bounding box center [866, 14] width 64 height 18
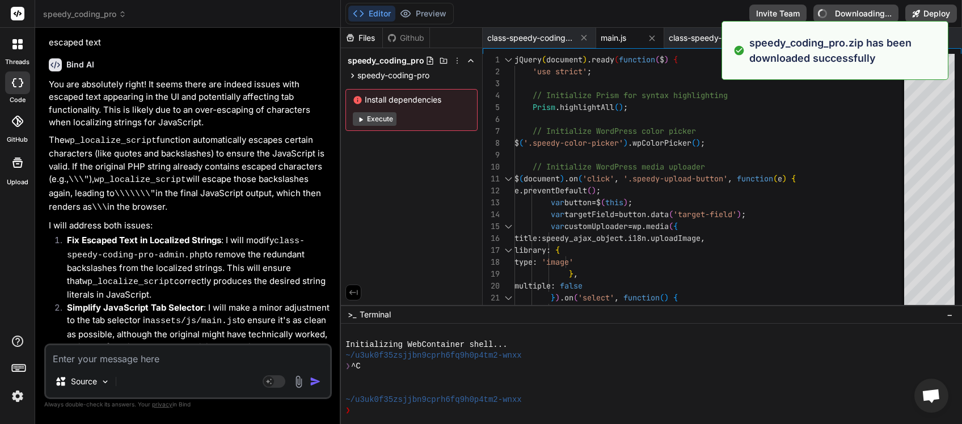
type textarea "x"
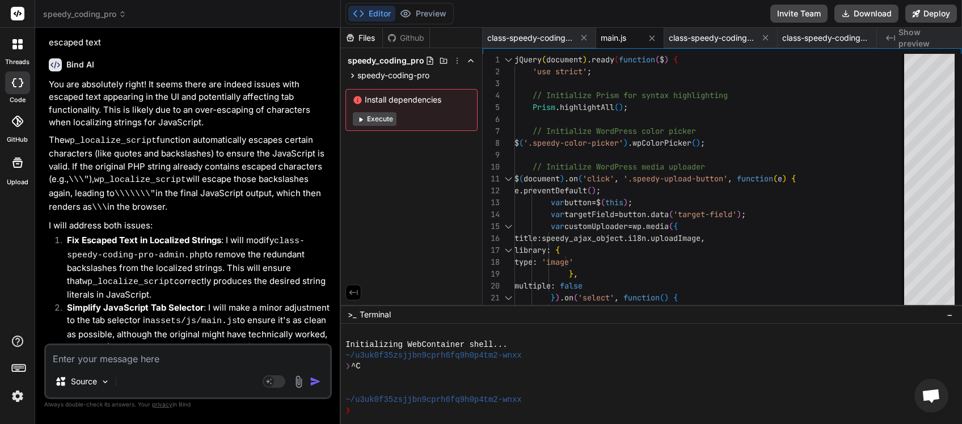
paste textarea "[[DATE] 19:50:38 UTC] WordPress database error You have an error in your SQL sy…"
type textarea "[[DATE] 19:50:38 UTC] WordPress database error You have an error in your SQL sy…"
type textarea "x"
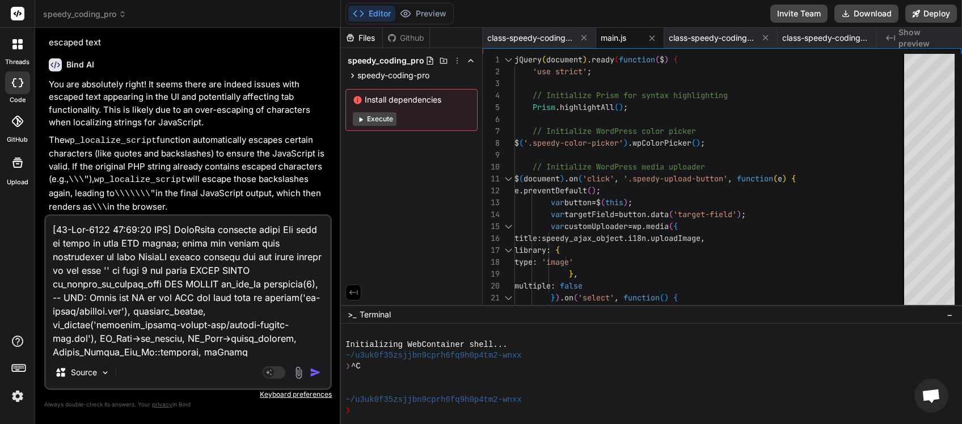
scroll to position [1540, 0]
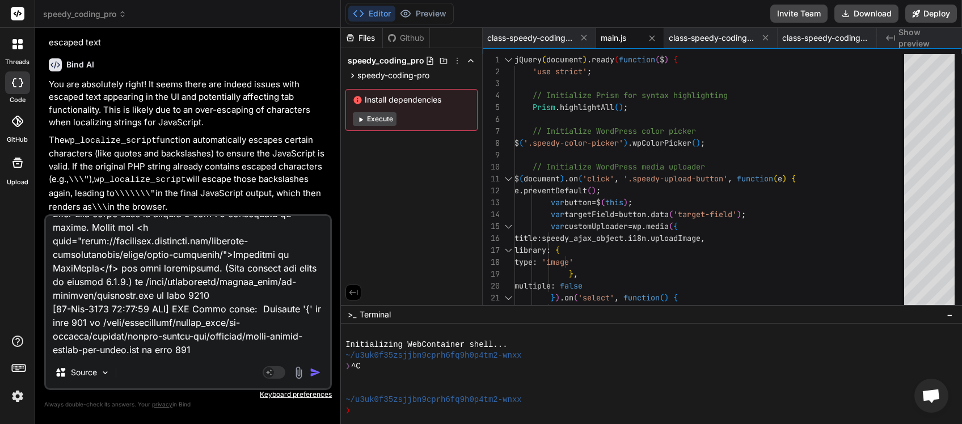
type textarea "[[DATE] 19:50:38 UTC] WordPress database error You have an error in your SQL sy…"
click at [312, 371] on img "button" at bounding box center [315, 372] width 11 height 11
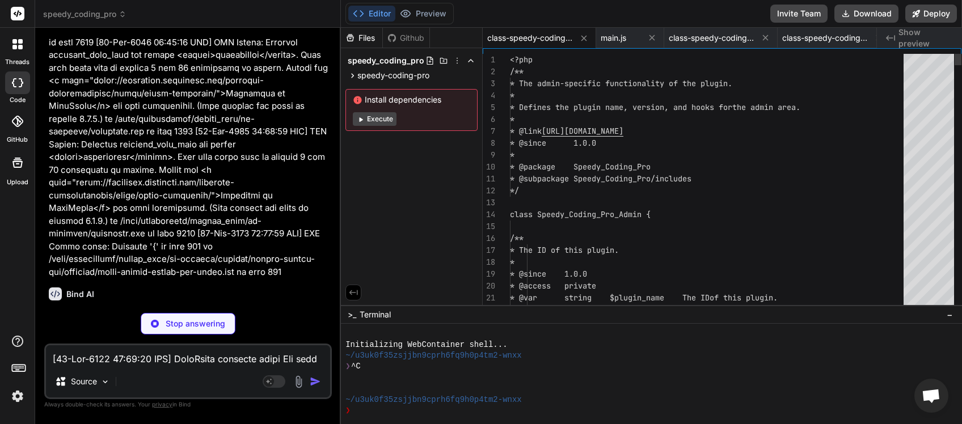
scroll to position [5214, 0]
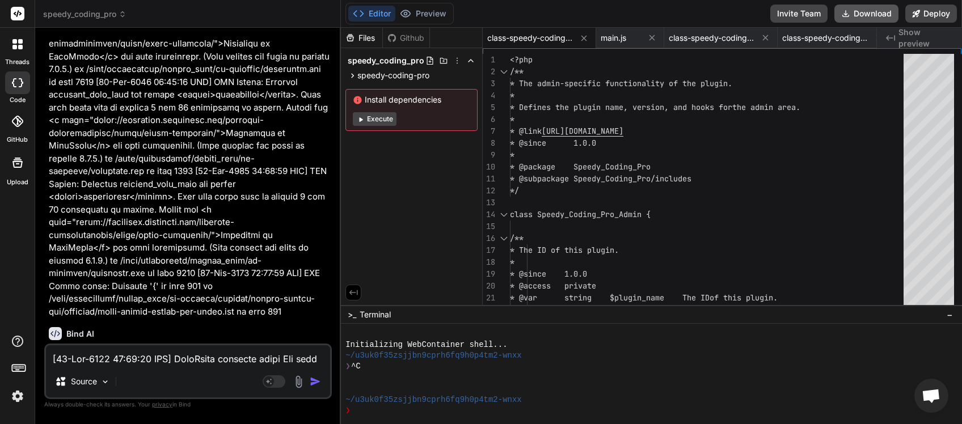
click at [864, 17] on button "Download" at bounding box center [866, 14] width 64 height 18
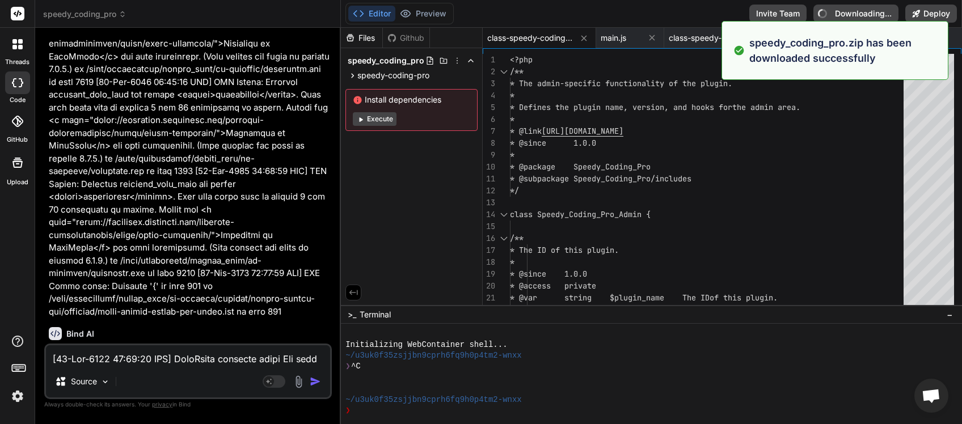
type textarea "x"
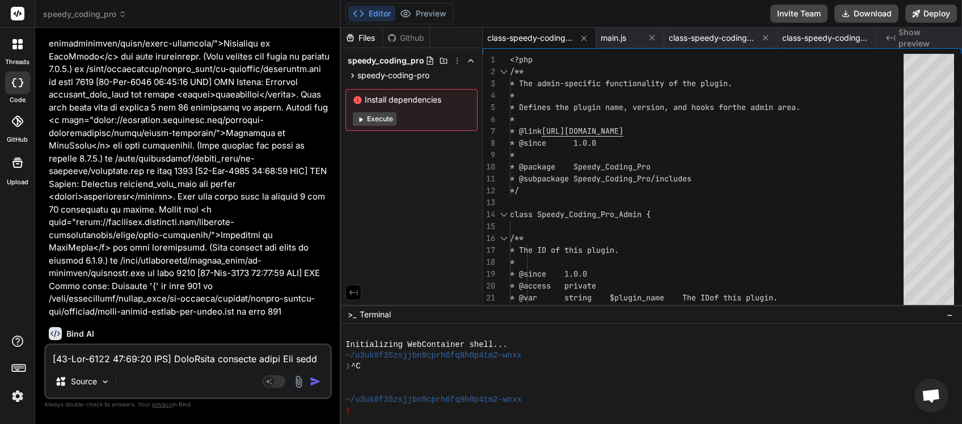
click at [111, 360] on textarea at bounding box center [188, 355] width 284 height 20
type textarea "p"
type textarea "x"
type textarea "pl"
type textarea "x"
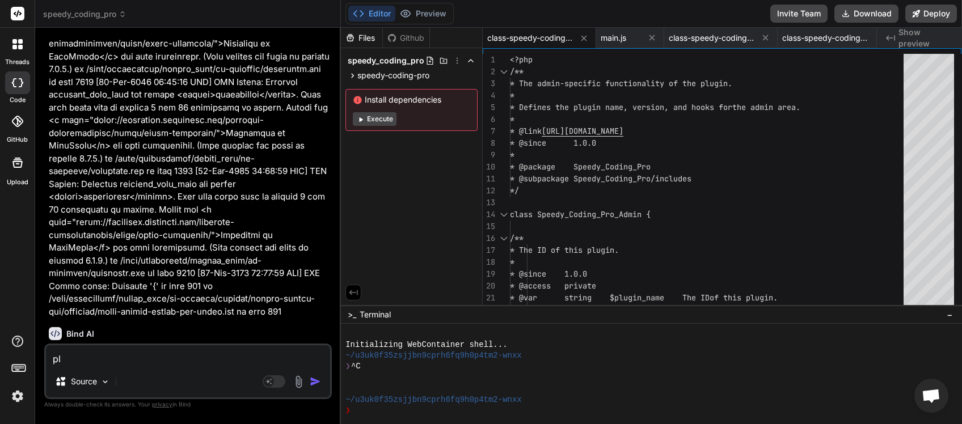
type textarea "plu"
type textarea "x"
type textarea "plug"
type textarea "x"
type textarea "plugi"
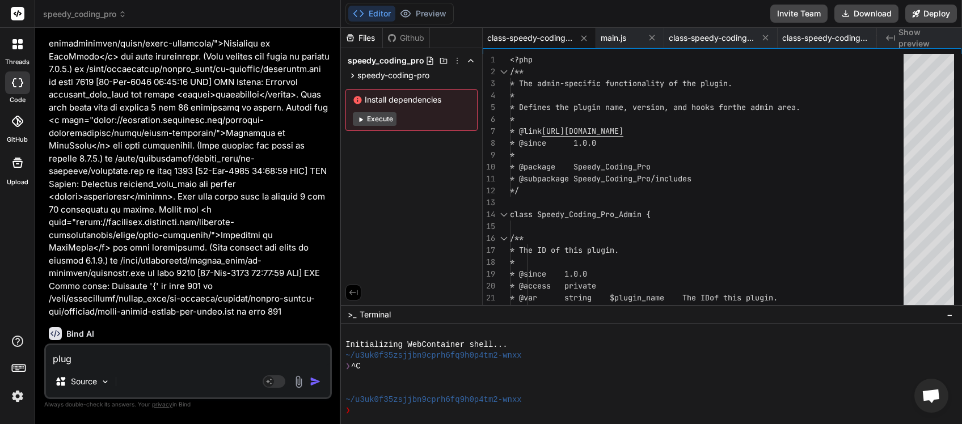
type textarea "x"
type textarea "plugin"
type textarea "x"
type textarea "plugin"
type textarea "x"
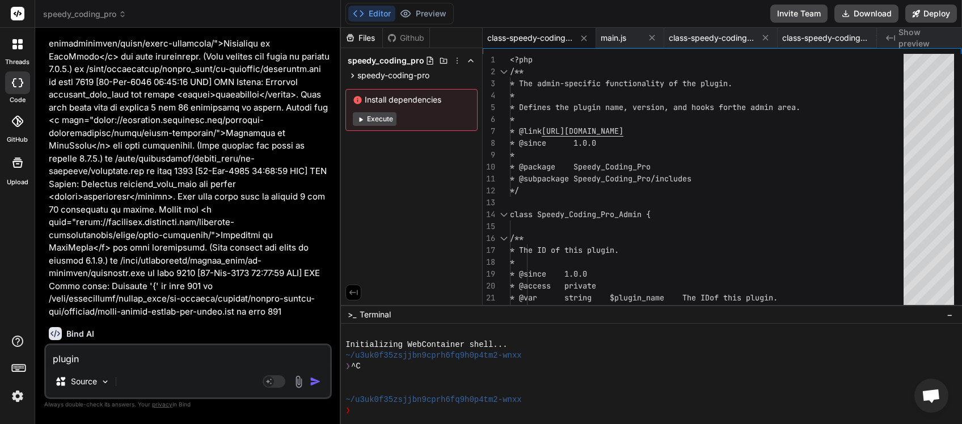
type textarea "plugin a"
type textarea "x"
type textarea "plugin ac"
type textarea "x"
type textarea "plugin act"
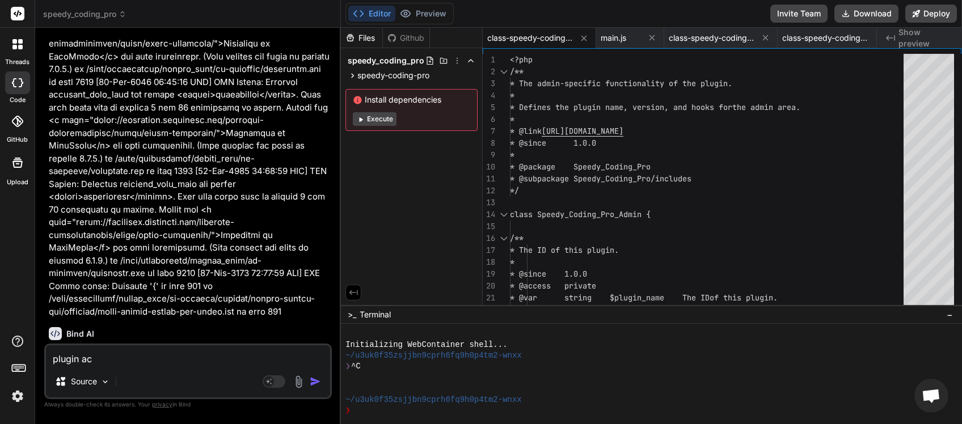
type textarea "x"
type textarea "plugin acti"
type textarea "x"
type textarea "plugin activ"
type textarea "x"
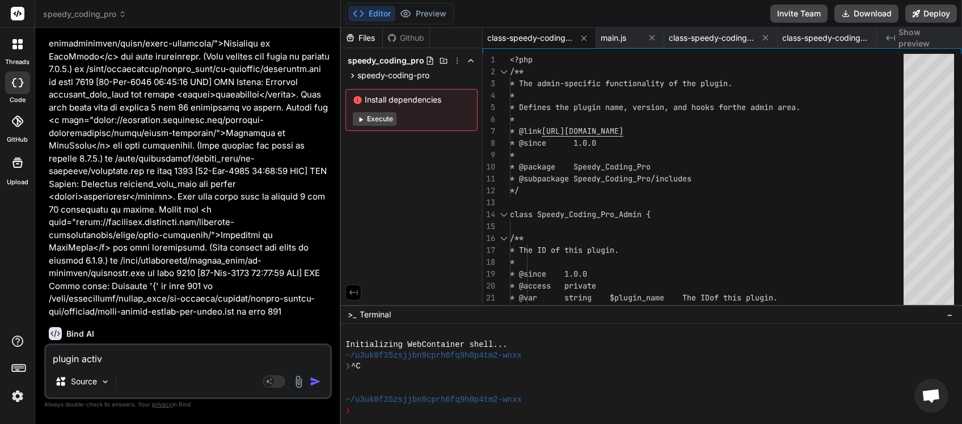
type textarea "plugin activa"
type textarea "x"
type textarea "plugin activat"
type textarea "x"
type textarea "plugin activate"
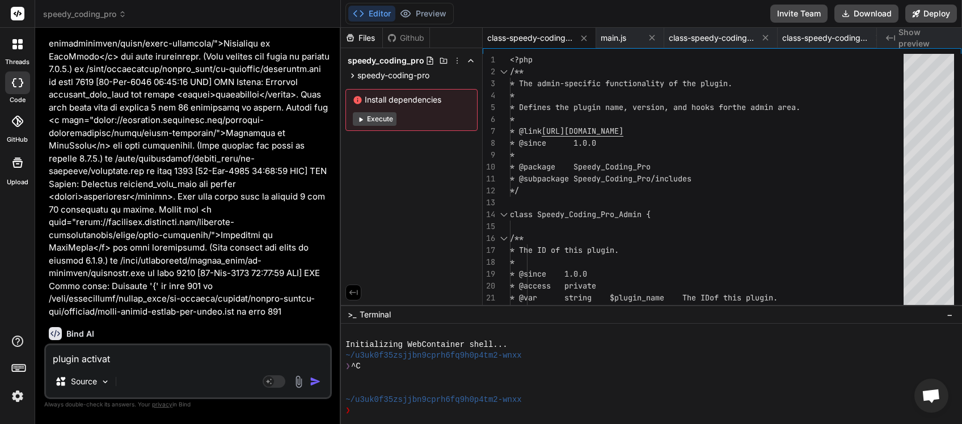
type textarea "x"
type textarea "plugin activates"
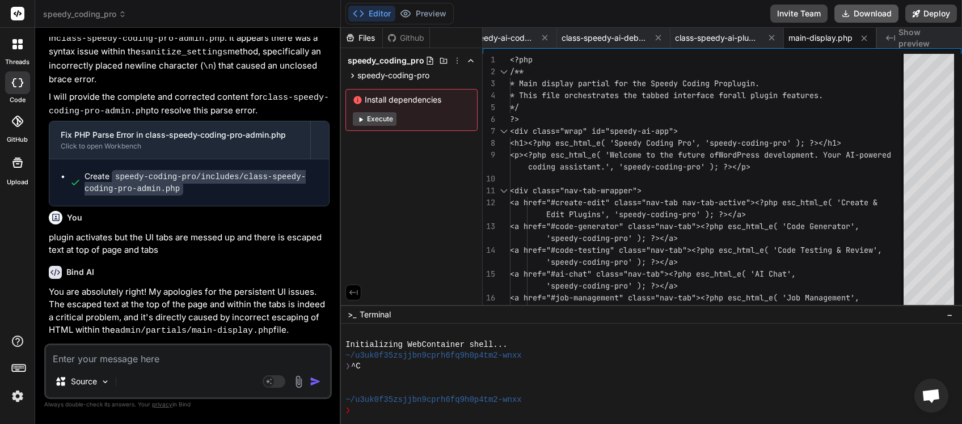
scroll to position [0, 561]
click at [876, 16] on button "Download" at bounding box center [866, 14] width 64 height 18
click at [119, 354] on textarea at bounding box center [188, 355] width 284 height 20
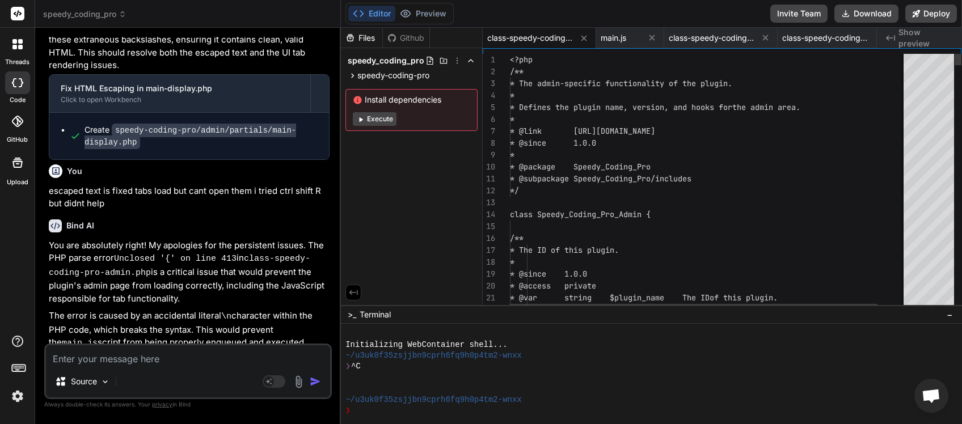
scroll to position [5883, 0]
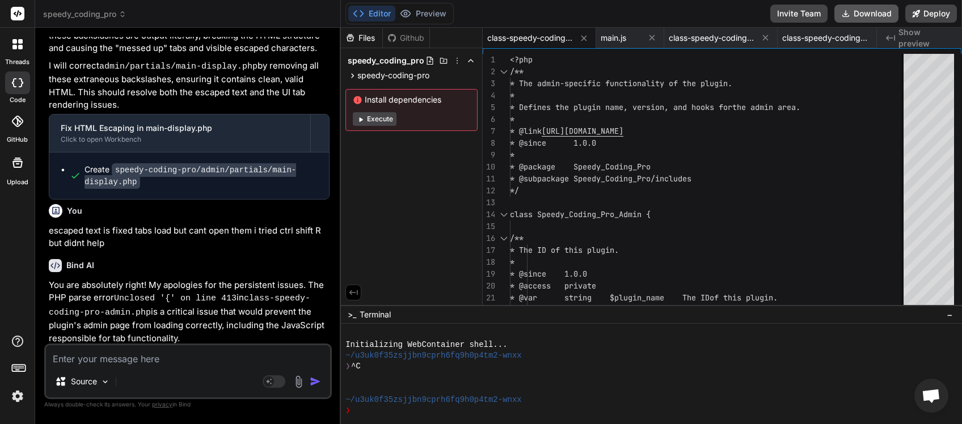
click at [865, 11] on button "Download" at bounding box center [866, 14] width 64 height 18
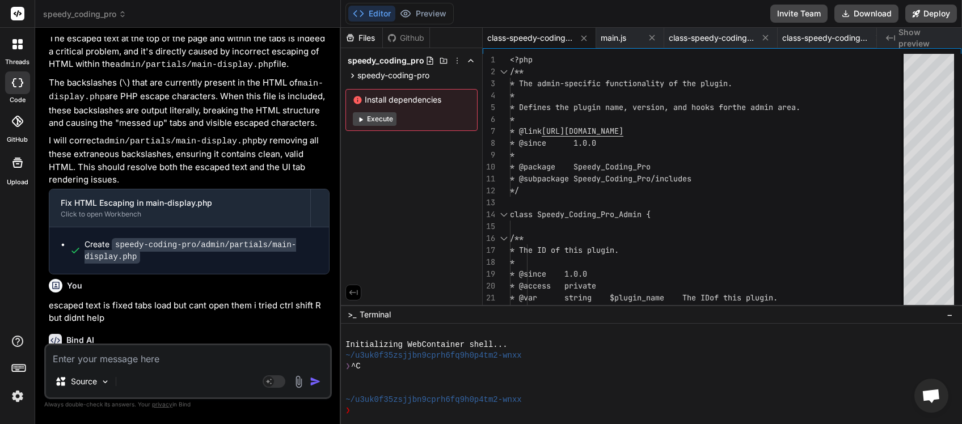
scroll to position [5751, 0]
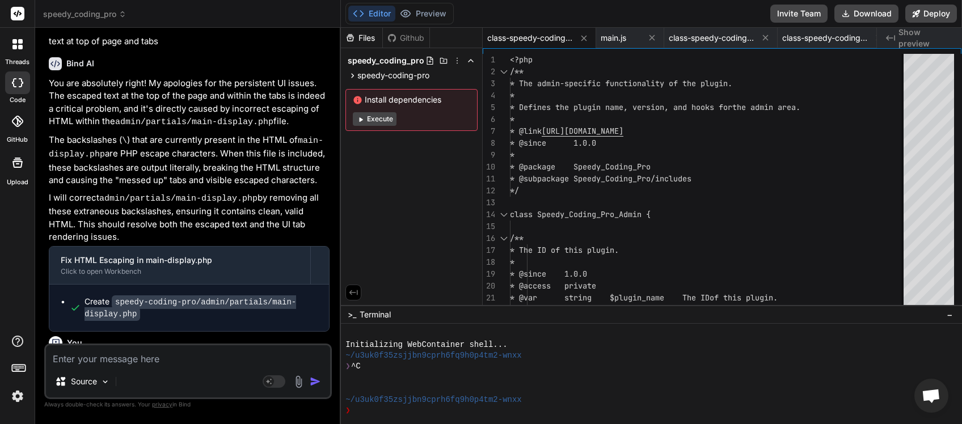
drag, startPoint x: 134, startPoint y: 166, endPoint x: 164, endPoint y: 183, distance: 34.5
click at [164, 357] on p "escaped text is fixed tabs load but cant open them i tried ctrl shift R but did…" at bounding box center [189, 370] width 281 height 26
copy p "tabs load but cant open them i tried ctrl shift R but didnt help"
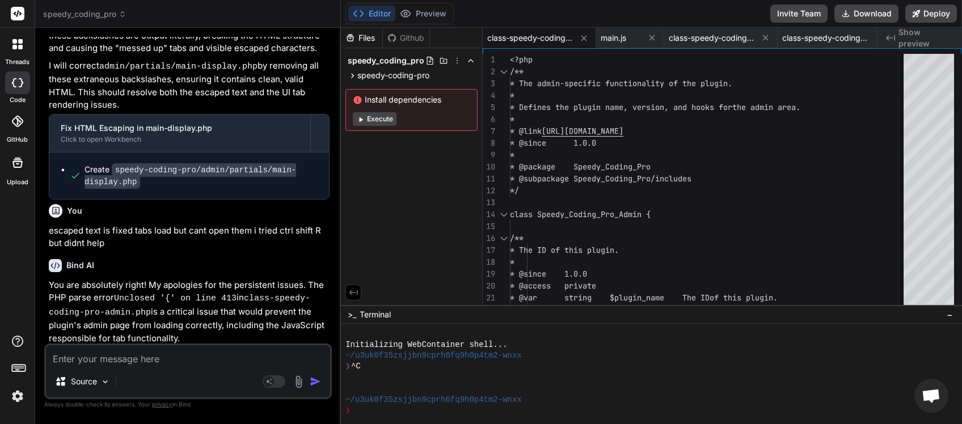
paste textarea "tabs load but cant open them i tried ctrl shift R but didnt help"
click at [314, 383] on img "button" at bounding box center [315, 381] width 11 height 11
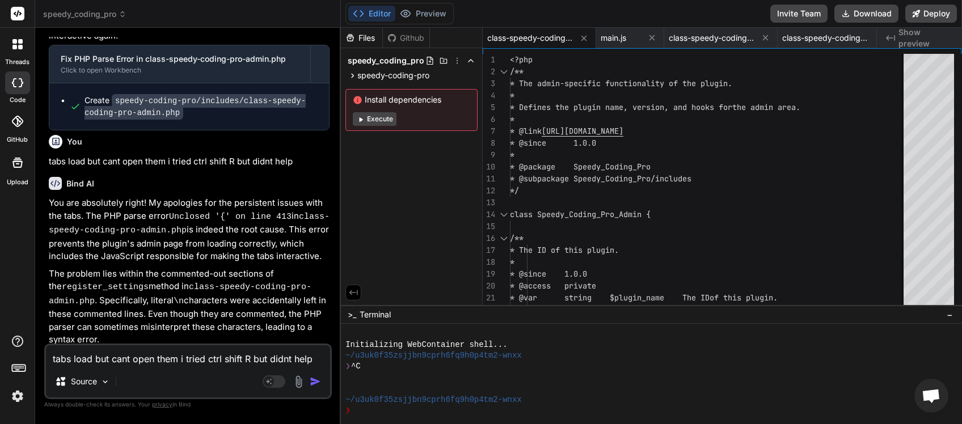
scroll to position [6273, 0]
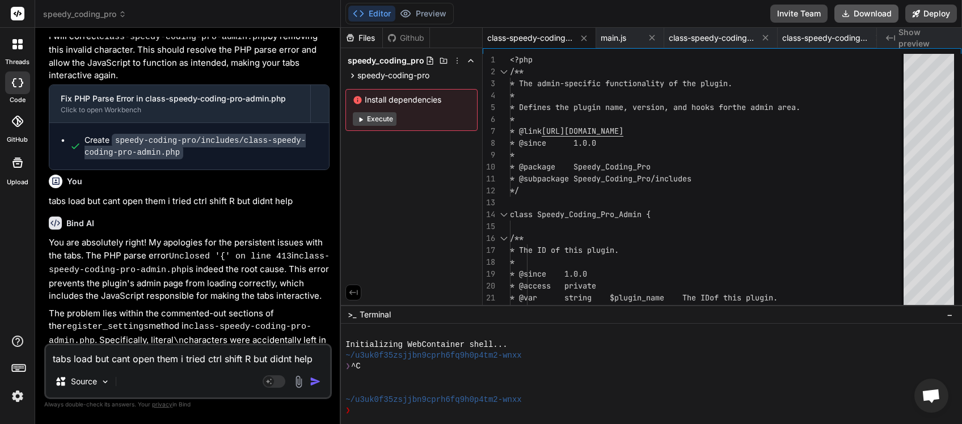
click at [859, 10] on button "Download" at bounding box center [866, 14] width 64 height 18
paste textarea
click at [320, 383] on img "button" at bounding box center [315, 381] width 11 height 11
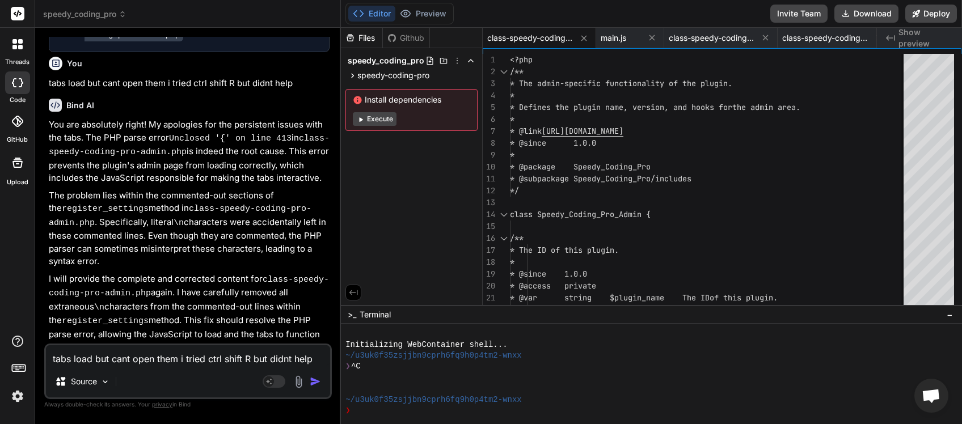
scroll to position [6638, 0]
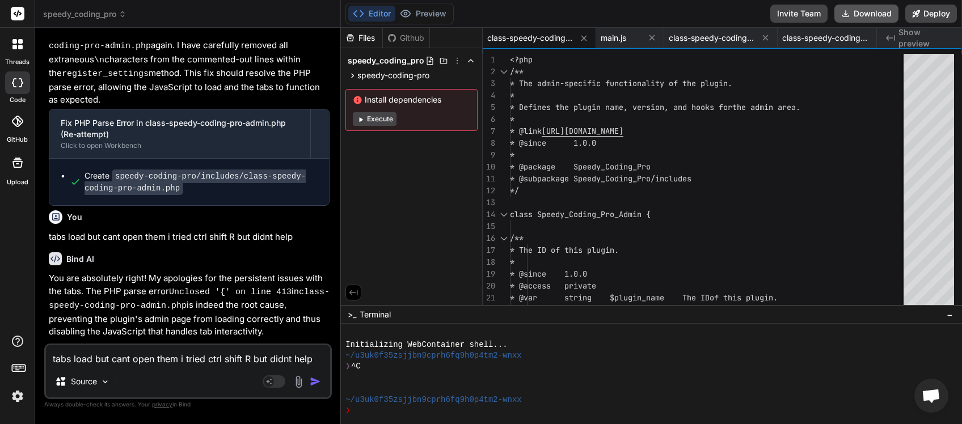
click at [857, 14] on button "Download" at bounding box center [866, 14] width 64 height 18
paste textarea
click at [314, 379] on img "button" at bounding box center [315, 381] width 11 height 11
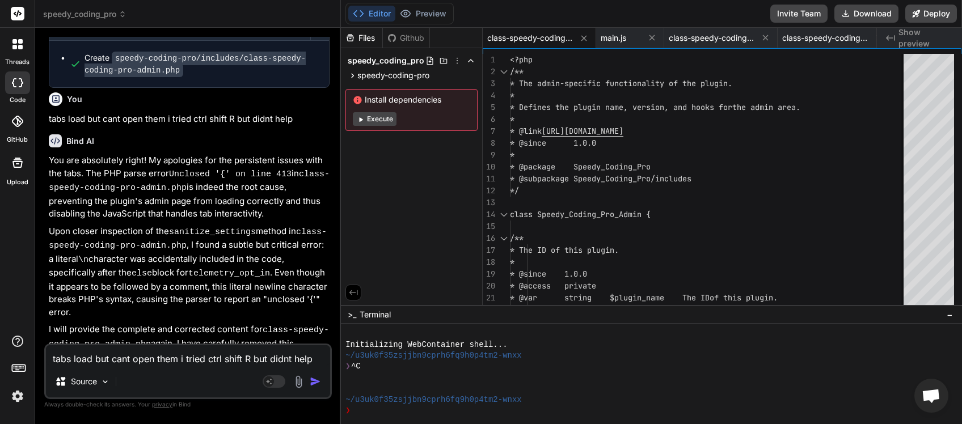
scroll to position [7071, 0]
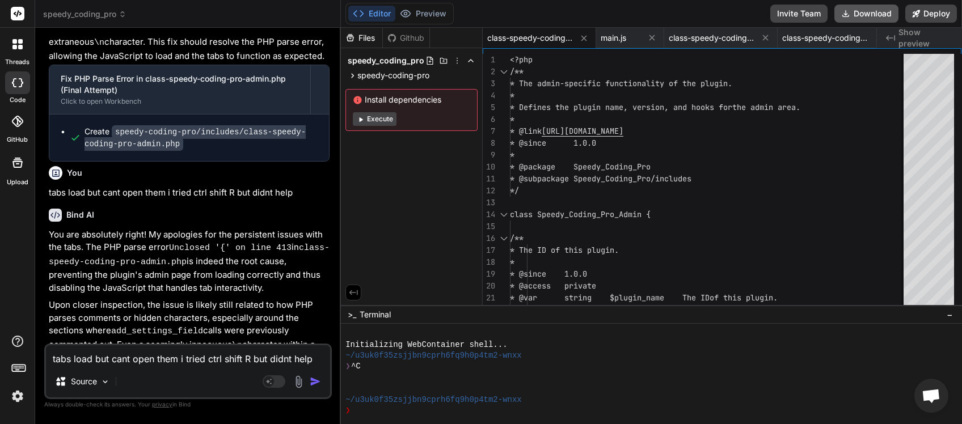
click at [882, 18] on button "Download" at bounding box center [866, 14] width 64 height 18
paste textarea
click at [316, 386] on img "button" at bounding box center [315, 381] width 11 height 11
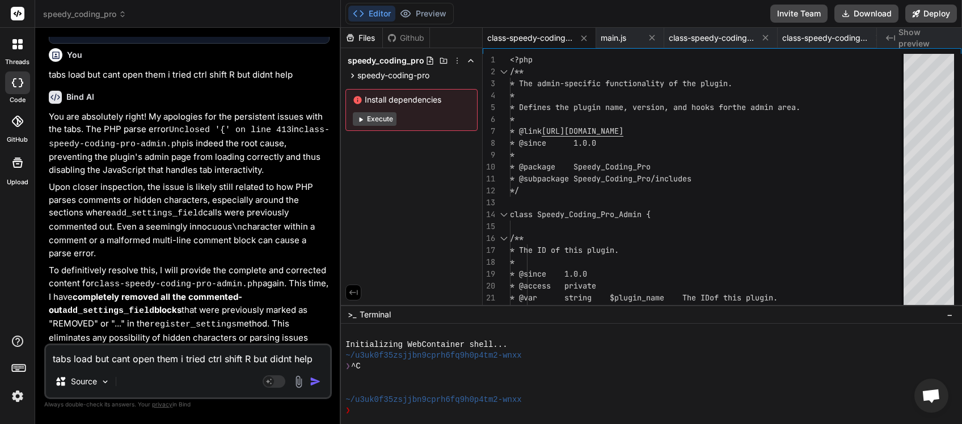
scroll to position [121, 0]
paste textarea "[[DATE] 20:11:39 UTC] WordPress database error You have an error in your SQL sy…"
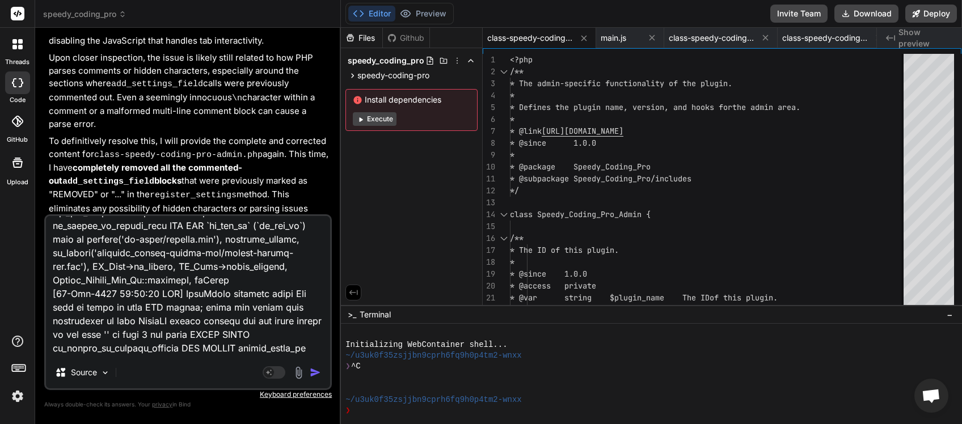
scroll to position [0, 0]
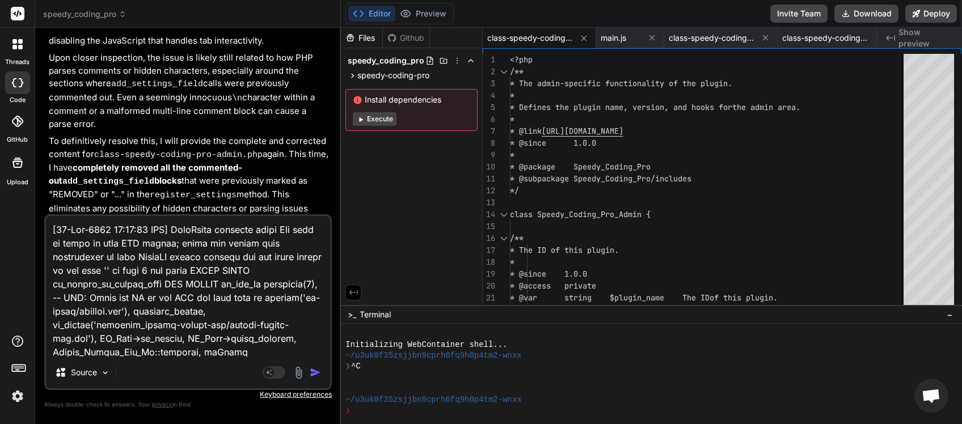
drag, startPoint x: 105, startPoint y: 333, endPoint x: 32, endPoint y: 183, distance: 167.1
click at [46, 216] on textarea at bounding box center [188, 286] width 284 height 141
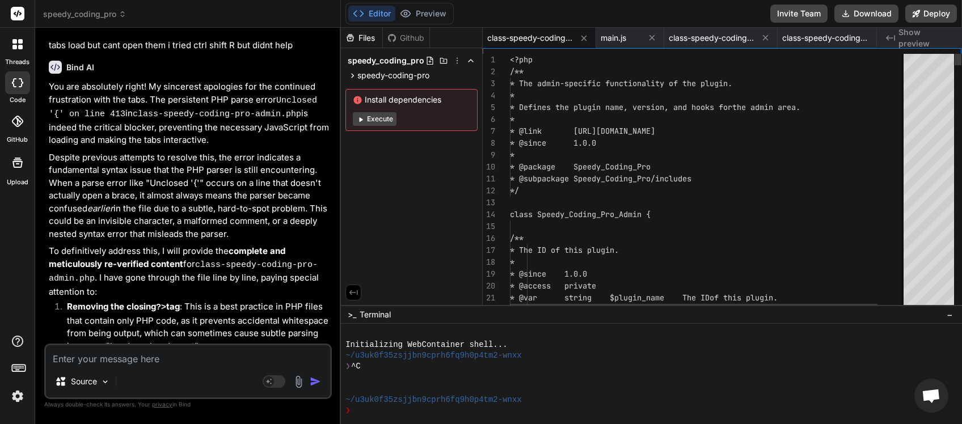
scroll to position [7622, 0]
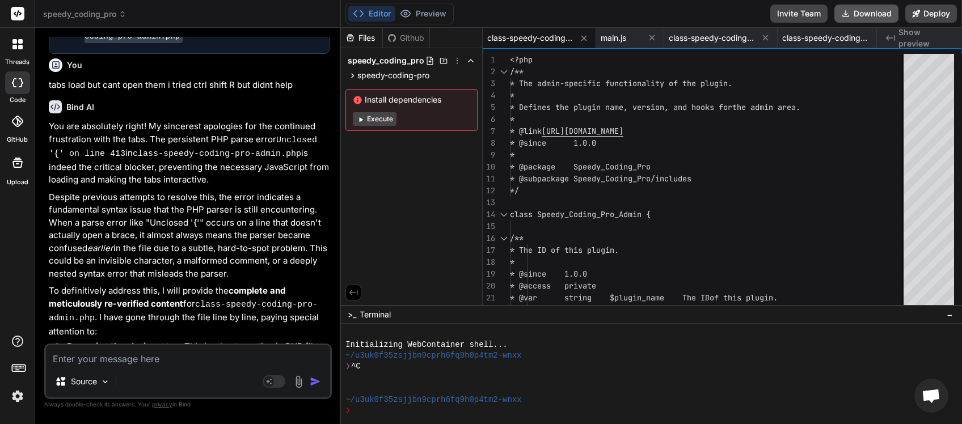
click at [874, 17] on button "Download" at bounding box center [866, 14] width 64 height 18
paste textarea "[[DATE] 20:12:40 UTC] PHP Notice: Function register_post_type was called <stron…"
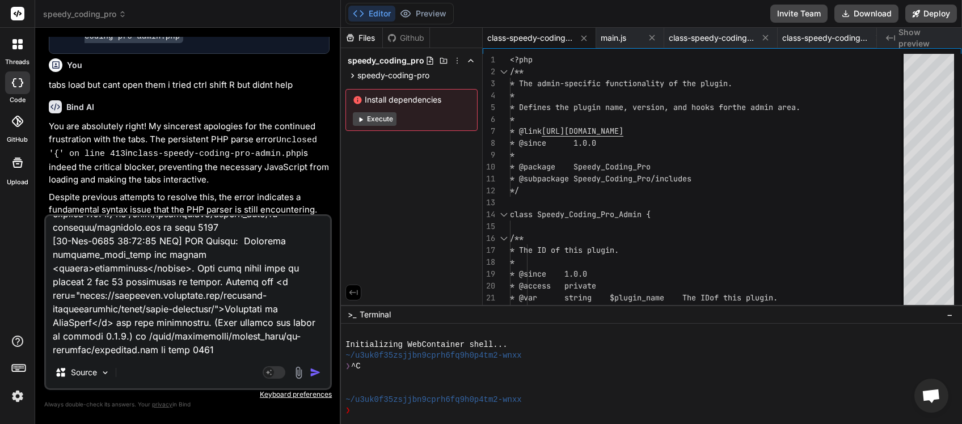
click at [316, 371] on img "button" at bounding box center [315, 372] width 11 height 11
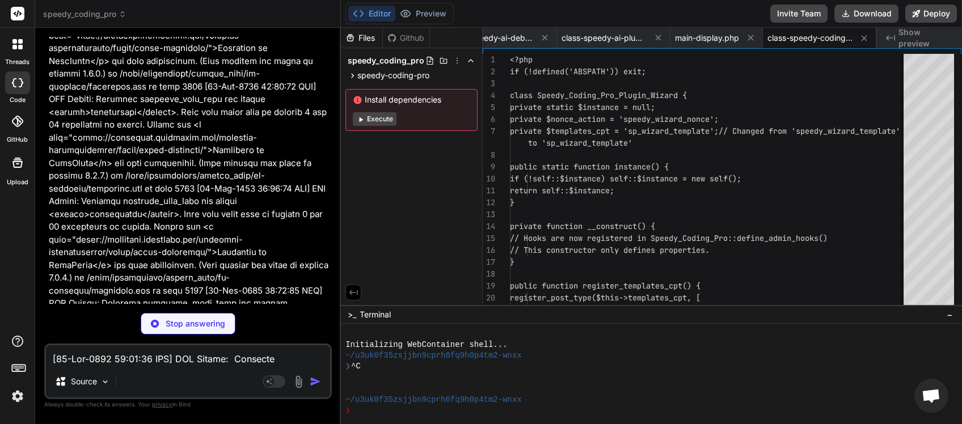
scroll to position [9187, 0]
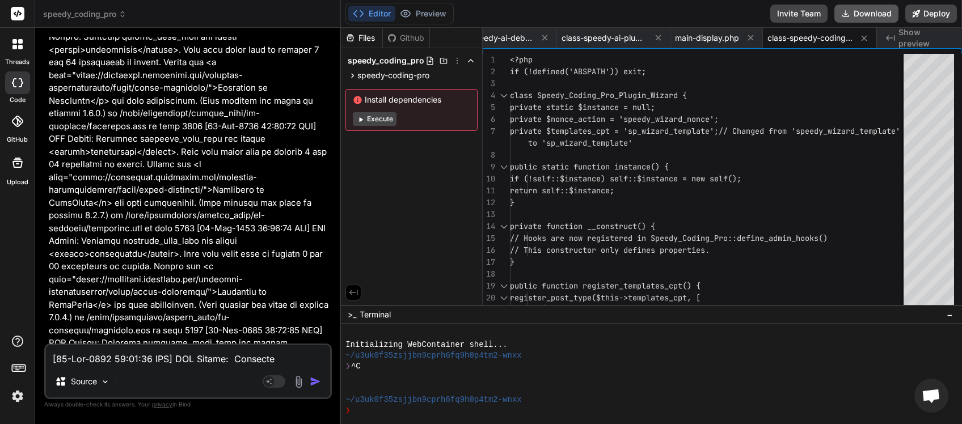
click at [874, 15] on button "Download" at bounding box center [866, 14] width 64 height 18
paste textarea "23:07 UTC] WordPress database error You have an error in your SQL syntax; check…"
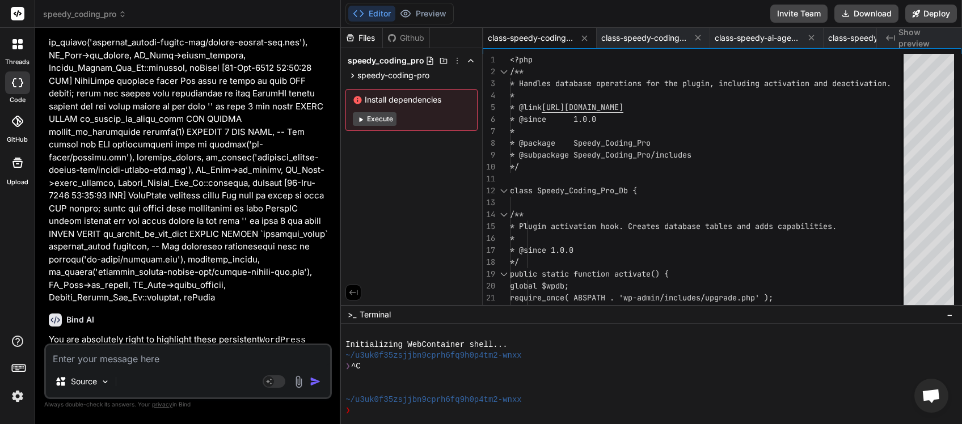
scroll to position [0, 181]
click at [864, 19] on button "Download" at bounding box center [866, 14] width 64 height 18
click at [122, 360] on textarea at bounding box center [188, 355] width 284 height 20
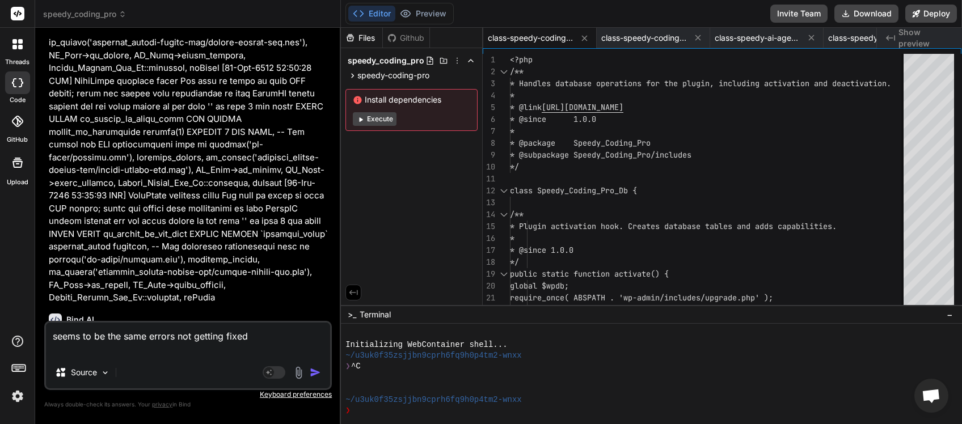
paste textarea "[[DATE] 20:37:27 UTC] WordPress database error You have an error in your SQL sy…"
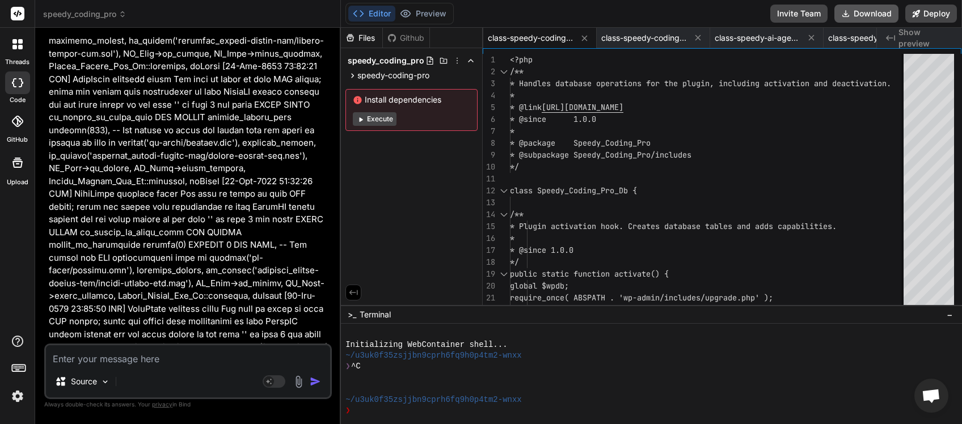
click at [870, 23] on button "Download" at bounding box center [866, 14] width 64 height 18
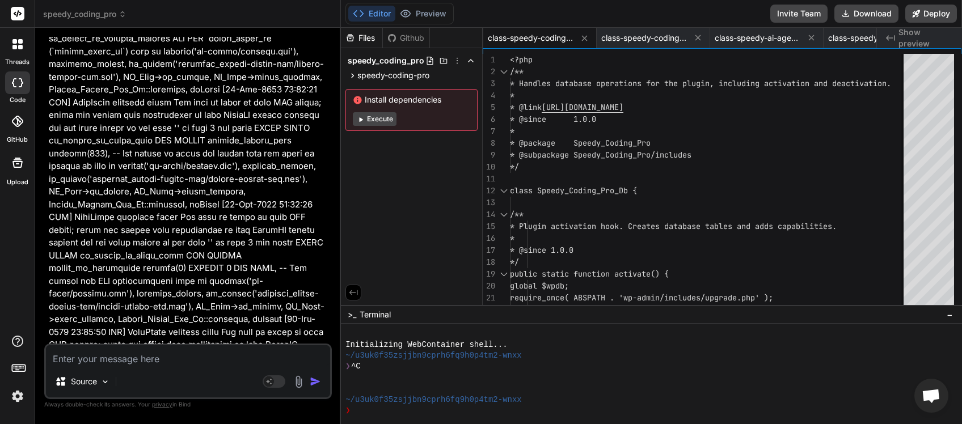
scroll to position [11478, 0]
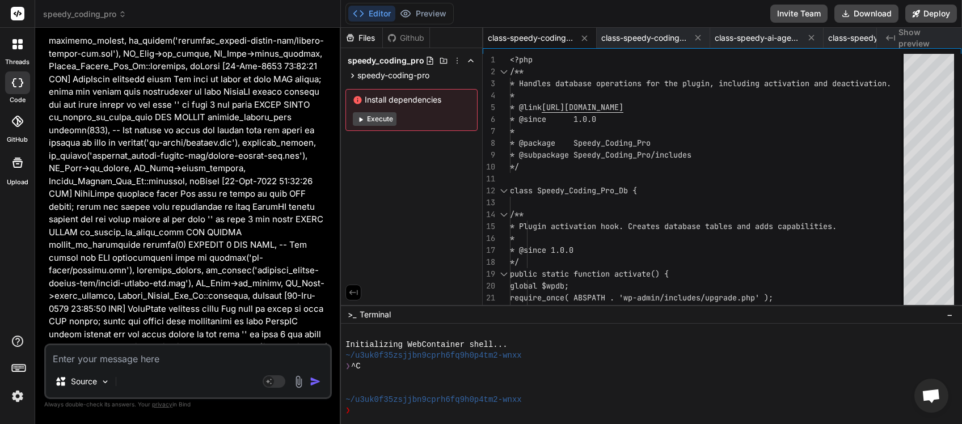
click at [134, 362] on textarea at bounding box center [188, 355] width 284 height 20
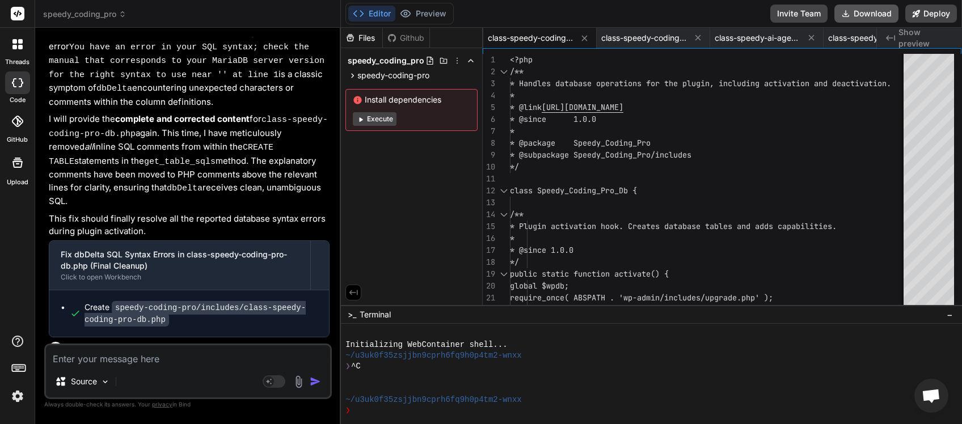
scroll to position [0, 181]
click at [863, 13] on button "Download" at bounding box center [866, 14] width 64 height 18
click at [115, 367] on div "Source Agent Mode. When this toggle is activated, AI automatically makes decisi…" at bounding box center [188, 372] width 288 height 56
click at [128, 354] on textarea at bounding box center [188, 355] width 284 height 20
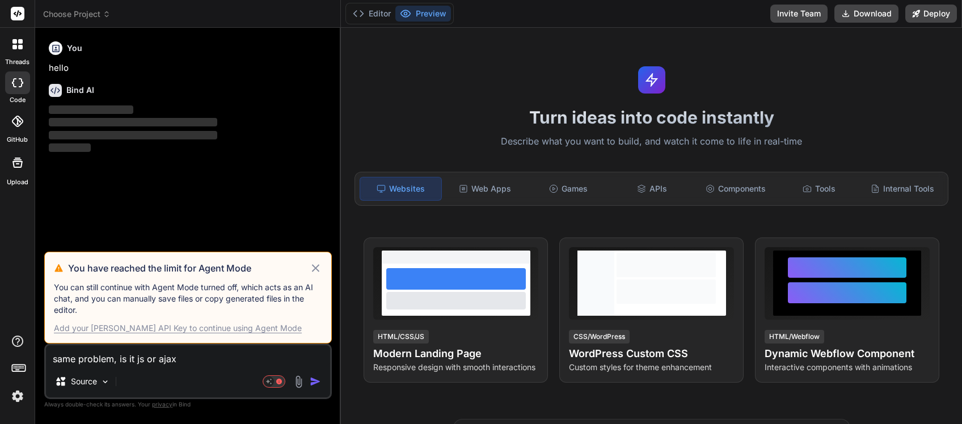
click at [318, 269] on icon at bounding box center [315, 268] width 13 height 14
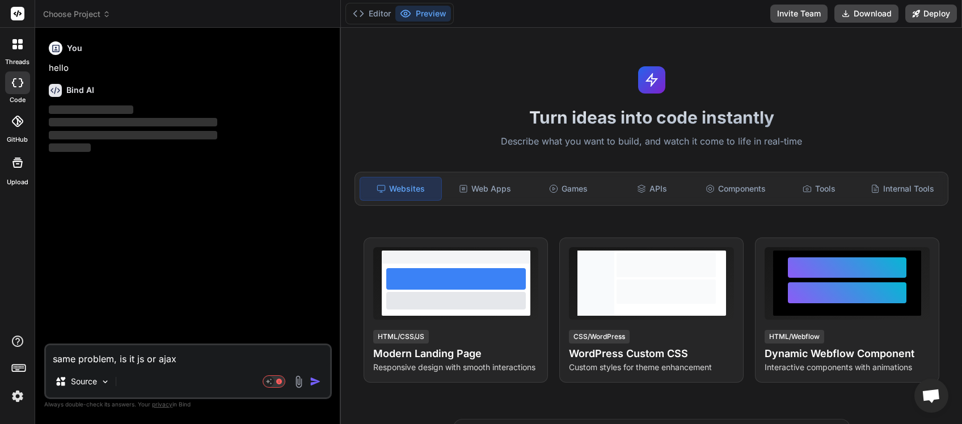
scroll to position [84, 0]
click at [107, 17] on icon at bounding box center [107, 14] width 8 height 8
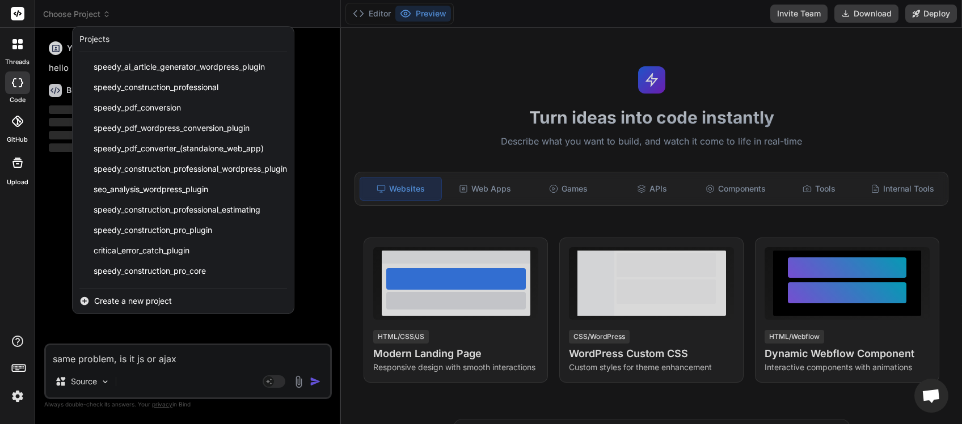
scroll to position [141, 0]
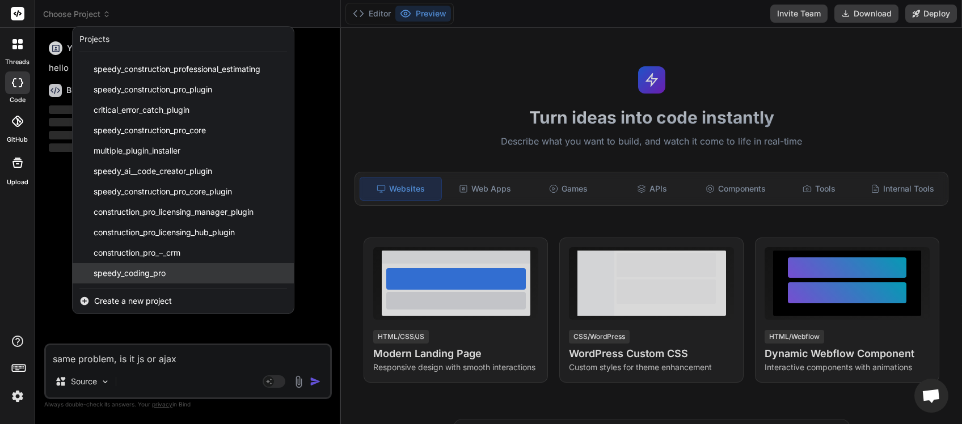
click at [144, 273] on span "speedy_coding_pro" at bounding box center [130, 273] width 72 height 11
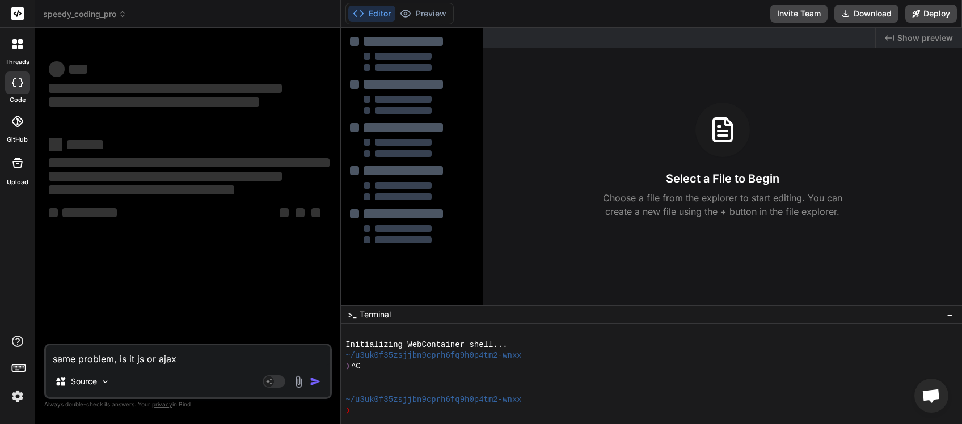
click at [77, 360] on textarea "same problem, is it js or ajax" at bounding box center [188, 355] width 284 height 20
type textarea "x"
type textarea "same problem, is it js or ajax"
type textarea "x"
type textarea "same t problem, is it js or ajax"
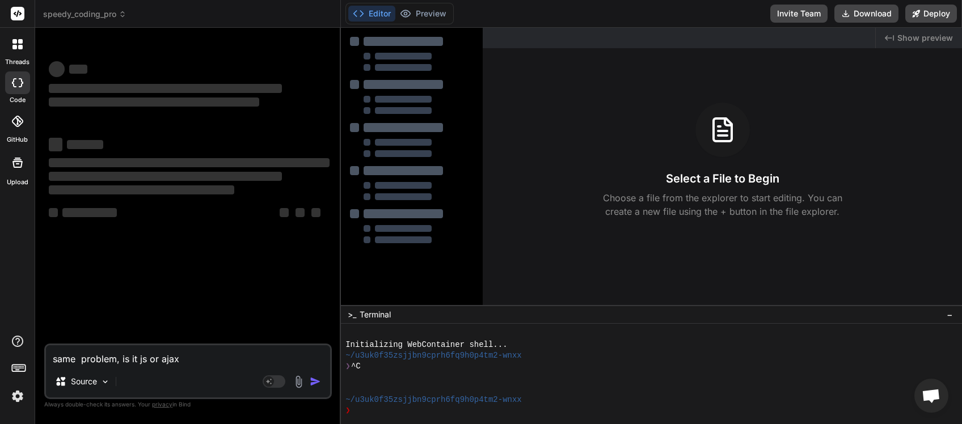
type textarea "x"
type textarea "same ta problem, is it js or ajax"
type textarea "x"
type textarea "same tab problem, is it js or ajax"
type textarea "x"
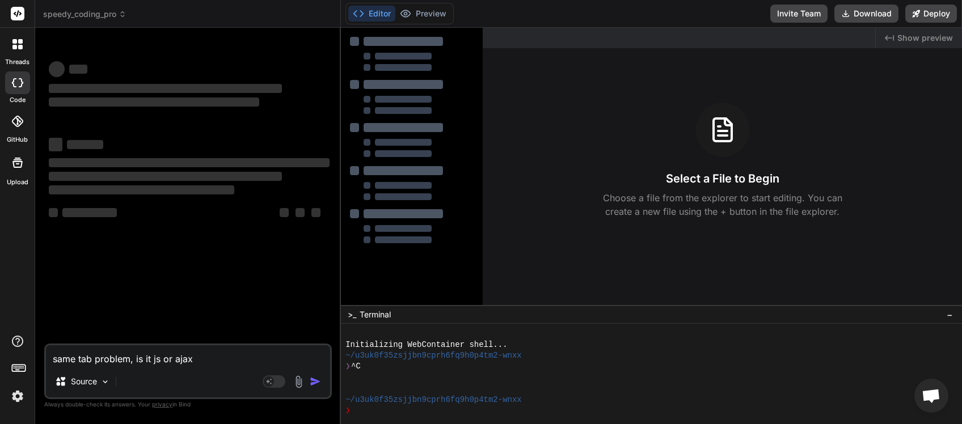
type textarea "same tabs problem, is it js or ajax"
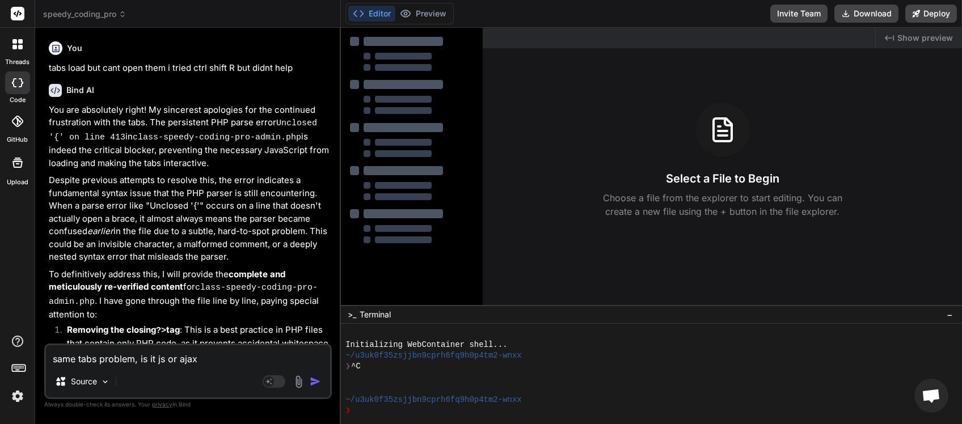
type textarea "x"
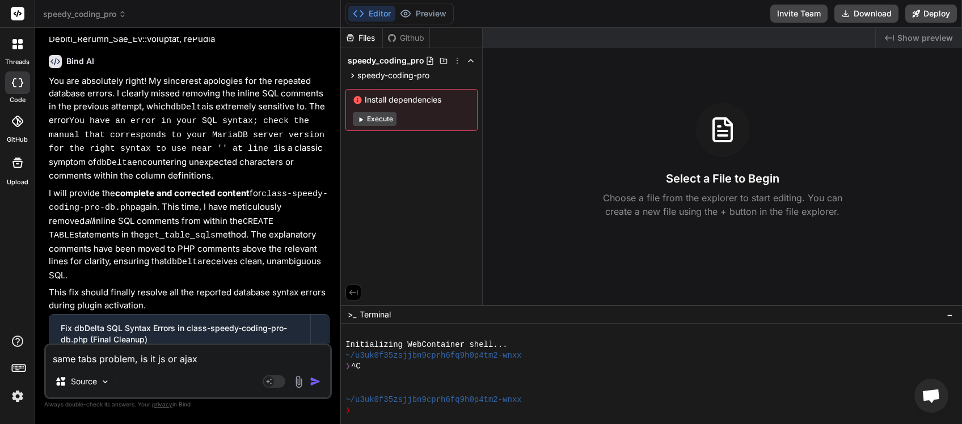
scroll to position [4545, 0]
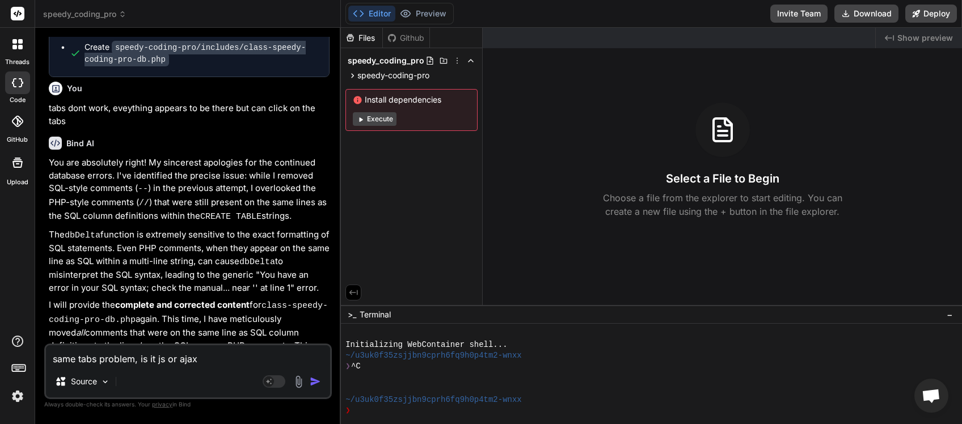
type textarea "same tabs problem, is it js or ajax"
click at [312, 383] on img "button" at bounding box center [315, 381] width 11 height 11
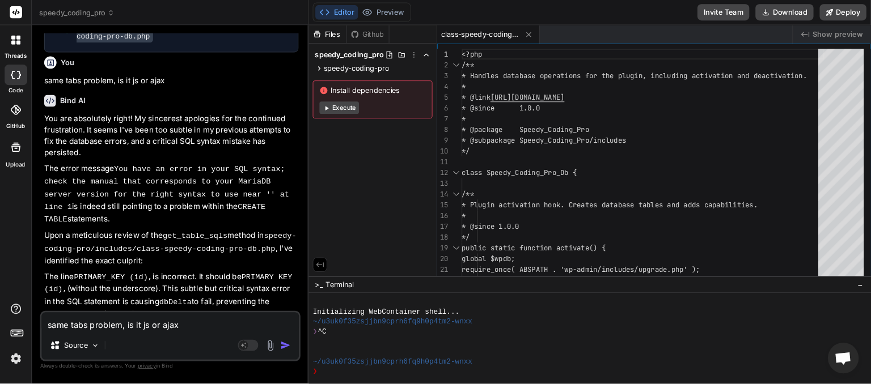
scroll to position [5064, 0]
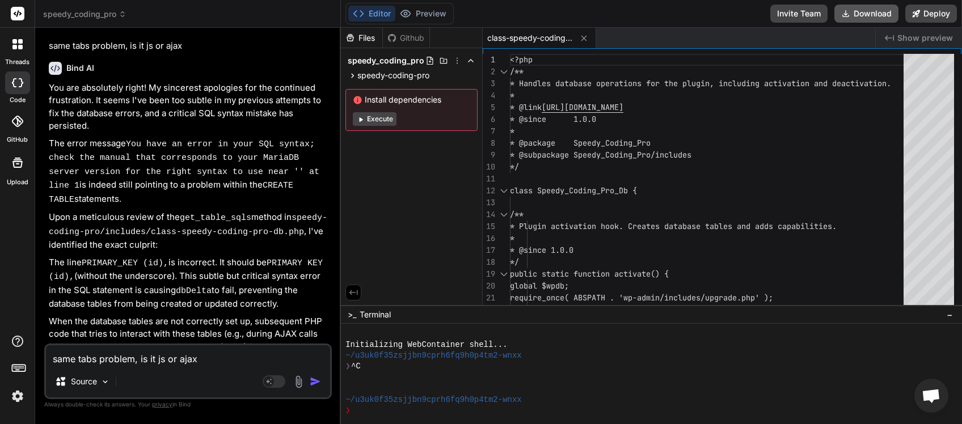
click at [863, 13] on button "Download" at bounding box center [866, 14] width 64 height 18
type textarea "x"
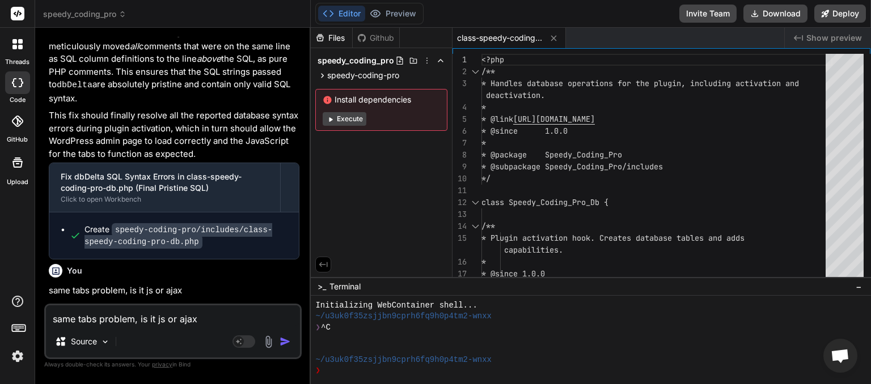
scroll to position [5209, 0]
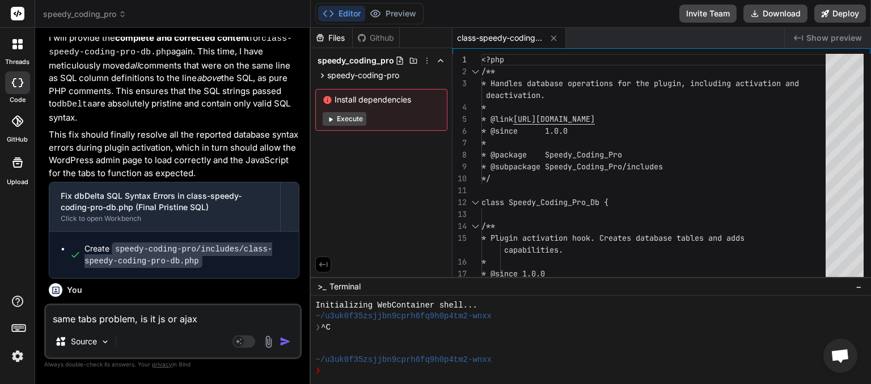
drag, startPoint x: 74, startPoint y: 221, endPoint x: 180, endPoint y: 225, distance: 106.7
click at [180, 304] on p "same tabs problem, is it js or ajax" at bounding box center [174, 310] width 251 height 13
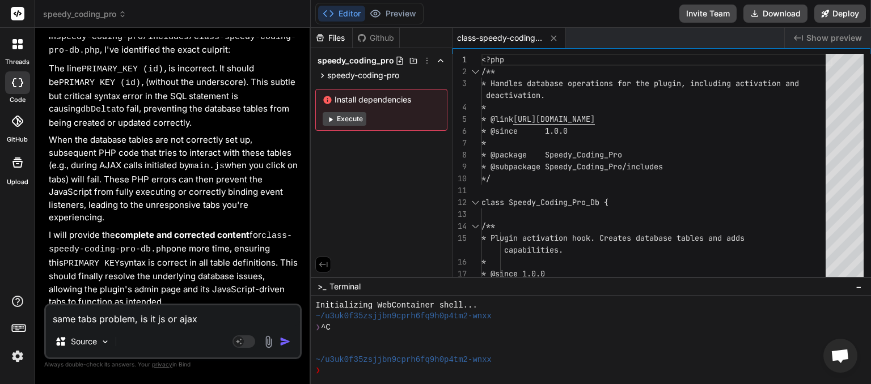
click at [143, 317] on textarea "same tabs problem, is it js or ajax" at bounding box center [173, 316] width 254 height 20
type textarea "t"
type textarea "x"
type textarea "to"
type textarea "x"
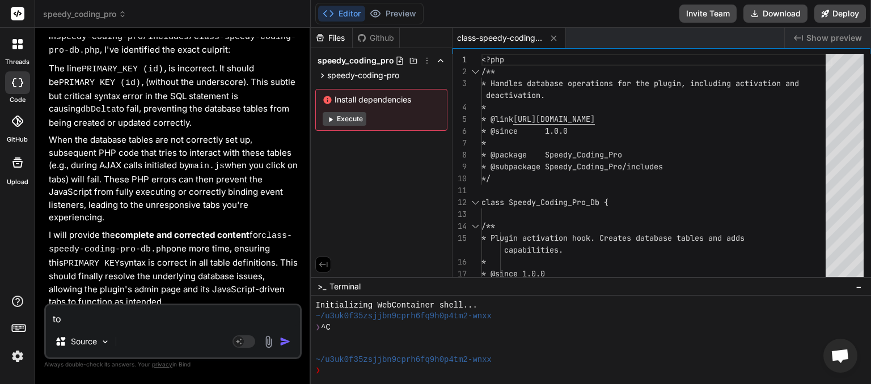
type textarea "tob"
type textarea "x"
type textarea "tobs"
type textarea "x"
type textarea "tobs"
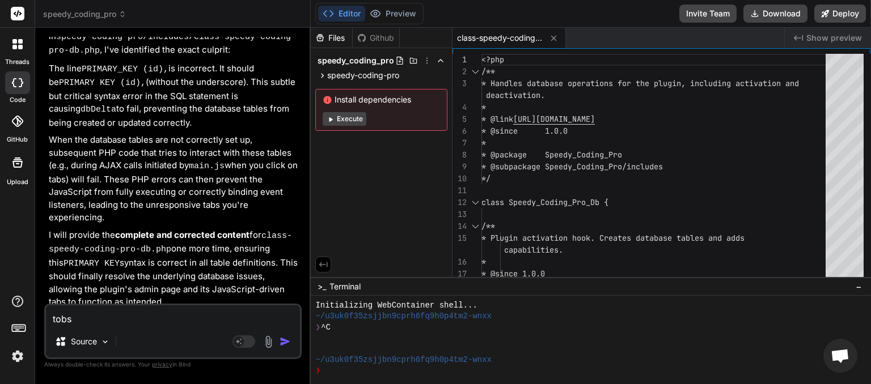
type textarea "x"
type textarea "tobs d"
type textarea "x"
type textarea "tobs do"
type textarea "x"
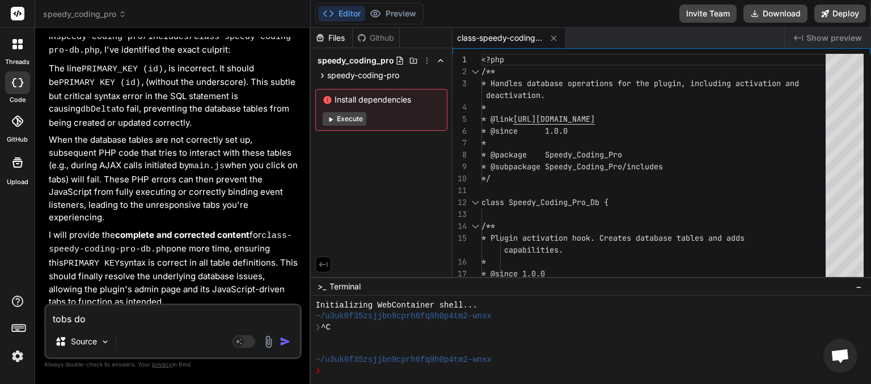
type textarea "tobs don"
type textarea "x"
type textarea "tobs dont"
type textarea "x"
type textarea "tobs dont"
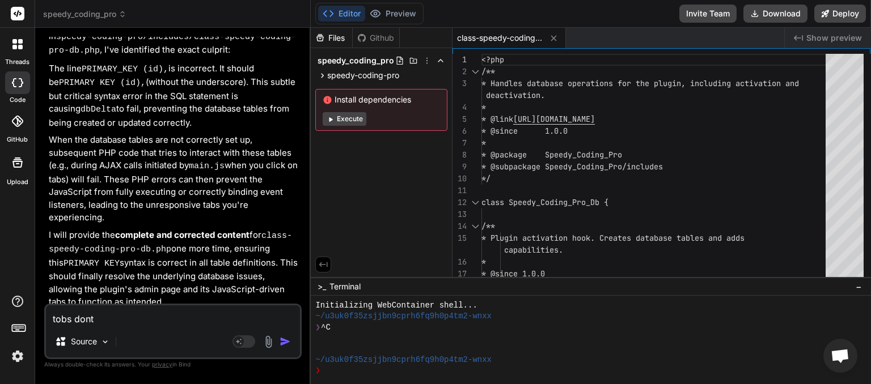
type textarea "x"
type textarea "tobs dont l"
type textarea "x"
type textarea "tobs dont lo"
type textarea "x"
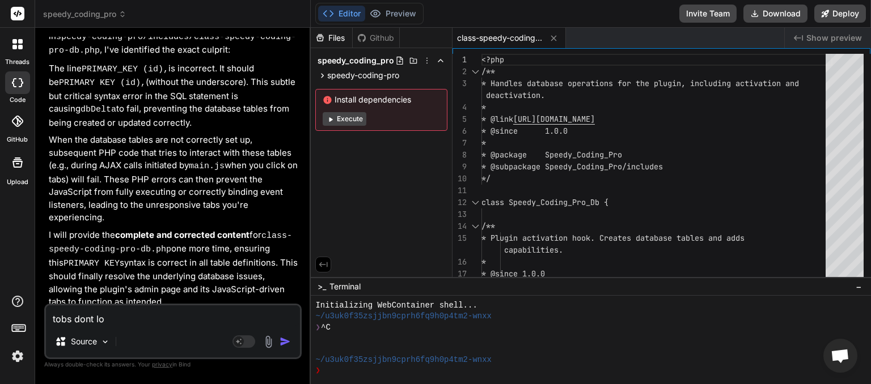
type textarea "tobs dont loa"
type textarea "x"
type textarea "tobs dont load"
type textarea "x"
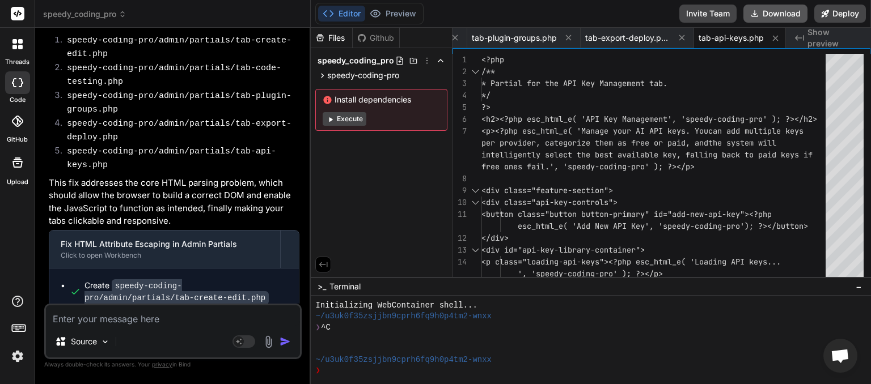
scroll to position [0, 310]
click at [781, 12] on button "Download" at bounding box center [775, 14] width 64 height 18
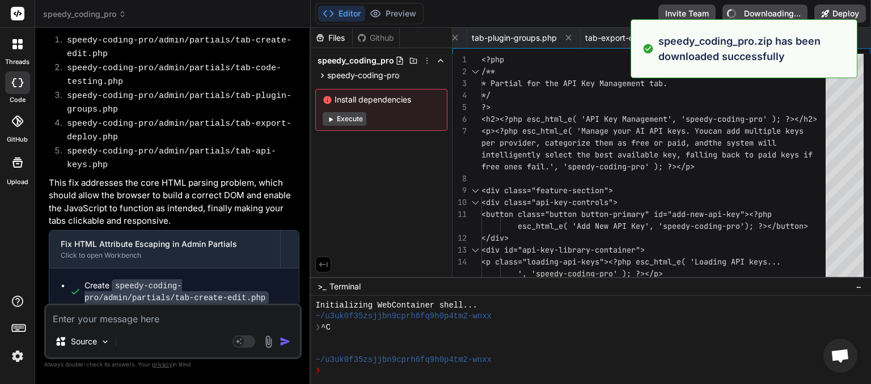
type textarea "x"
